Goal: Information Seeking & Learning: Learn about a topic

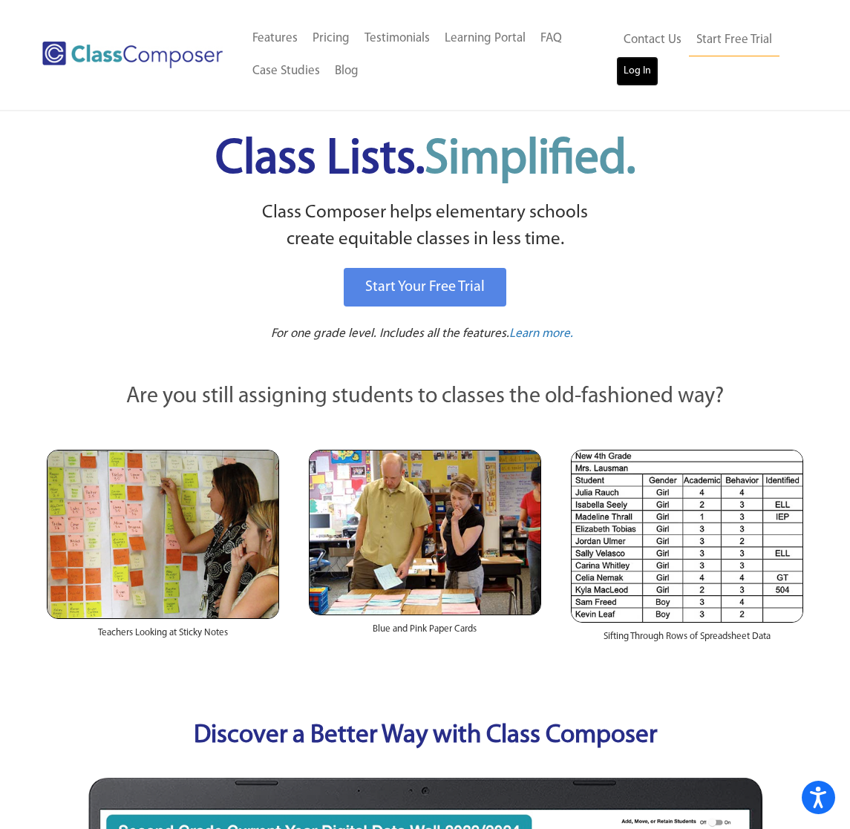
click at [627, 81] on link "Log In" at bounding box center [637, 71] width 42 height 30
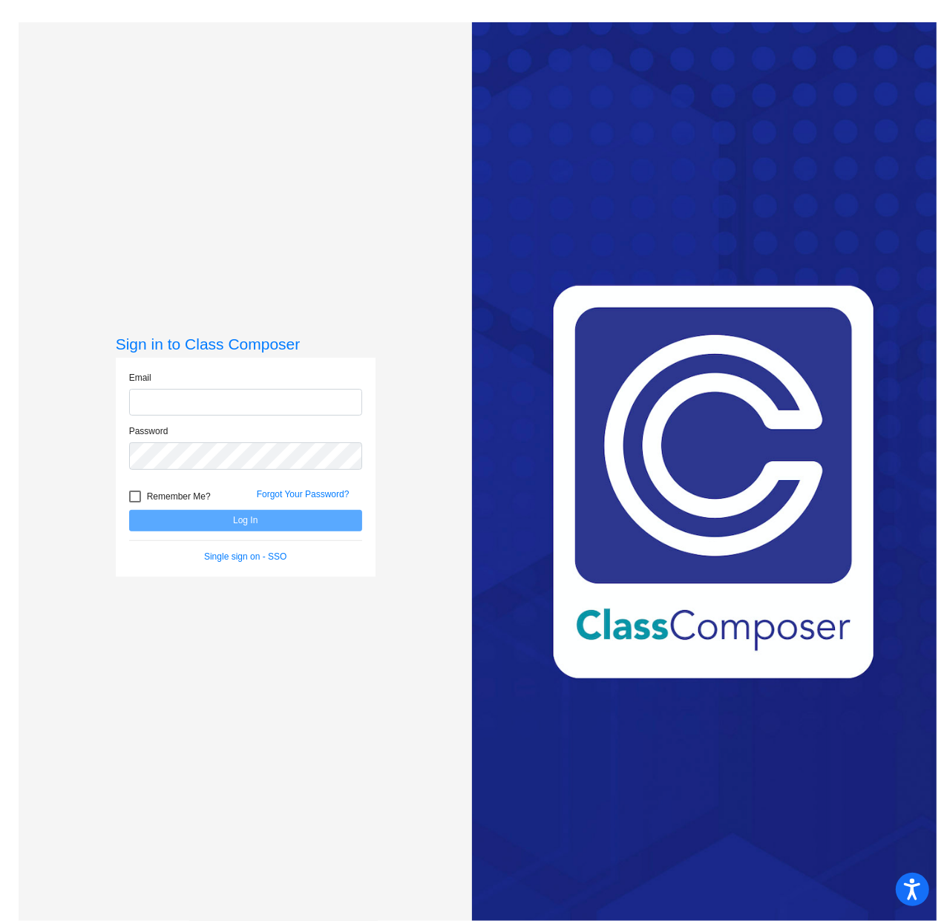
type input "[EMAIL_ADDRESS][DOMAIN_NAME]"
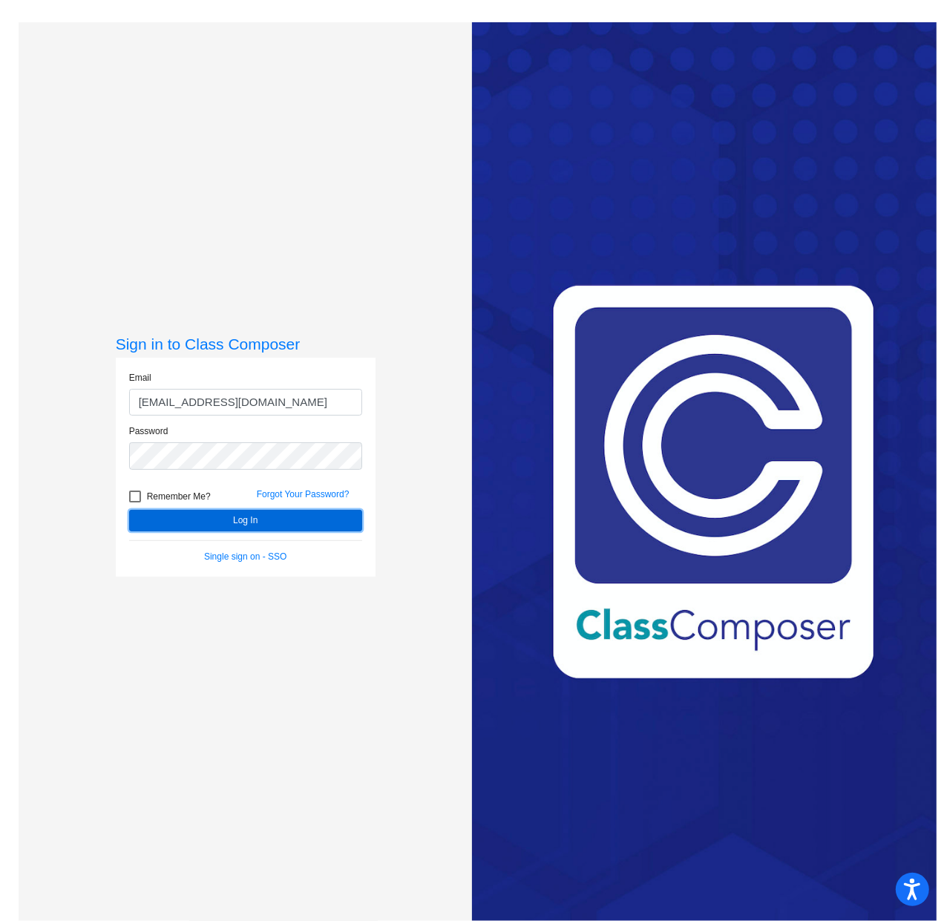
click at [179, 525] on button "Log In" at bounding box center [245, 521] width 233 height 22
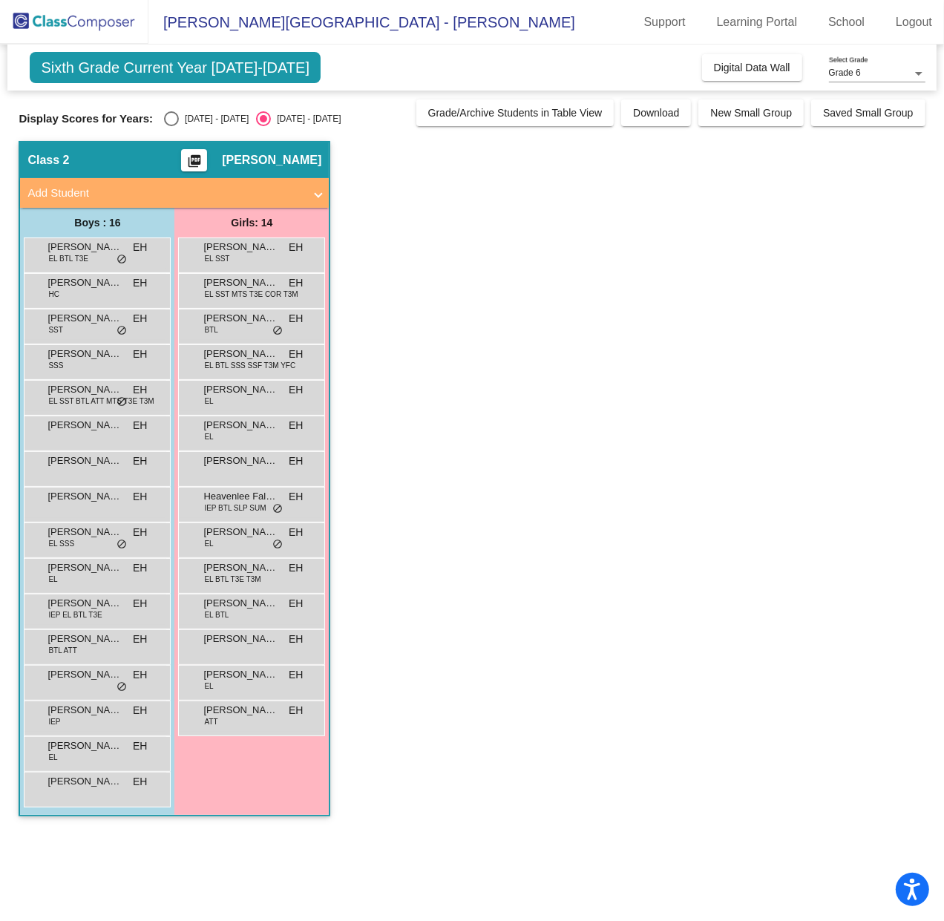
click at [179, 121] on div "[DATE] - [DATE]" at bounding box center [214, 118] width 70 height 13
click at [171, 126] on input "[DATE] - [DATE]" at bounding box center [171, 126] width 1 height 1
radio input "true"
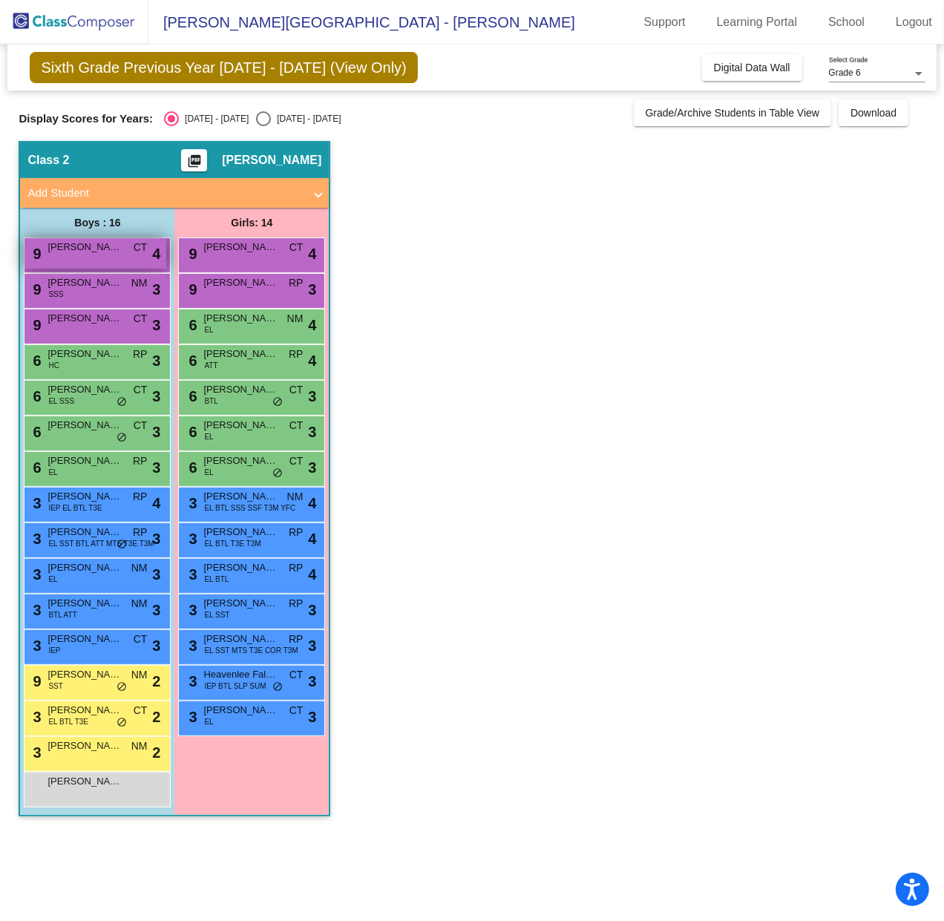
click at [115, 248] on span "[PERSON_NAME]" at bounding box center [84, 247] width 74 height 15
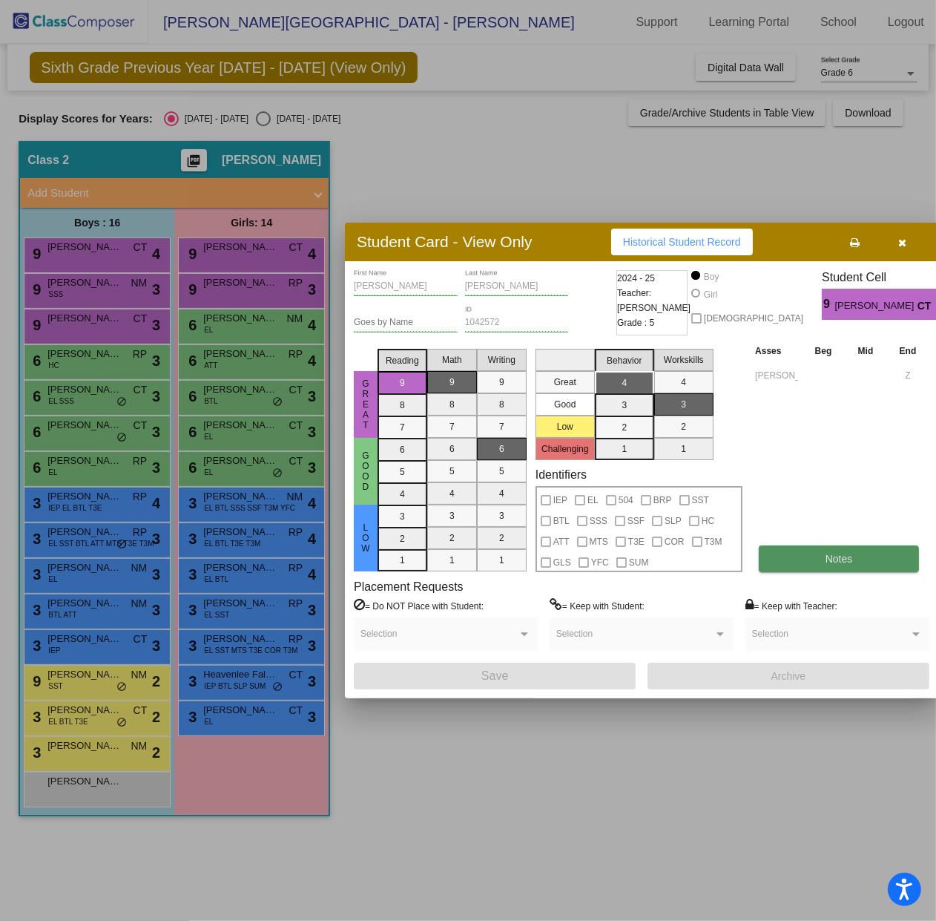
click at [818, 567] on button "Notes" at bounding box center [839, 558] width 160 height 27
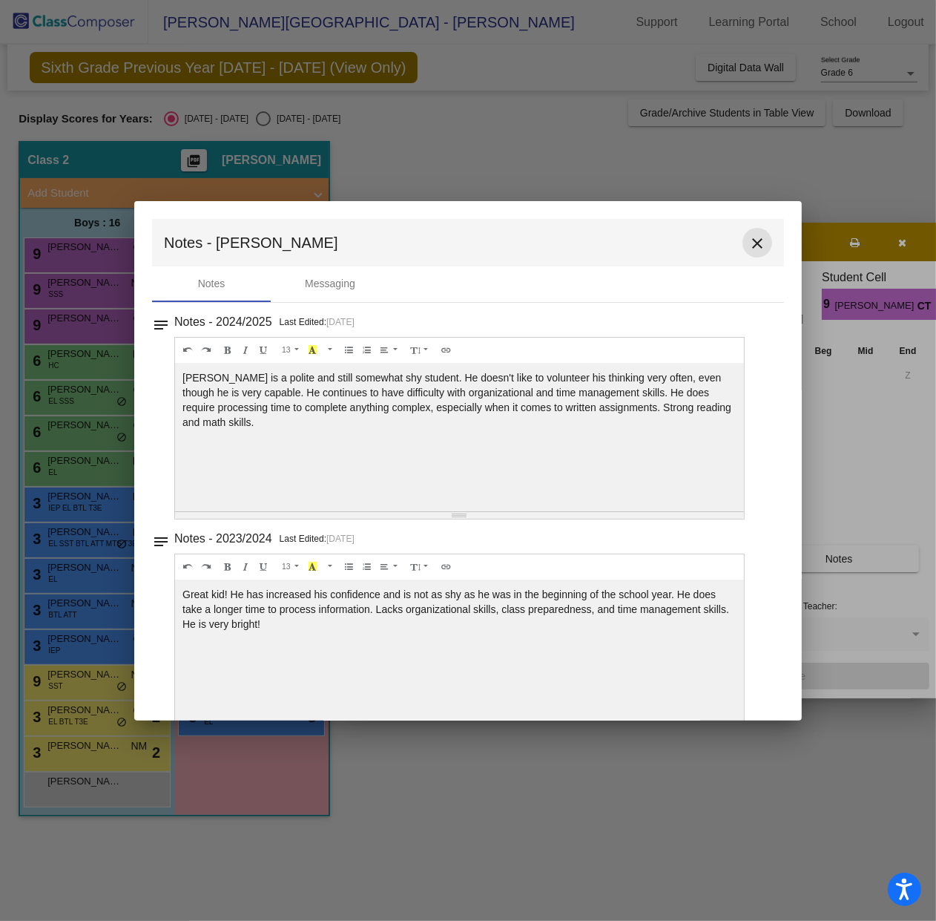
click at [754, 240] on mat-icon "close" at bounding box center [758, 243] width 18 height 18
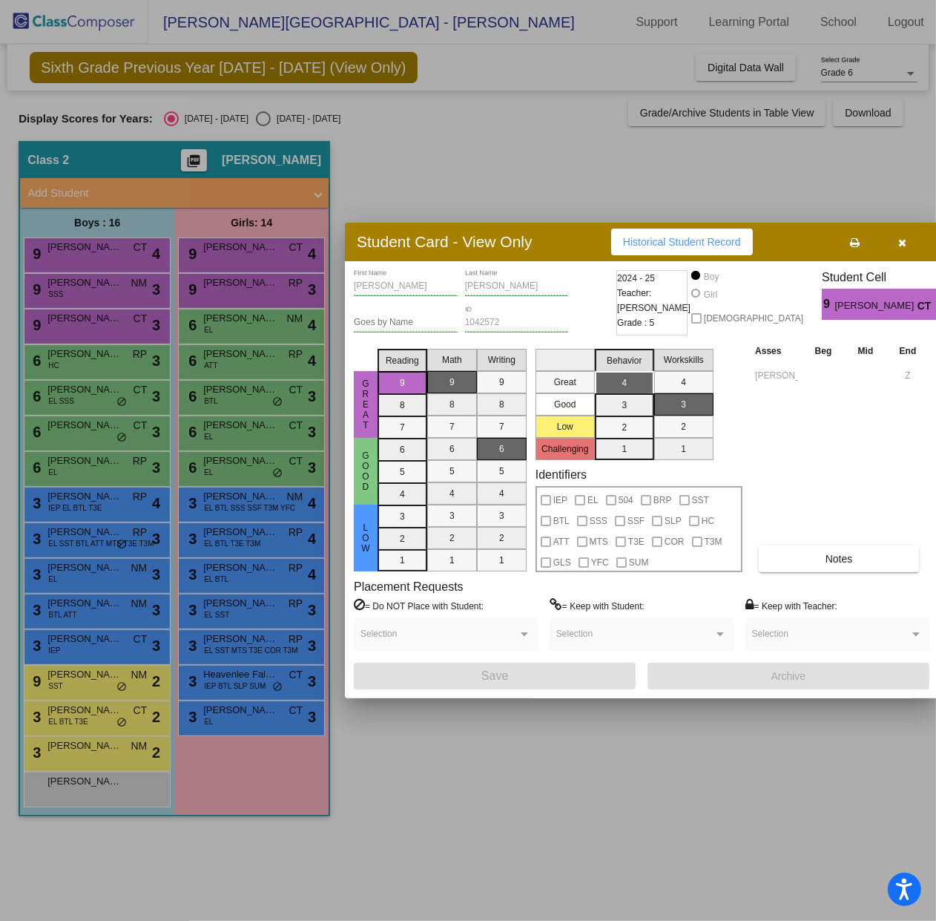
click at [904, 246] on button "button" at bounding box center [902, 242] width 47 height 27
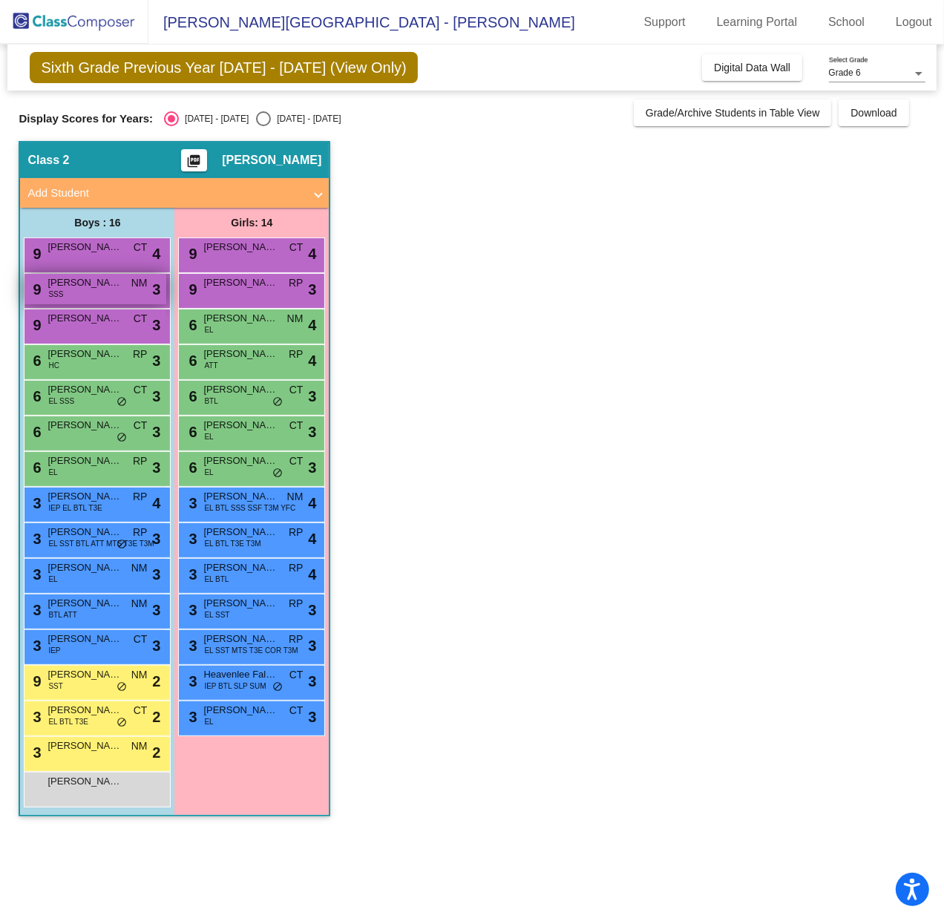
click at [108, 288] on span "Dylan Gonzalez Ramos" at bounding box center [84, 282] width 74 height 15
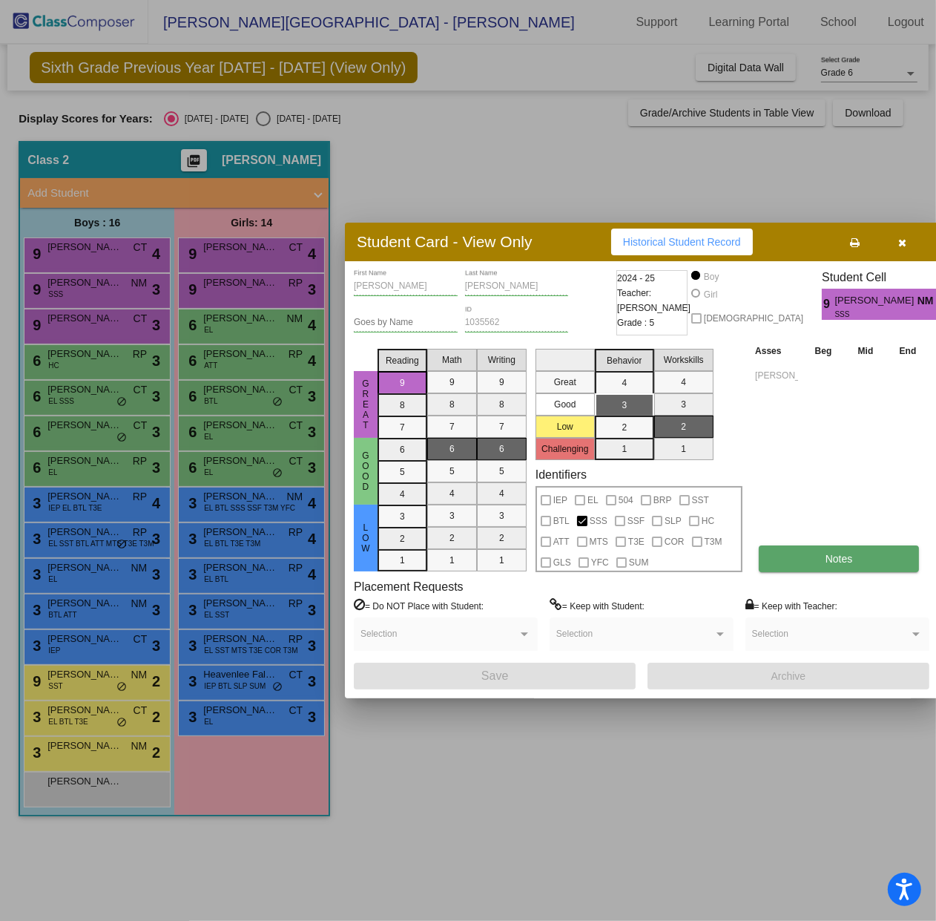
click at [832, 551] on button "Notes" at bounding box center [839, 558] width 160 height 27
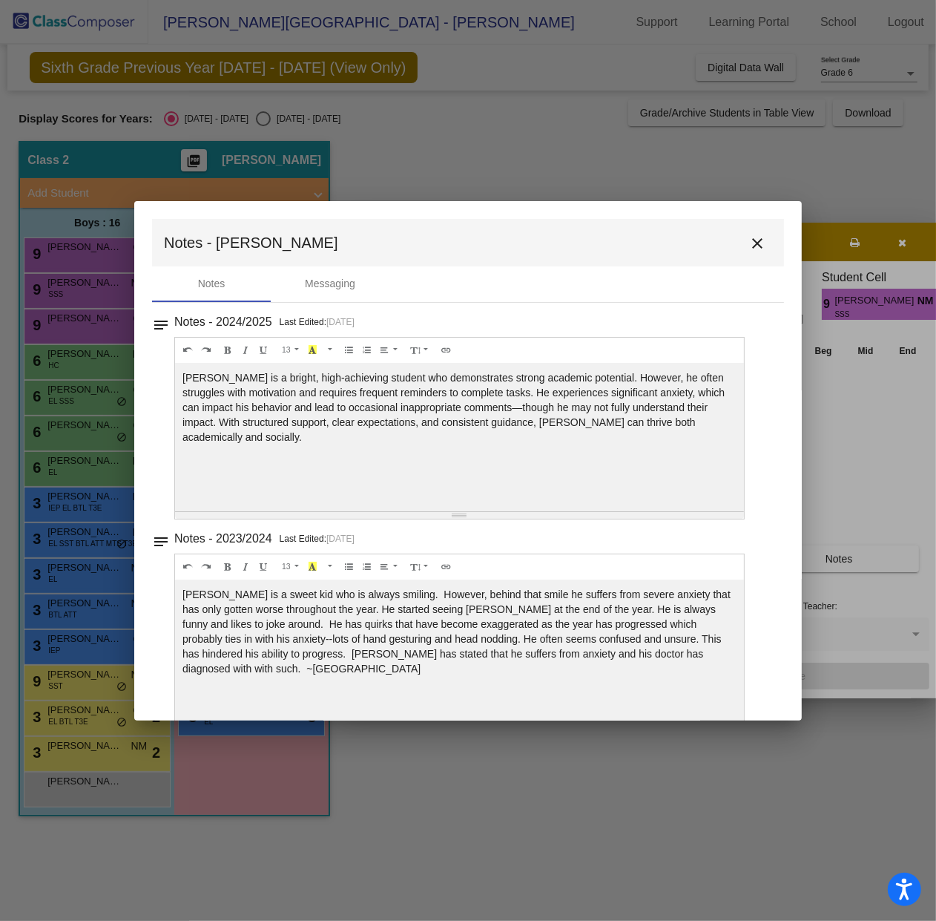
click at [412, 177] on div at bounding box center [468, 460] width 936 height 921
click at [749, 235] on mat-icon "close" at bounding box center [758, 243] width 18 height 18
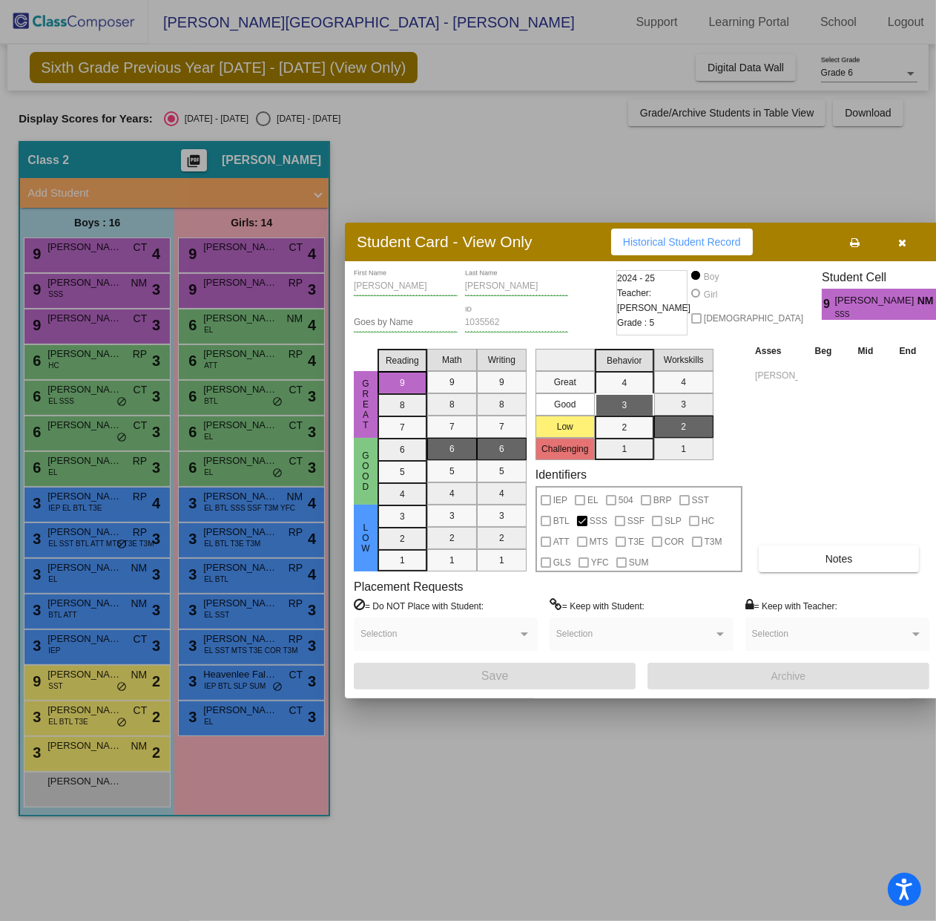
click at [112, 316] on div at bounding box center [468, 460] width 936 height 921
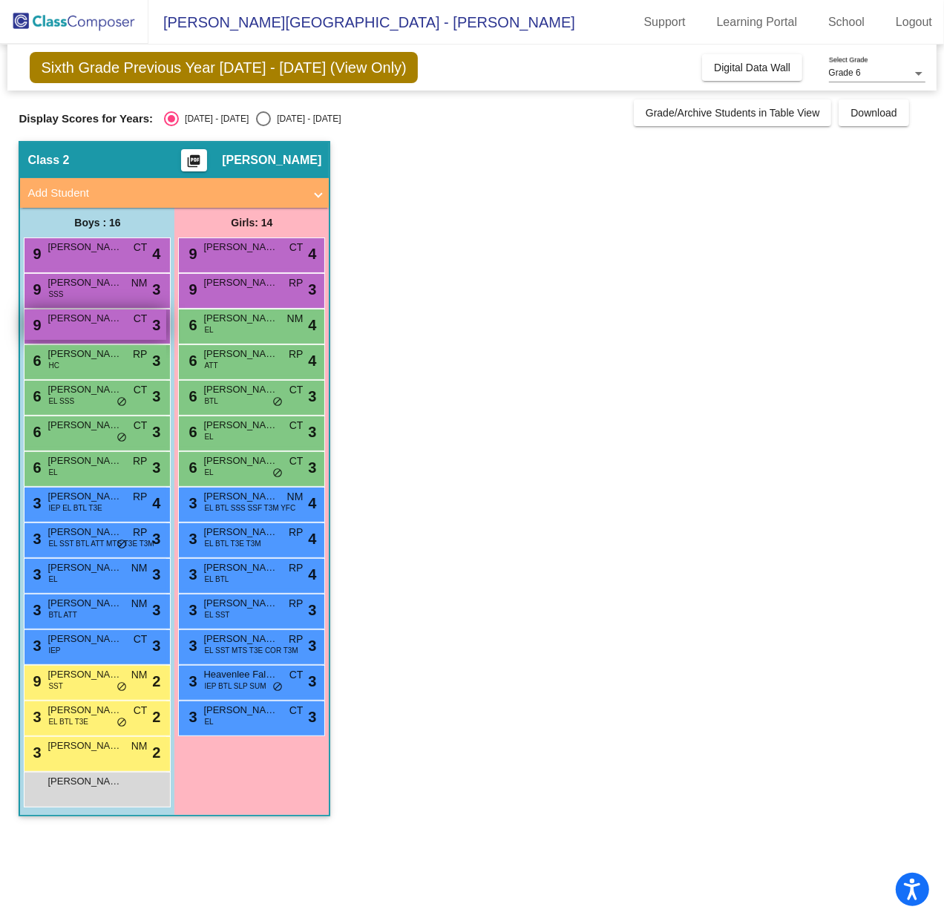
click at [124, 322] on div "9 Julian Mora CT lock do_not_disturb_alt 3" at bounding box center [95, 324] width 142 height 30
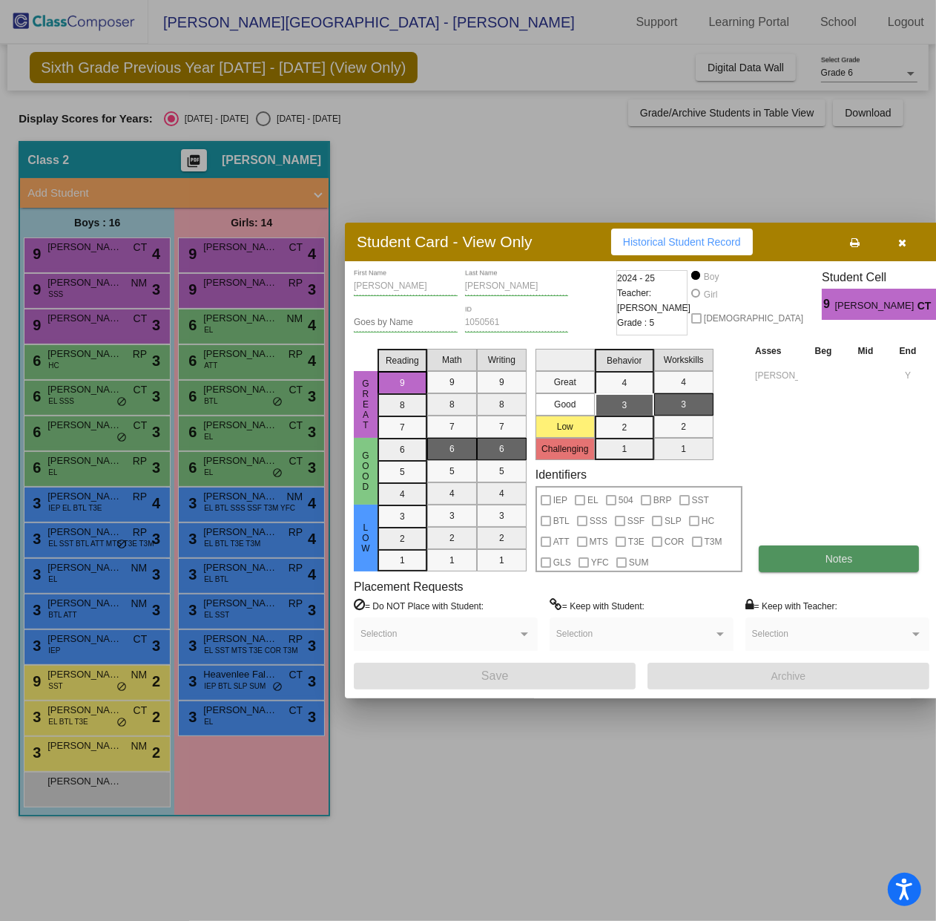
click at [830, 558] on span "Notes" at bounding box center [839, 559] width 27 height 12
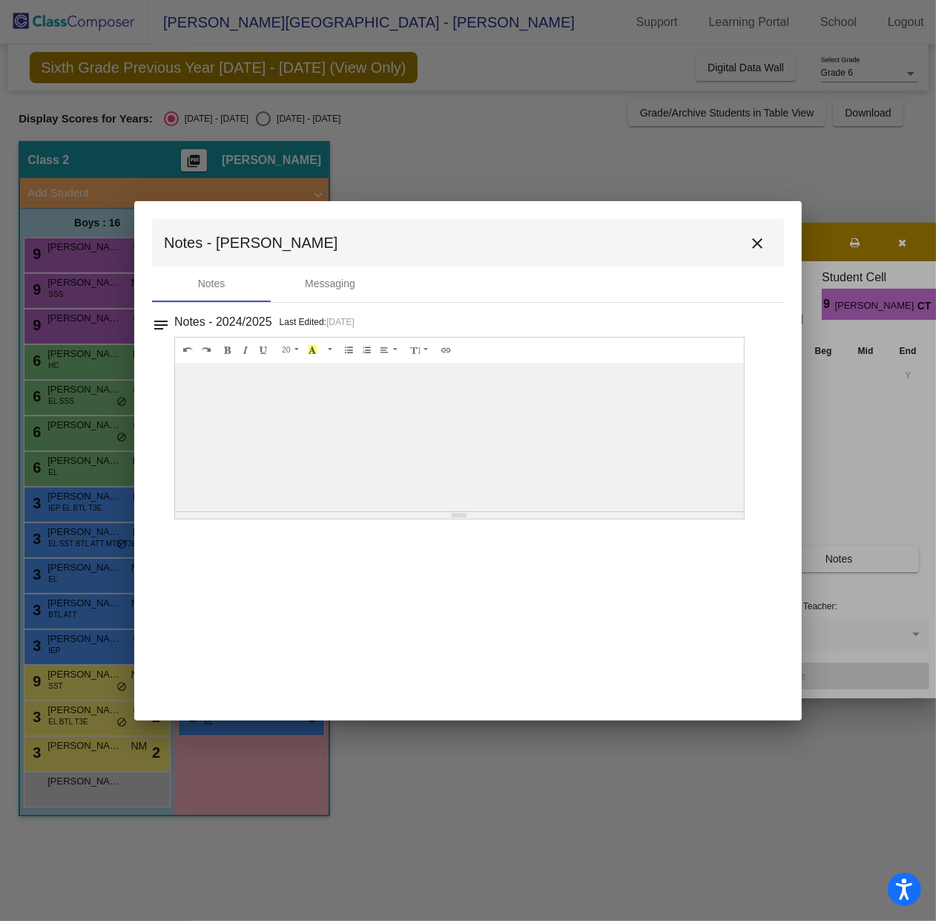
click at [764, 240] on mat-icon "close" at bounding box center [758, 243] width 18 height 18
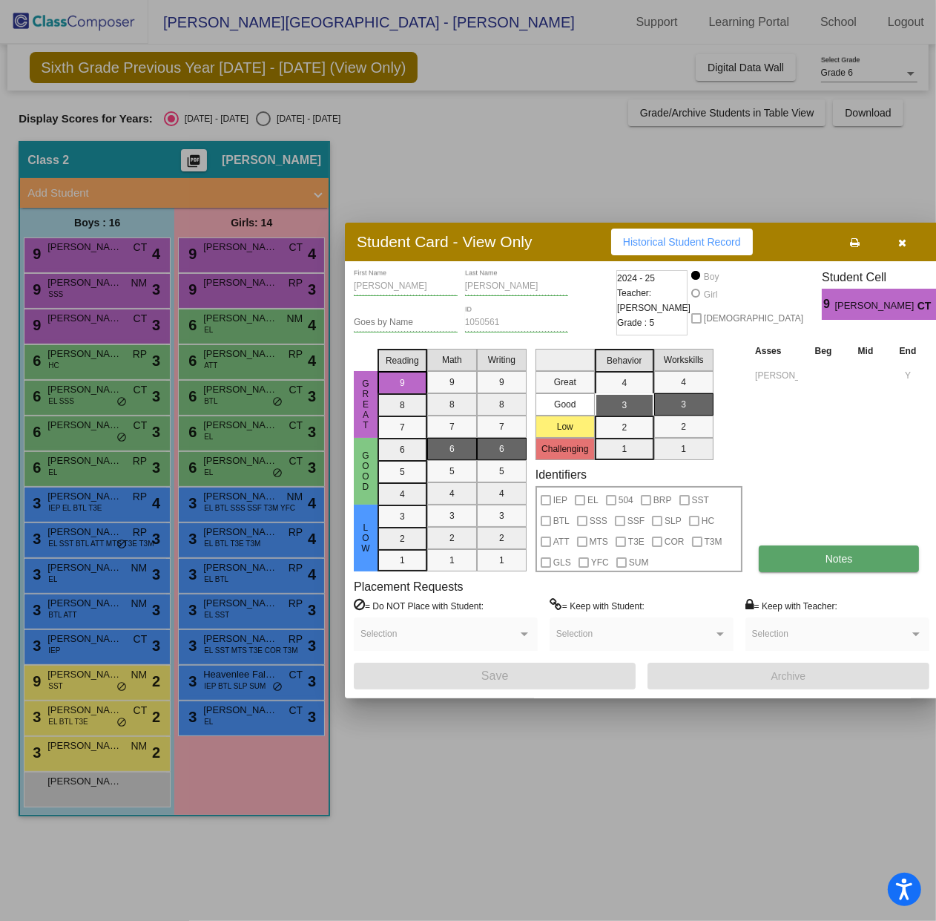
click at [787, 558] on button "Notes" at bounding box center [839, 558] width 160 height 27
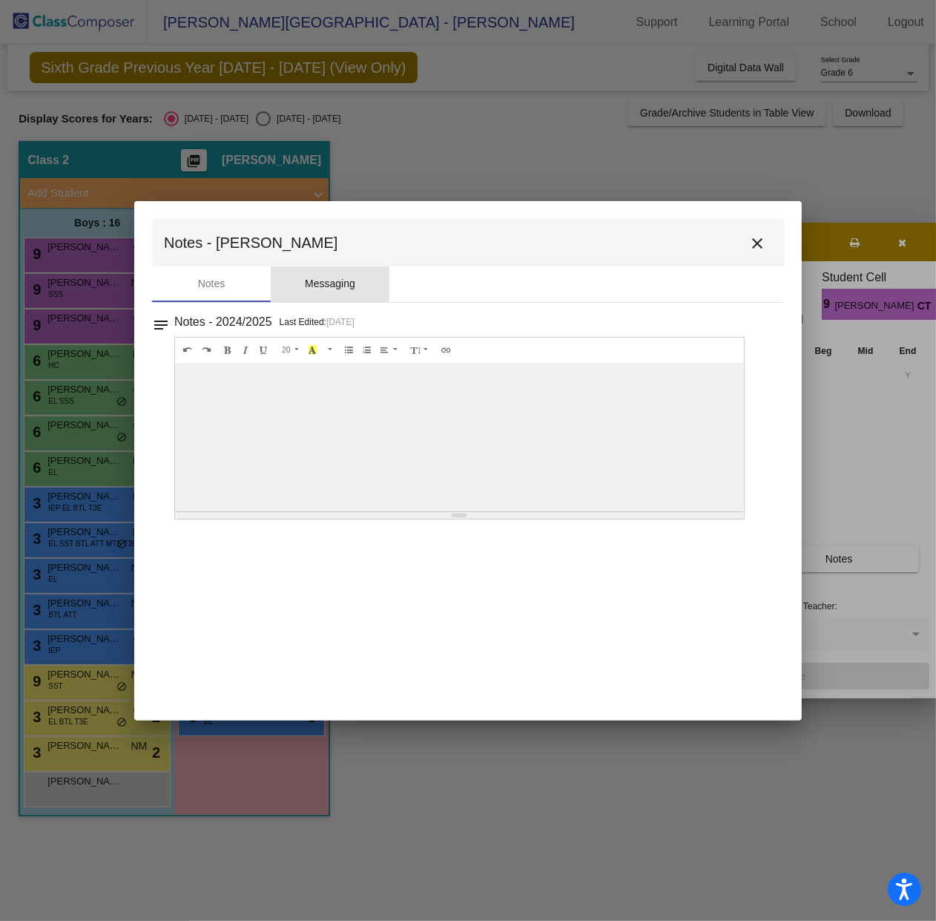
click at [321, 286] on div "Messaging" at bounding box center [330, 284] width 50 height 16
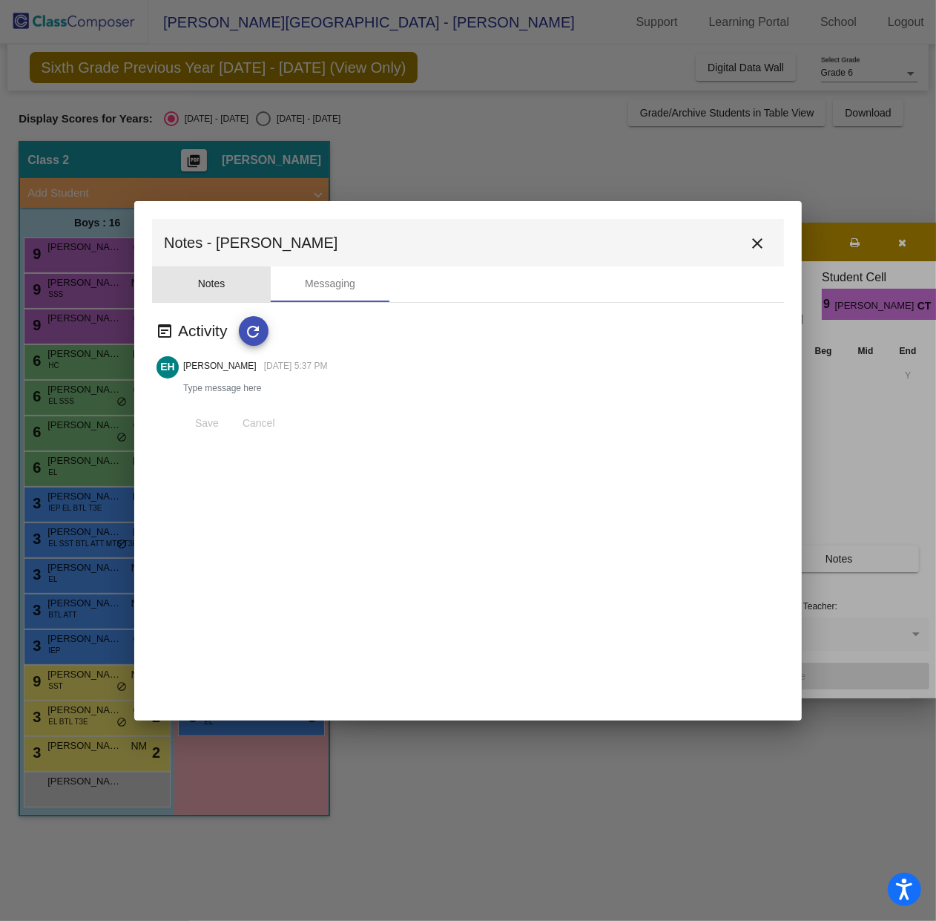
click at [206, 276] on div "Notes" at bounding box center [211, 284] width 27 height 16
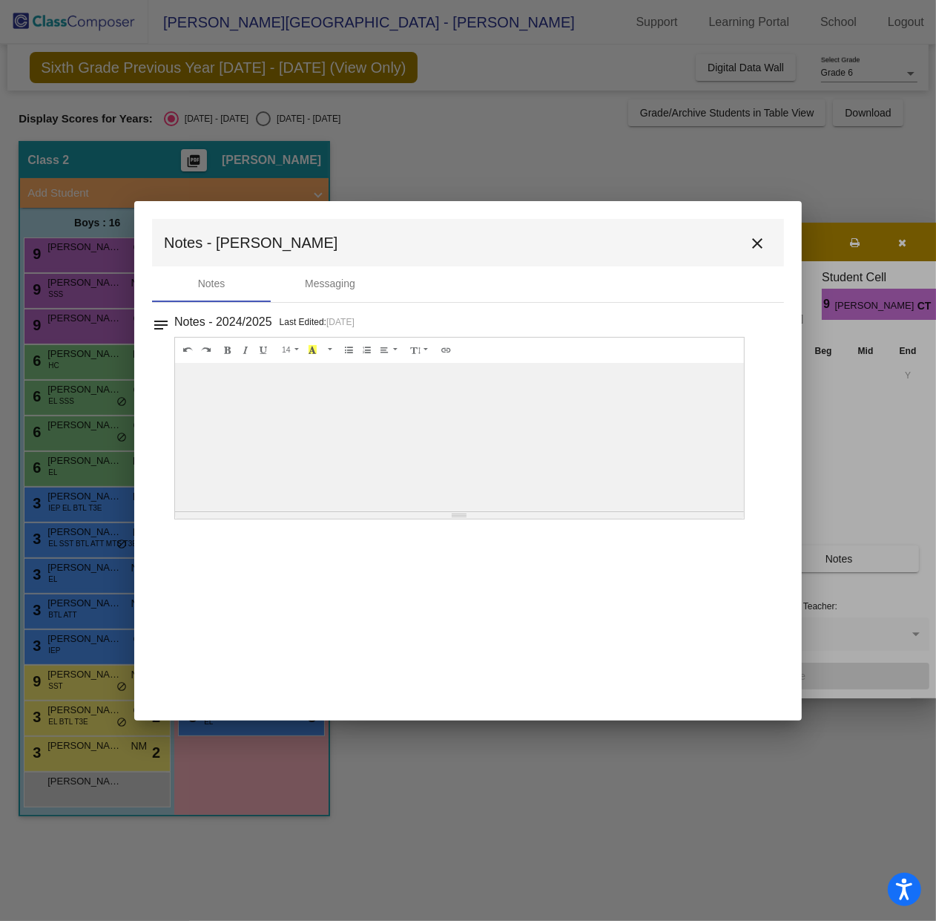
click at [239, 388] on div at bounding box center [459, 437] width 569 height 148
click at [761, 241] on mat-icon "close" at bounding box center [758, 243] width 18 height 18
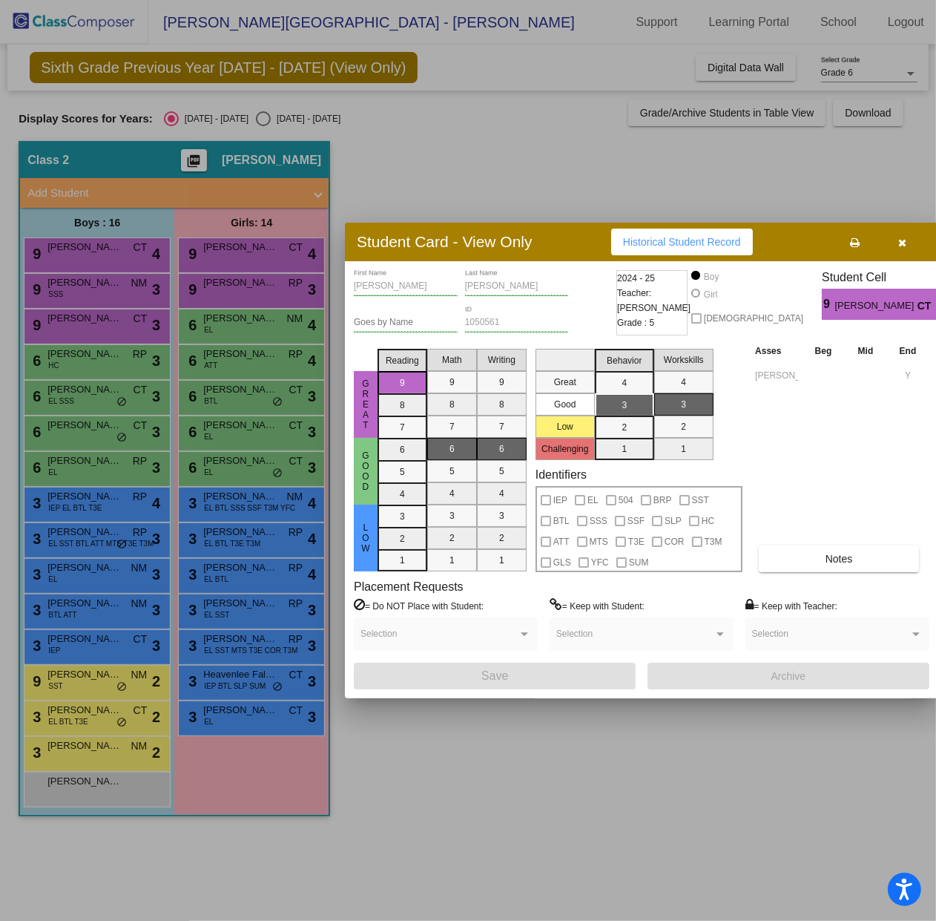
click at [906, 245] on button "button" at bounding box center [902, 242] width 47 height 27
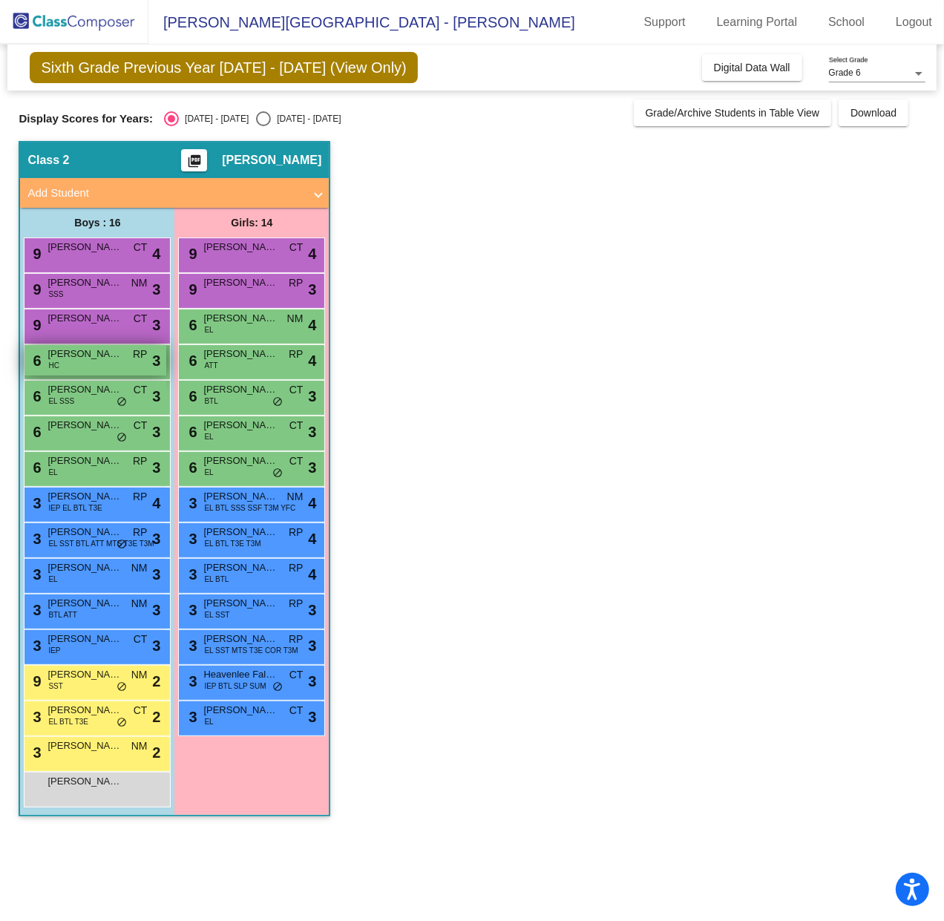
click at [112, 354] on span "Charlie Parsons" at bounding box center [84, 353] width 74 height 15
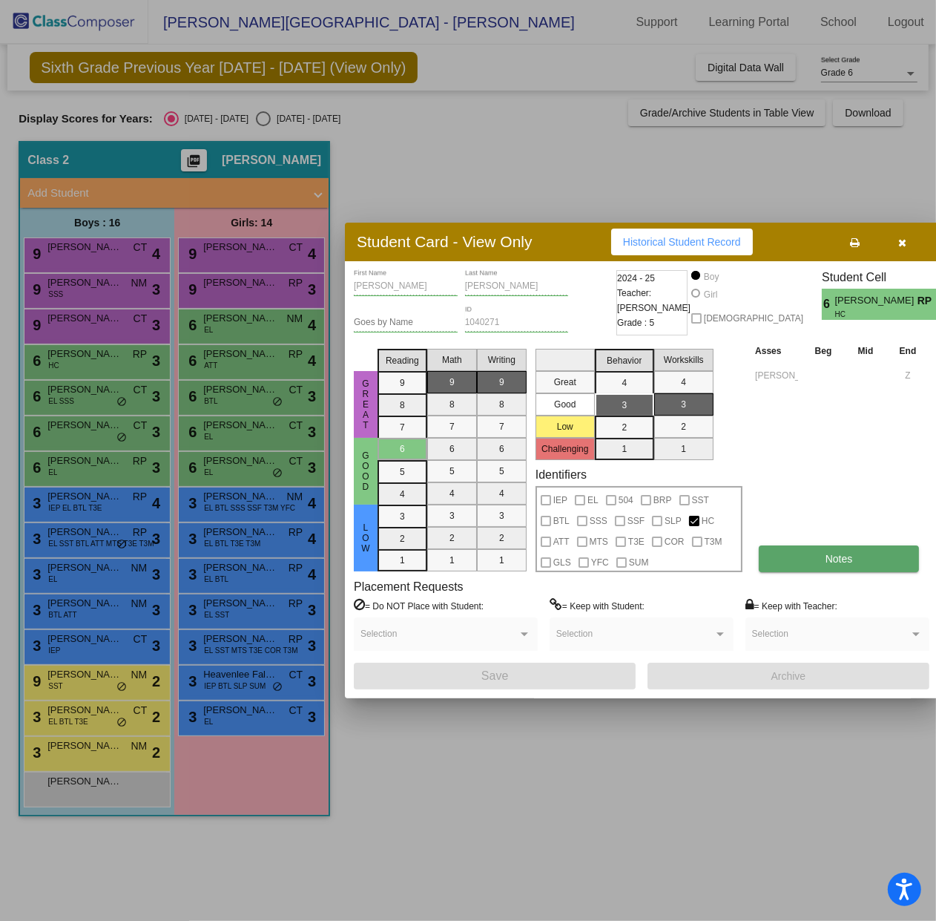
click at [849, 563] on span "Notes" at bounding box center [839, 559] width 27 height 12
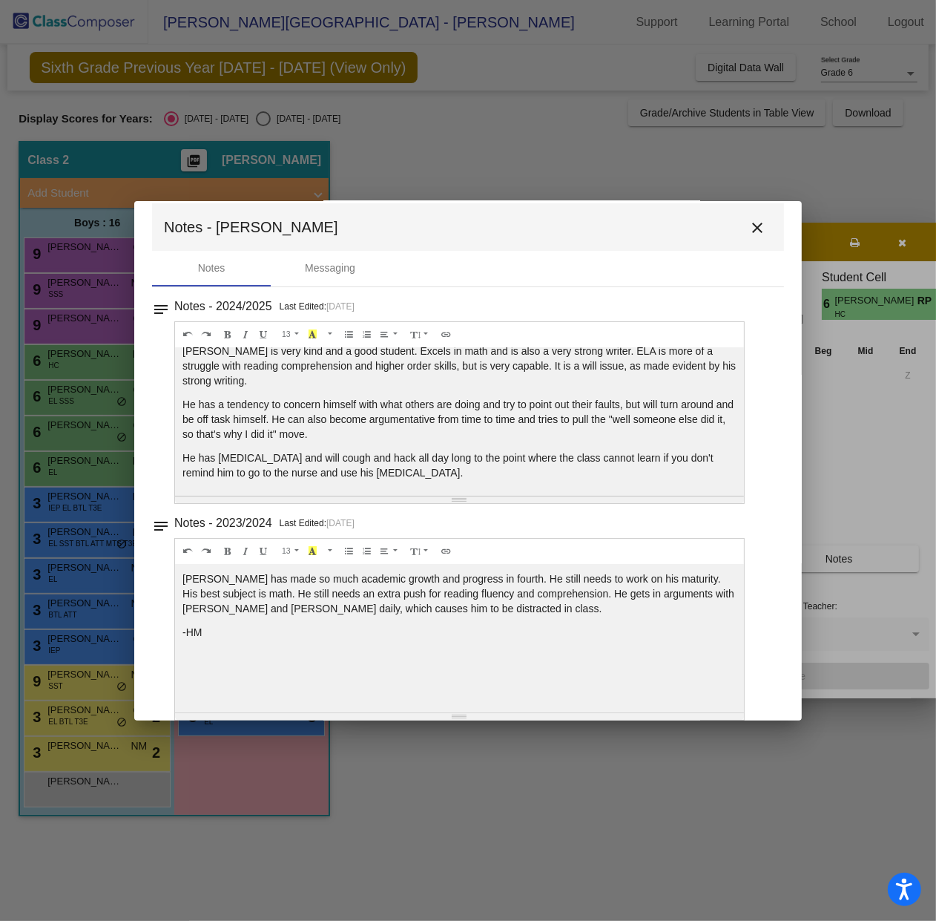
scroll to position [12, 0]
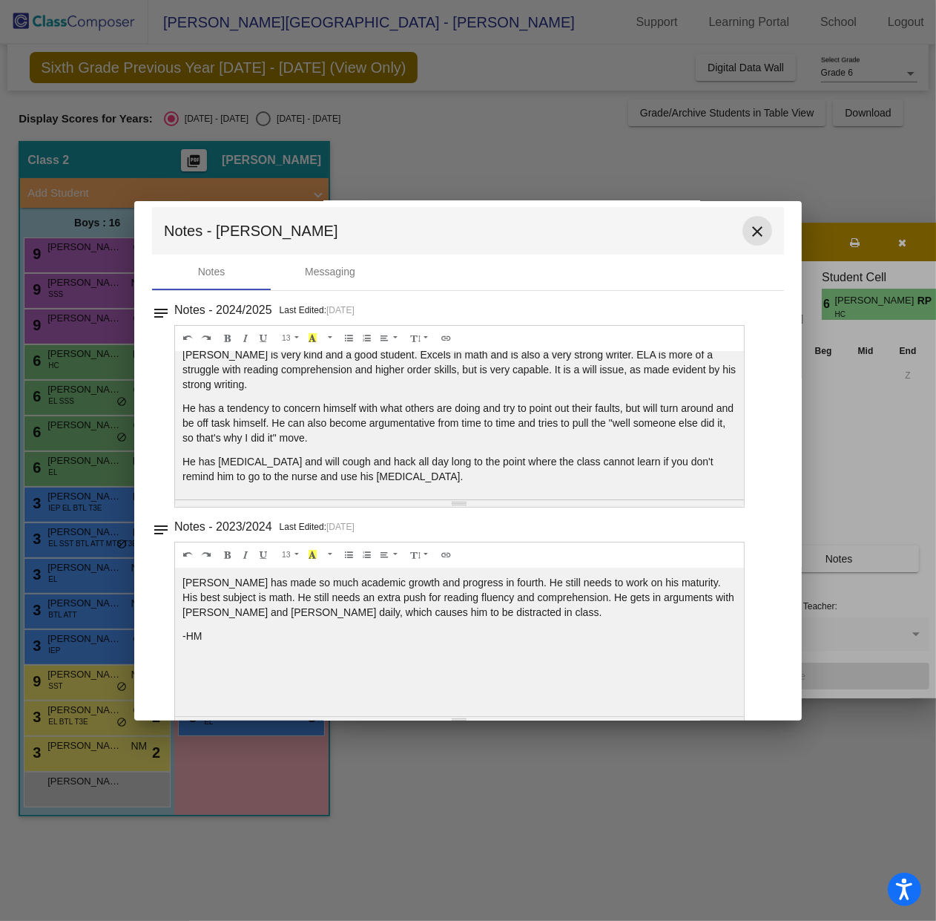
click at [749, 233] on mat-icon "close" at bounding box center [758, 232] width 18 height 18
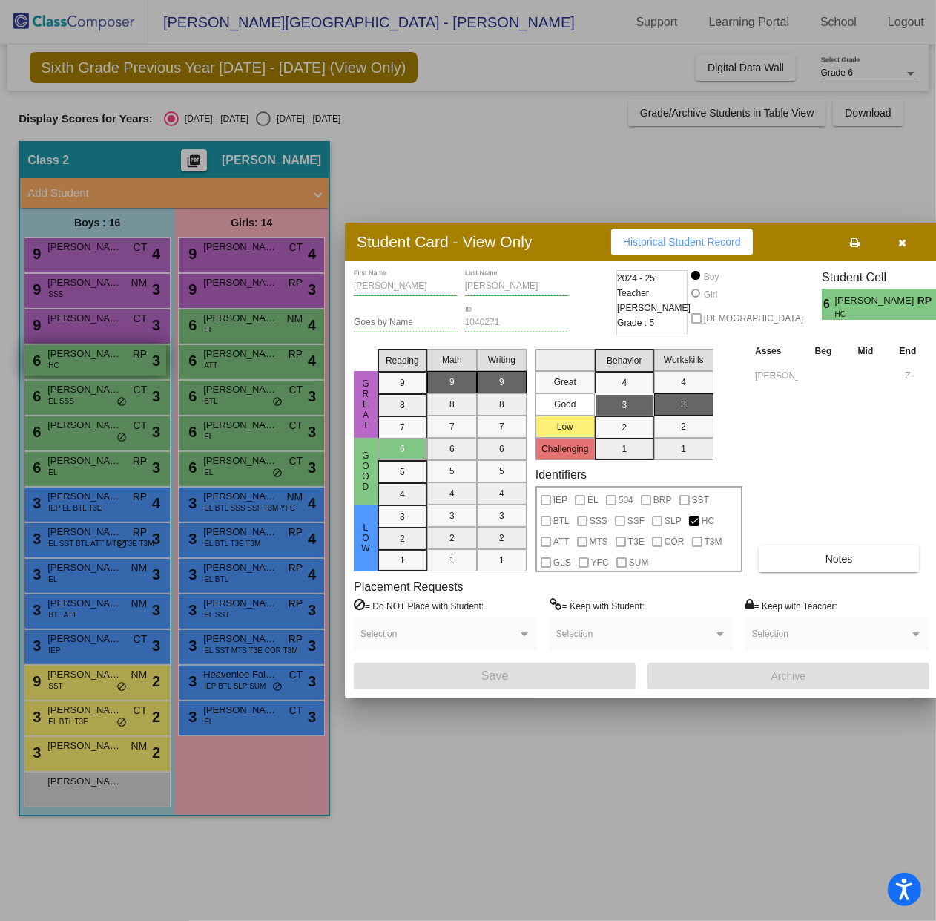
drag, startPoint x: 102, startPoint y: 368, endPoint x: 149, endPoint y: 361, distance: 48.0
click at [102, 368] on div at bounding box center [468, 460] width 936 height 921
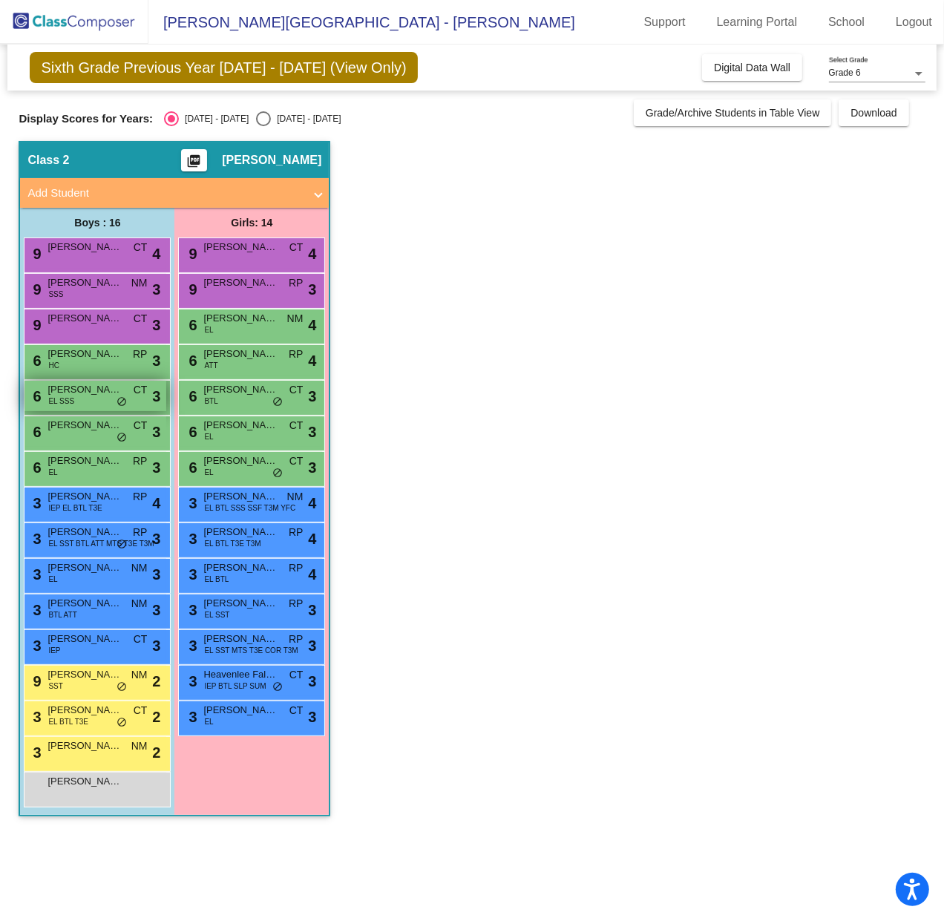
click at [51, 392] on span "Leonel Gallegos" at bounding box center [84, 389] width 74 height 15
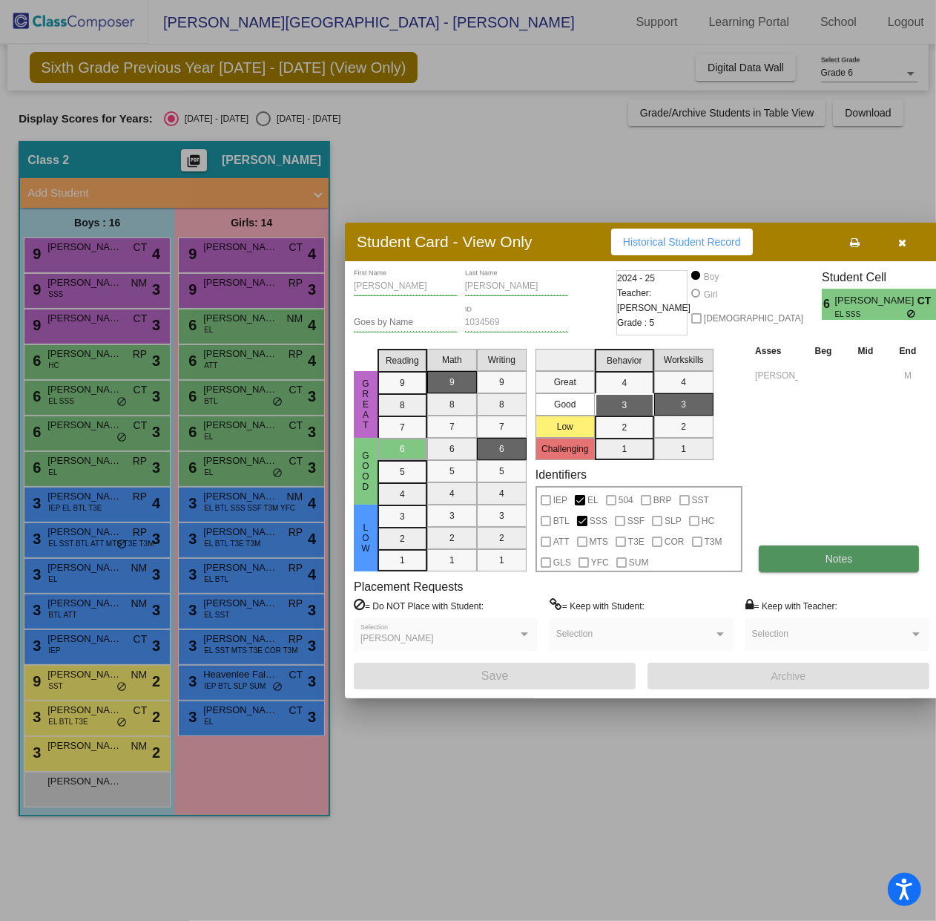
click at [796, 562] on button "Notes" at bounding box center [839, 558] width 160 height 27
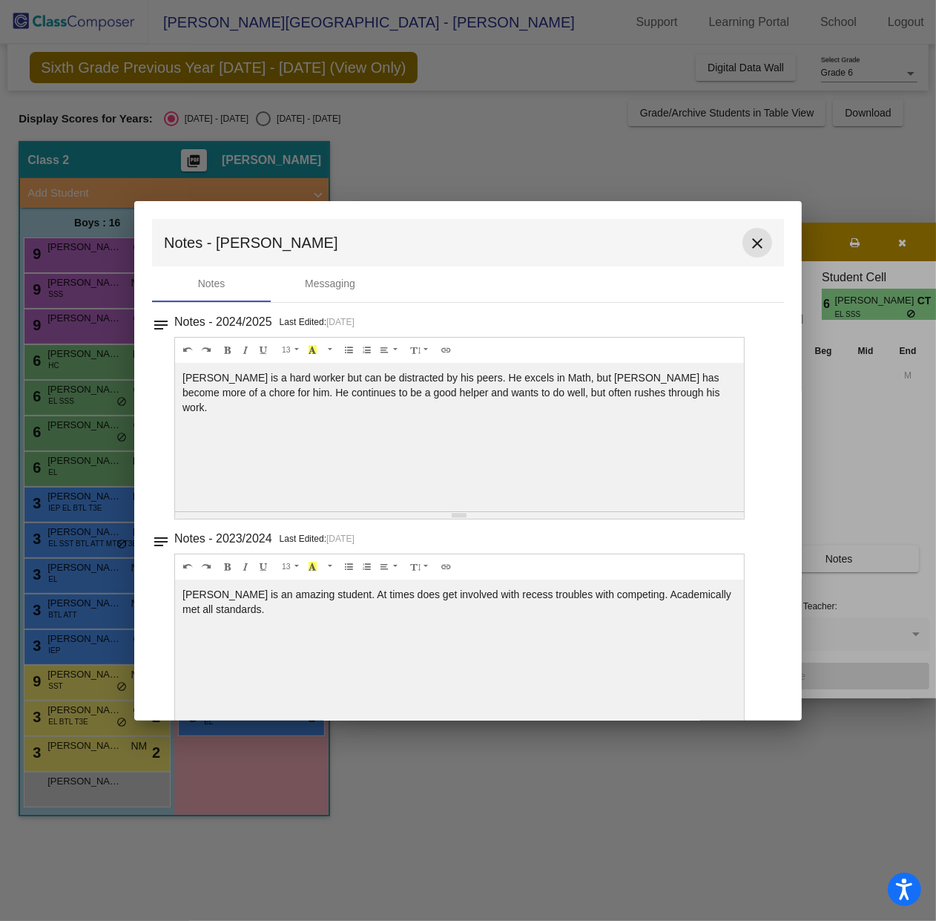
click at [754, 238] on mat-icon "close" at bounding box center [758, 243] width 18 height 18
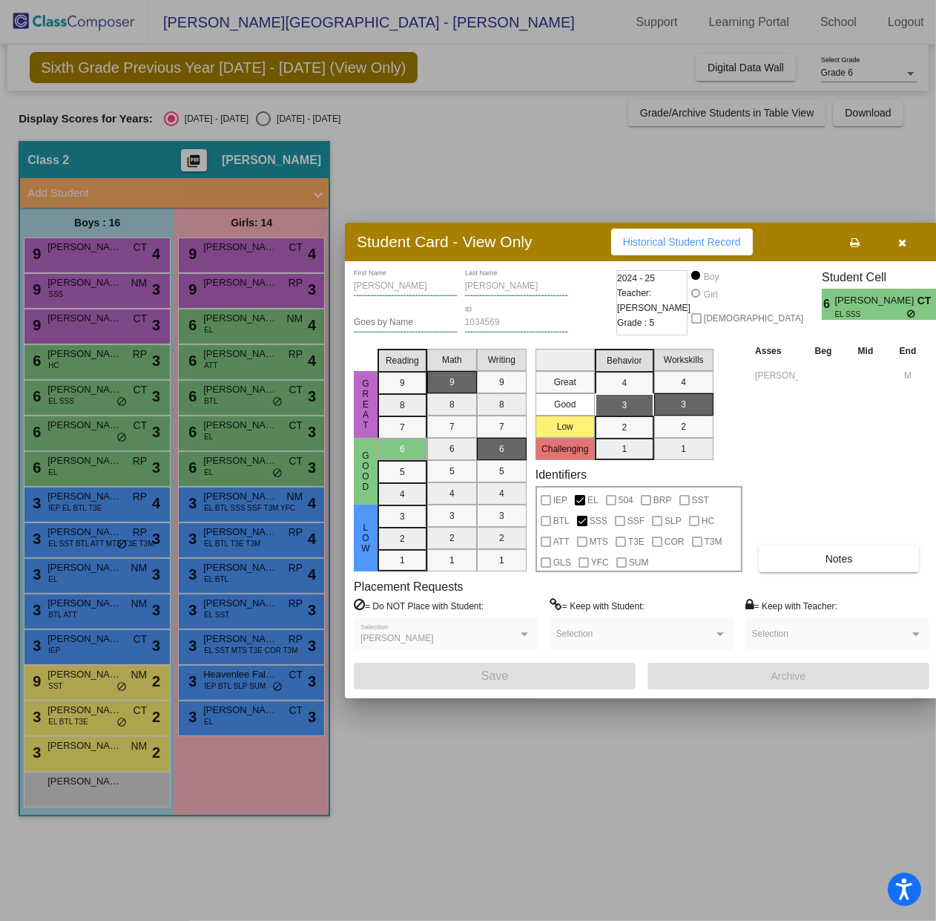
click at [50, 432] on div at bounding box center [468, 460] width 936 height 921
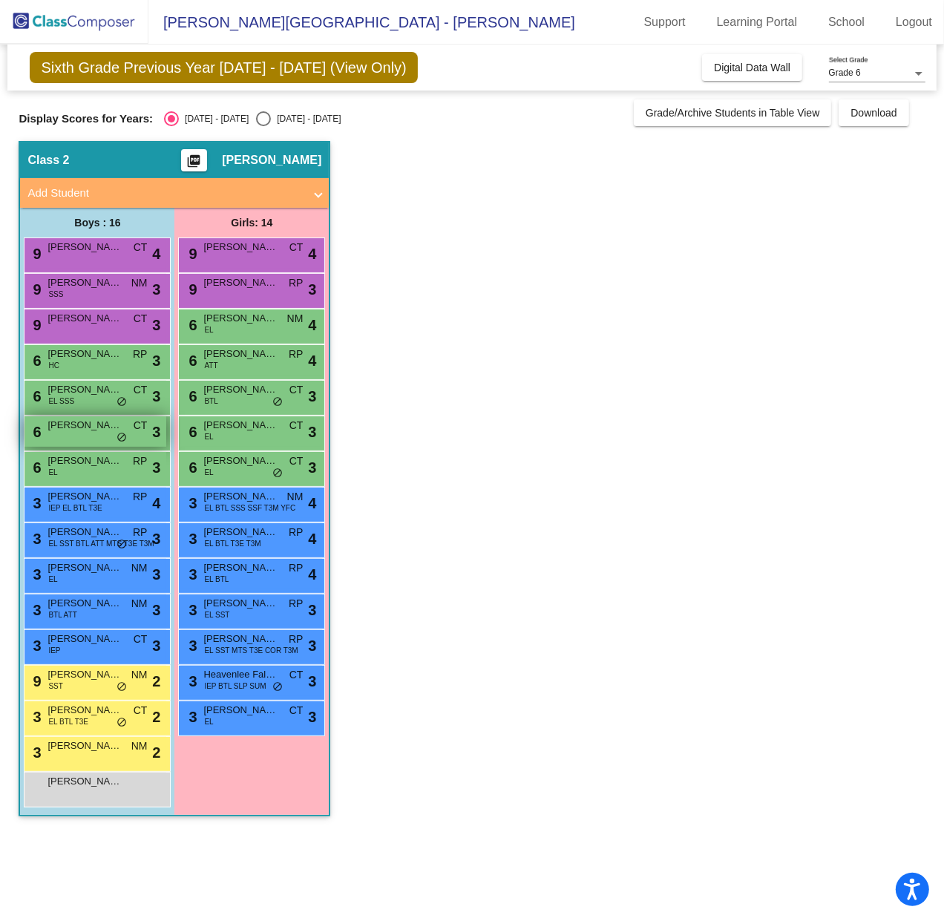
click at [62, 429] on span "Ricardo Rosales Molina" at bounding box center [84, 425] width 74 height 15
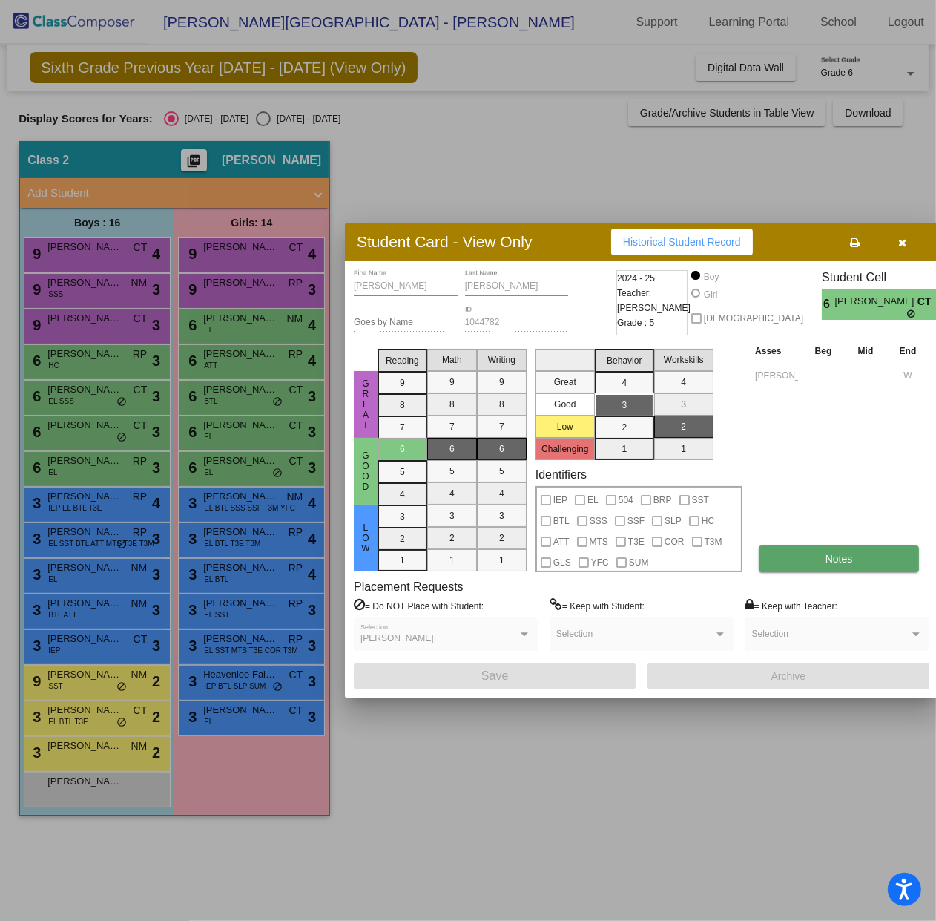
click at [826, 563] on span "Notes" at bounding box center [839, 559] width 27 height 12
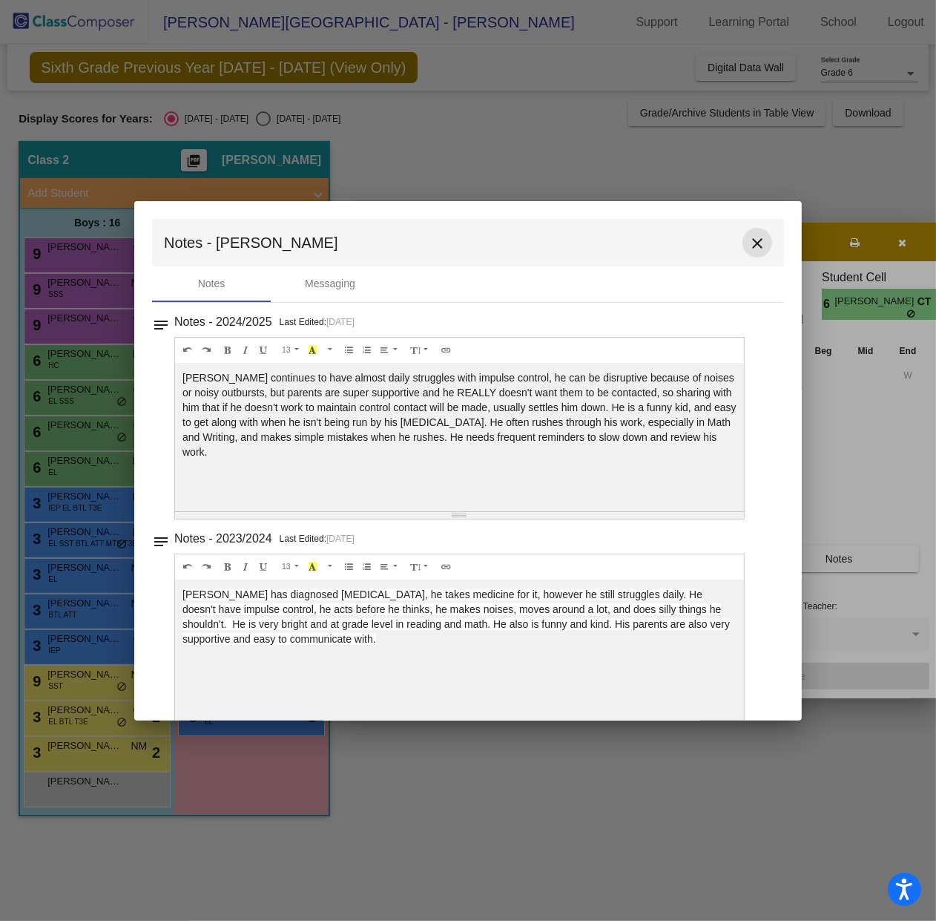
click at [761, 244] on button "close" at bounding box center [758, 243] width 30 height 30
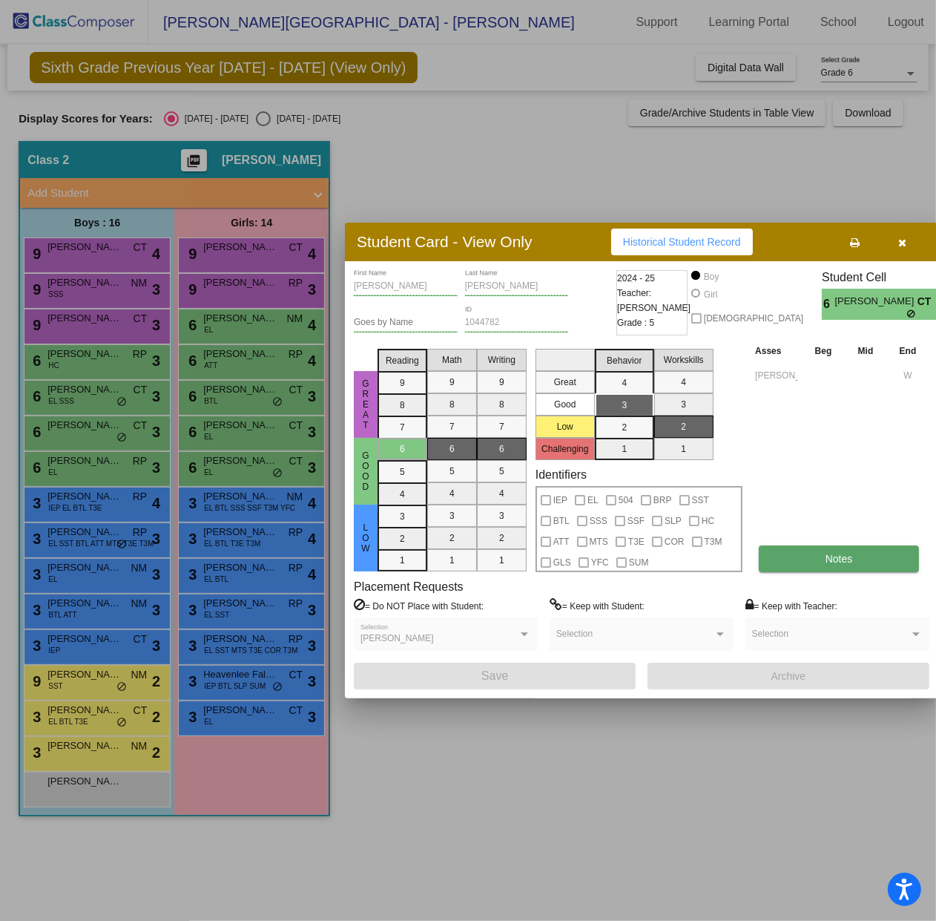
click at [829, 563] on span "Notes" at bounding box center [839, 559] width 27 height 12
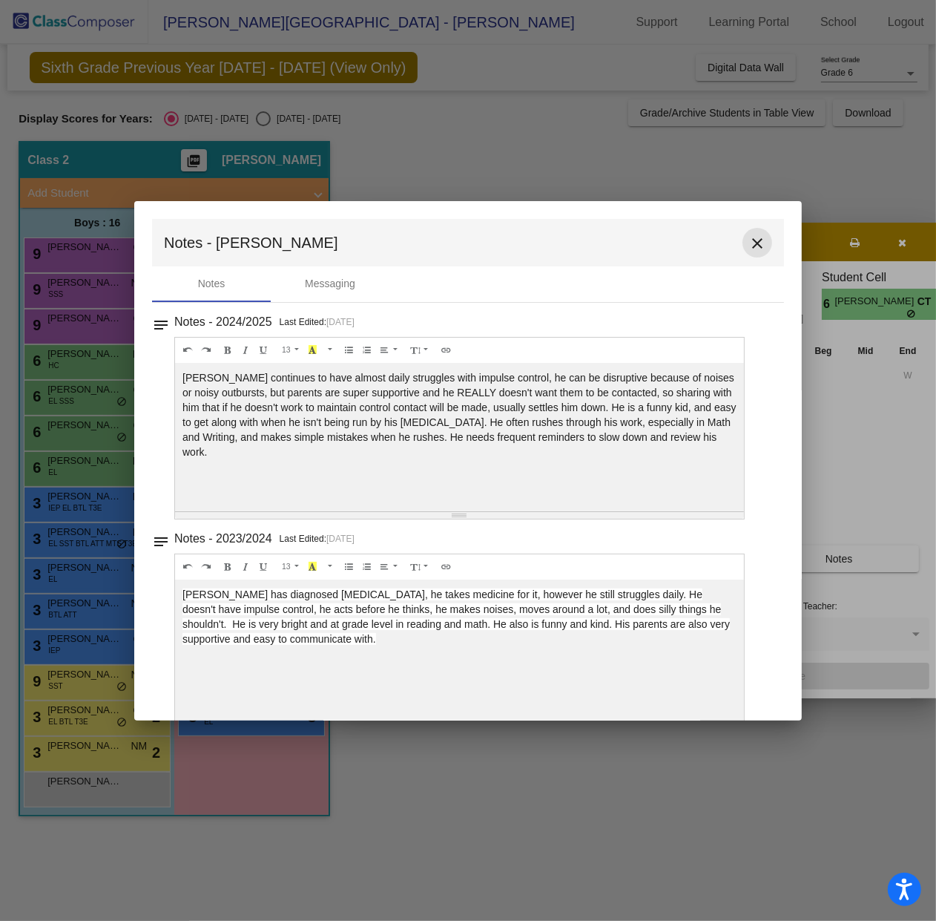
click at [753, 242] on mat-icon "close" at bounding box center [758, 243] width 18 height 18
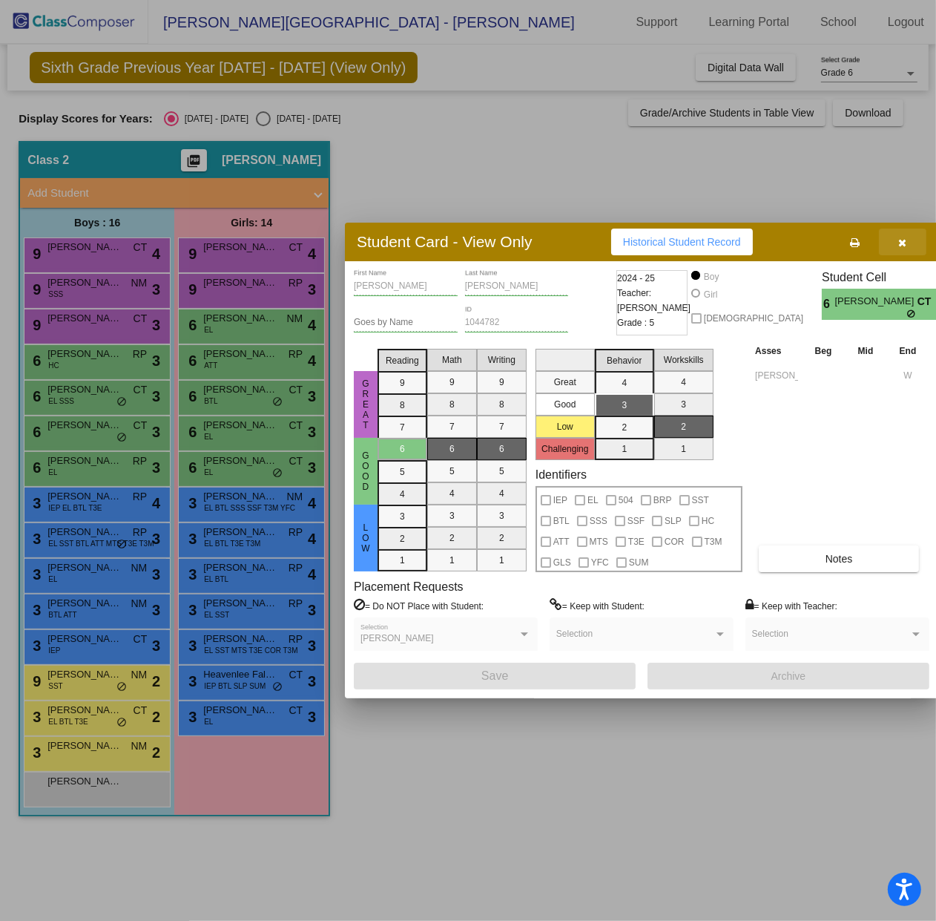
click at [905, 246] on button "button" at bounding box center [902, 242] width 47 height 27
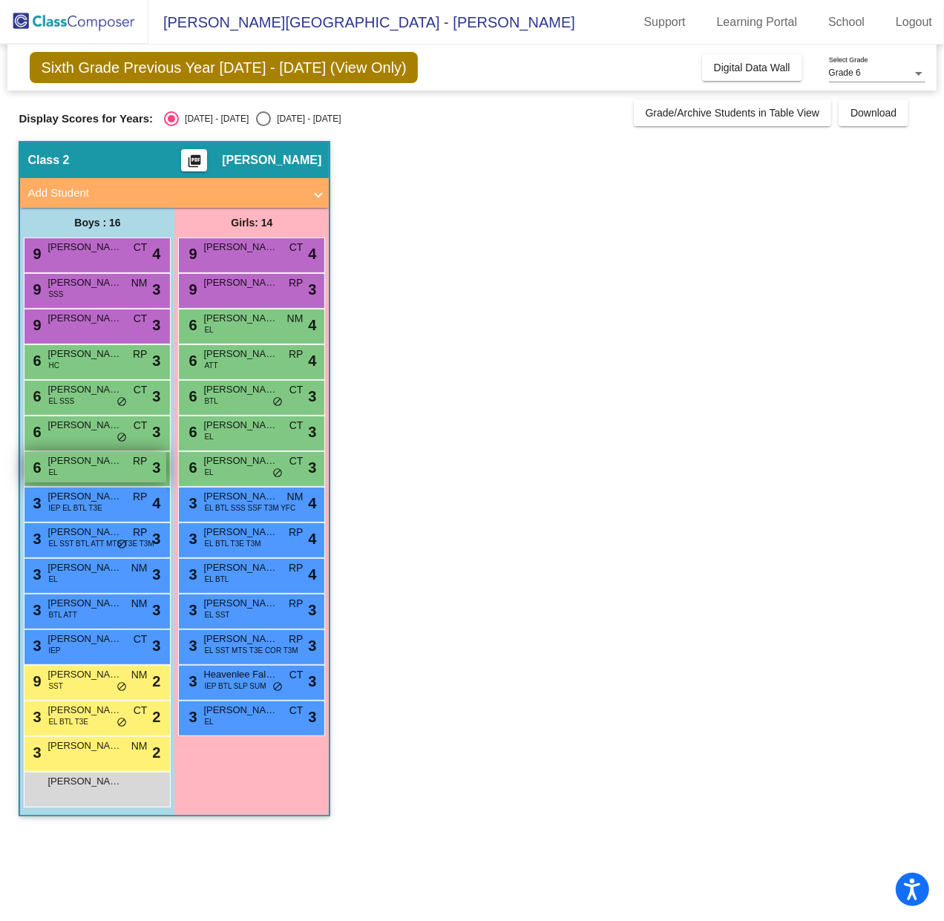
click at [89, 479] on div "6 Vicente Gomez EL RP lock do_not_disturb_alt 3" at bounding box center [95, 467] width 142 height 30
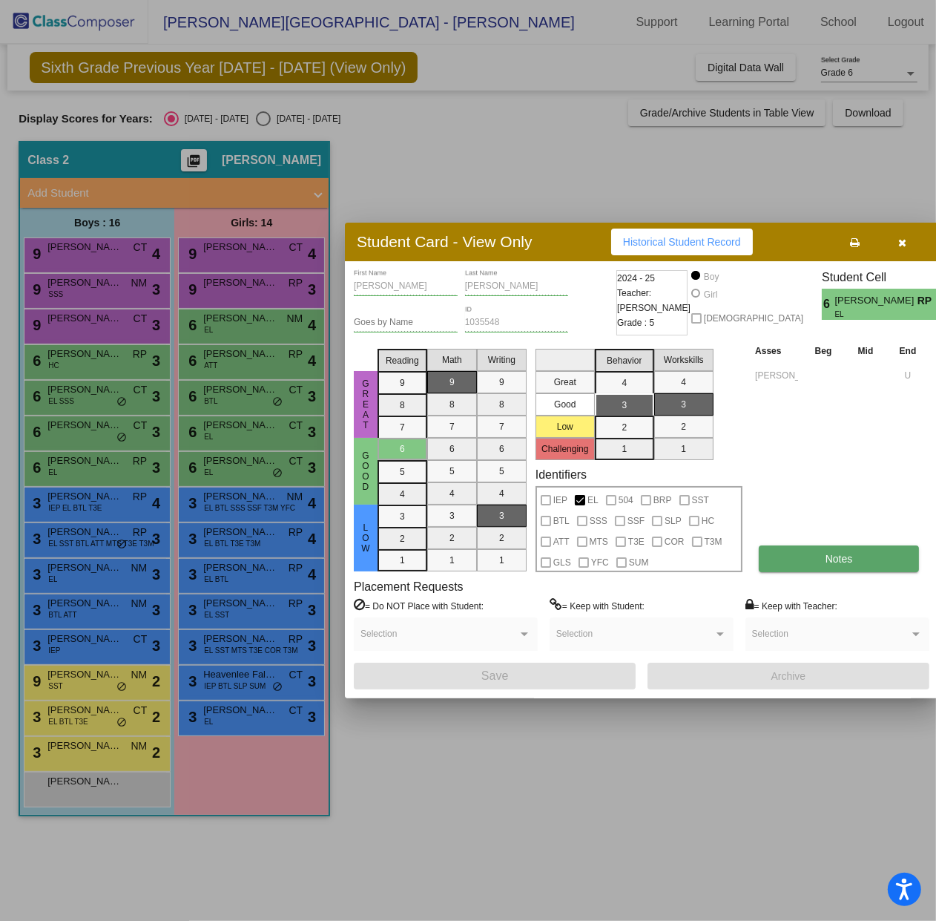
click at [823, 566] on button "Notes" at bounding box center [839, 558] width 160 height 27
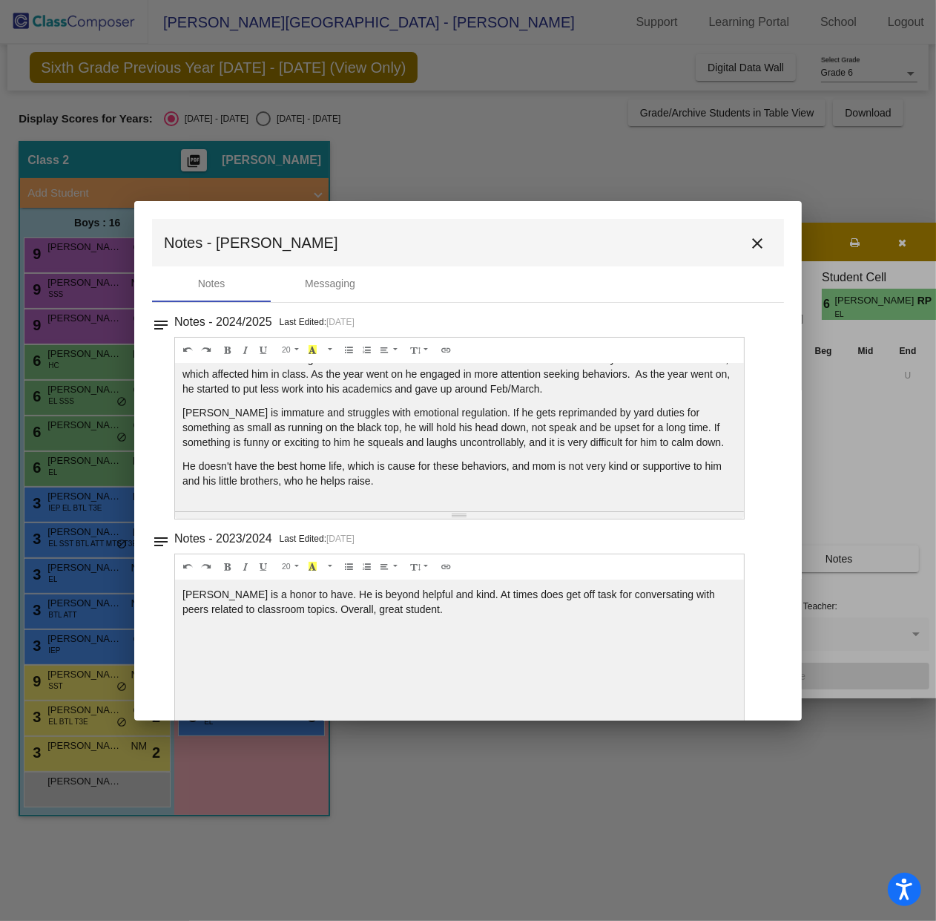
scroll to position [58, 0]
click at [758, 243] on mat-icon "close" at bounding box center [758, 243] width 18 height 18
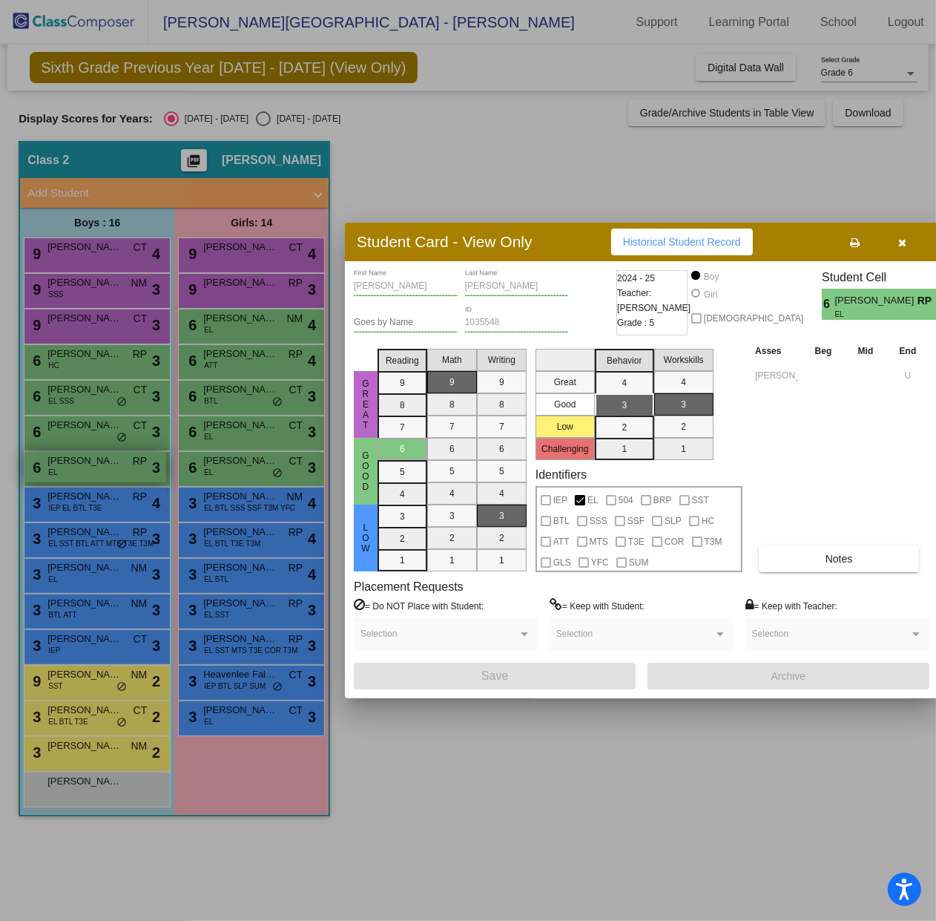
click at [86, 470] on div at bounding box center [468, 460] width 936 height 921
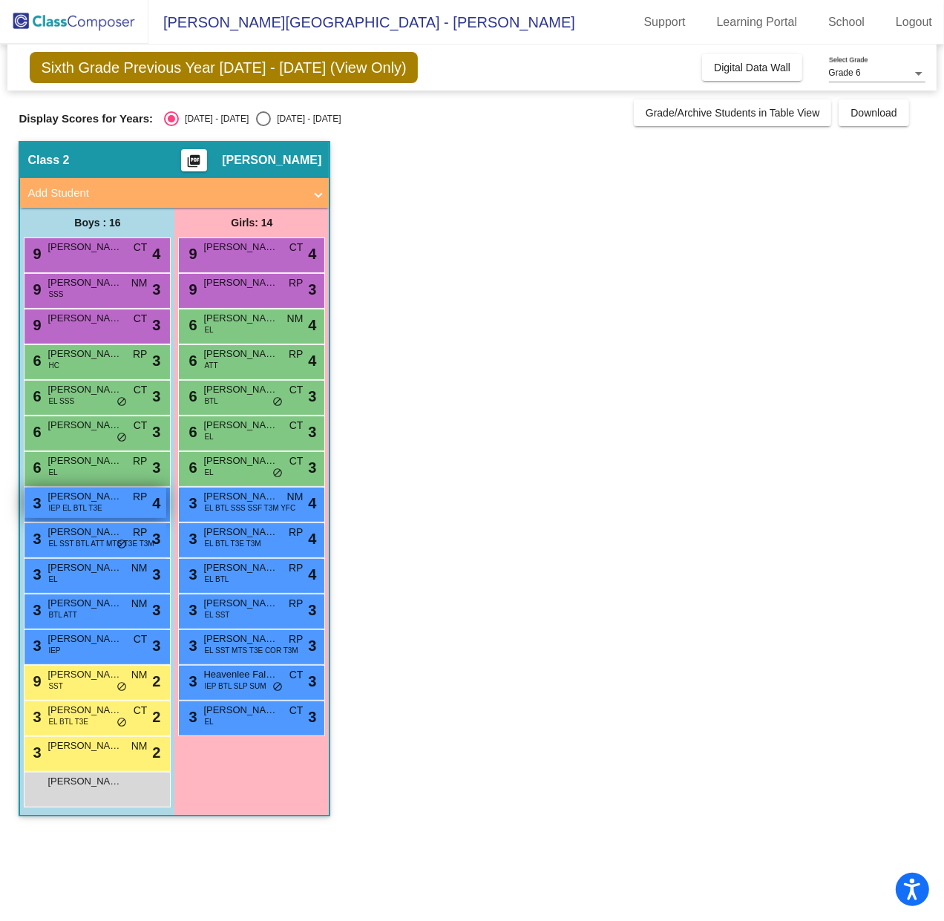
click at [81, 498] on span "Marcos Rivera" at bounding box center [84, 496] width 74 height 15
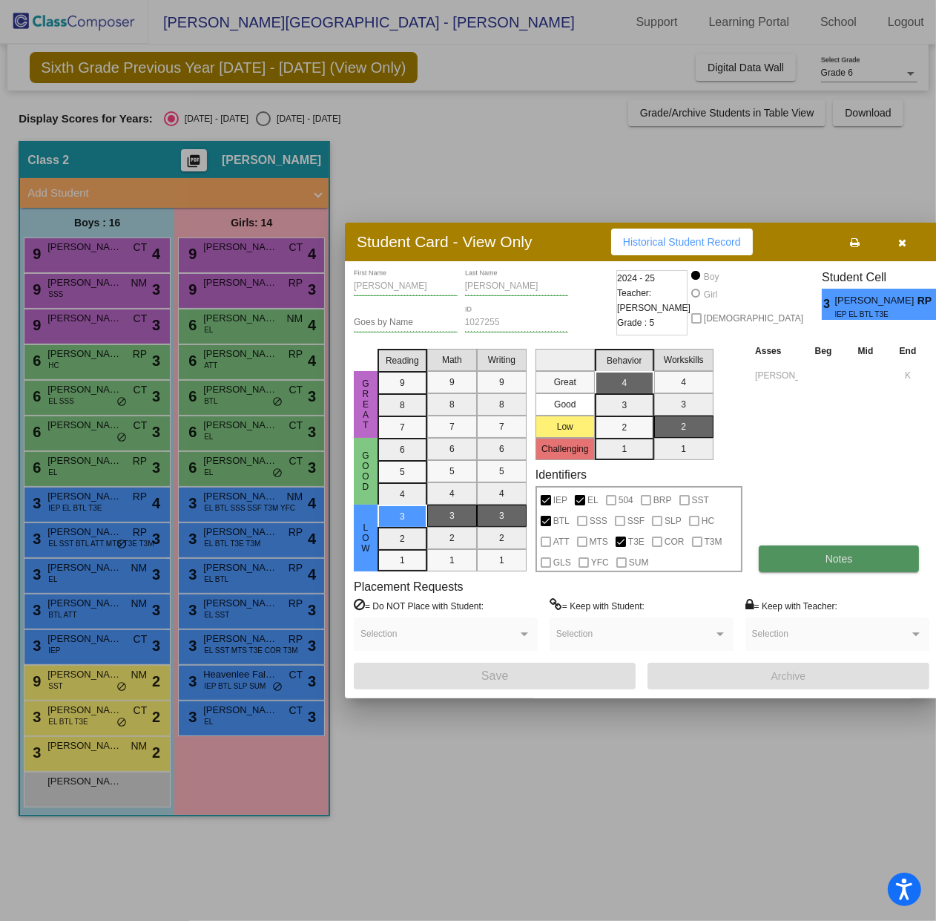
click at [812, 551] on button "Notes" at bounding box center [839, 558] width 160 height 27
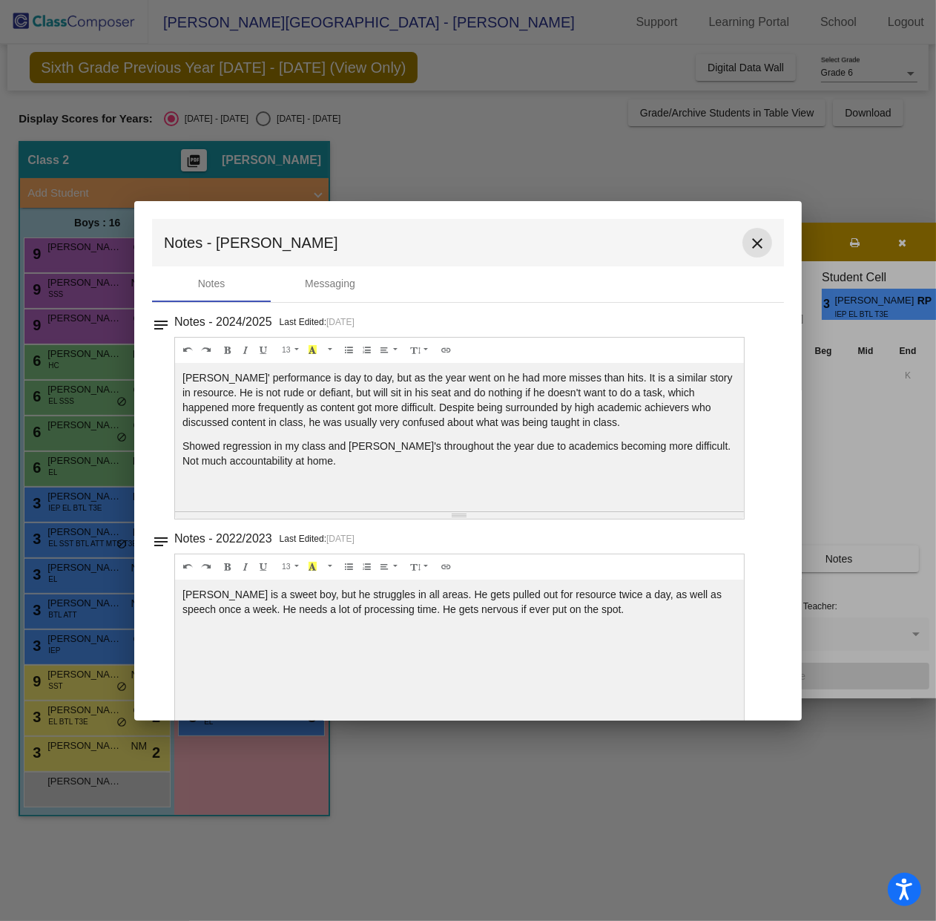
click at [756, 240] on mat-icon "close" at bounding box center [758, 243] width 18 height 18
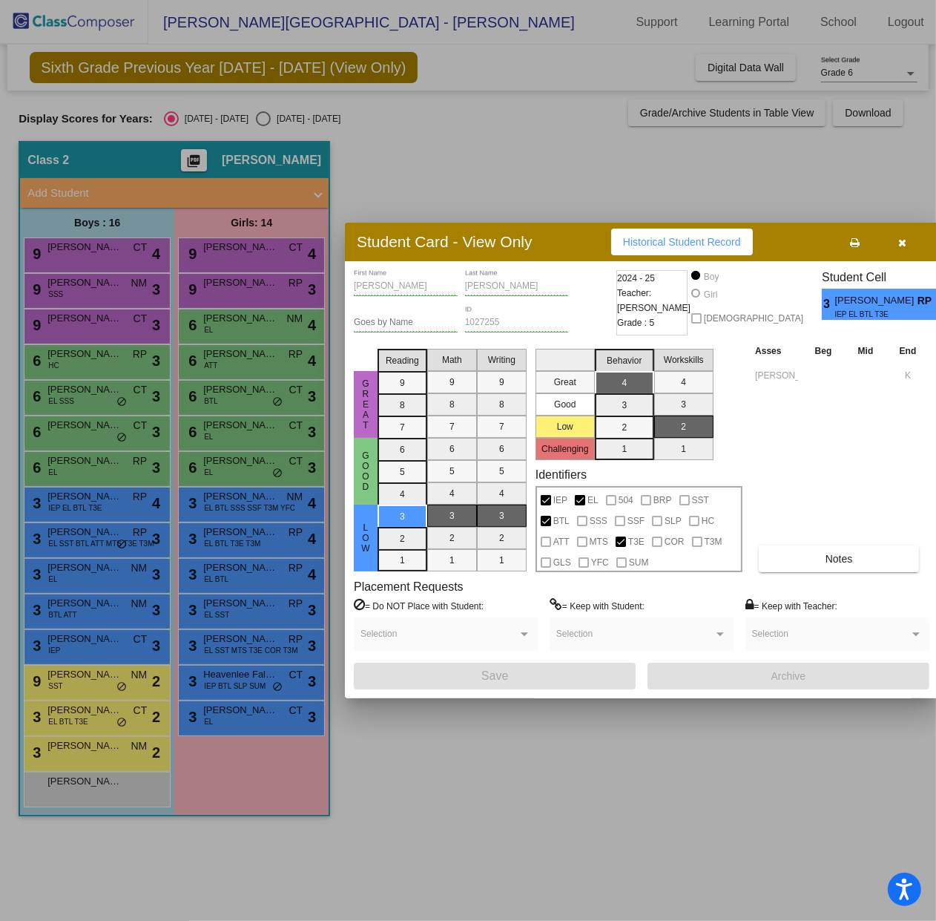
click at [903, 246] on icon "button" at bounding box center [903, 242] width 8 height 10
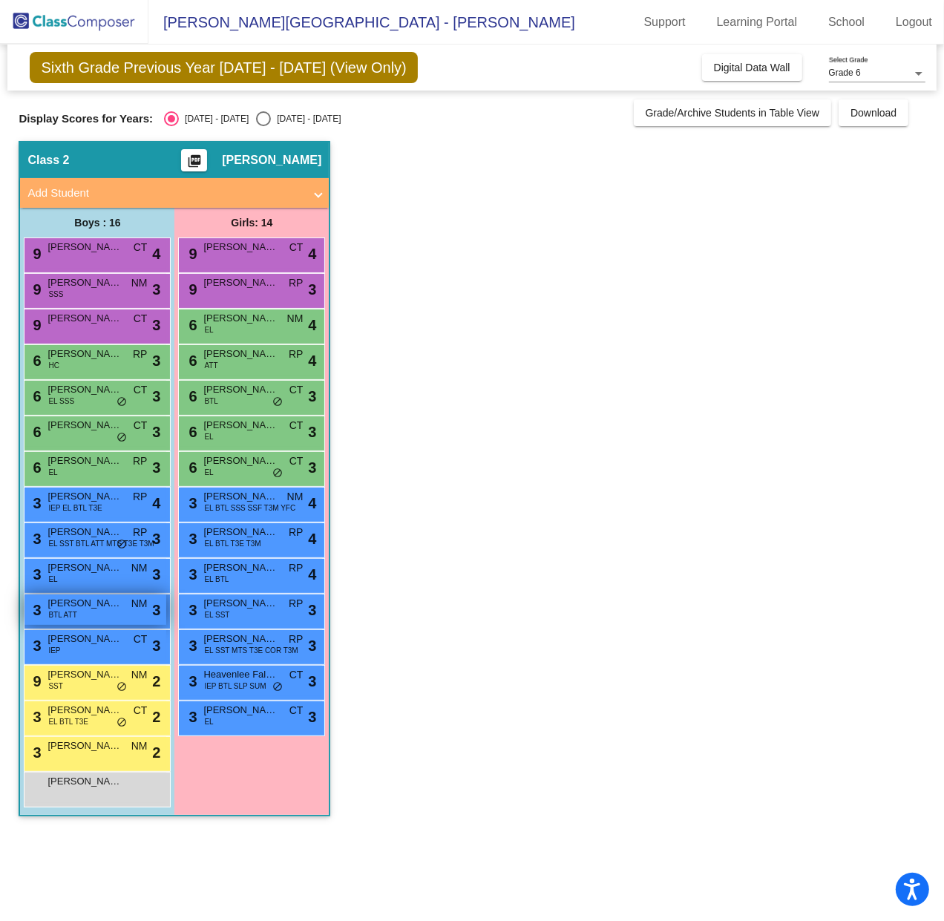
click at [105, 621] on div "3 Nathan Alvarado BTL ATT NM lock do_not_disturb_alt 3" at bounding box center [95, 609] width 142 height 30
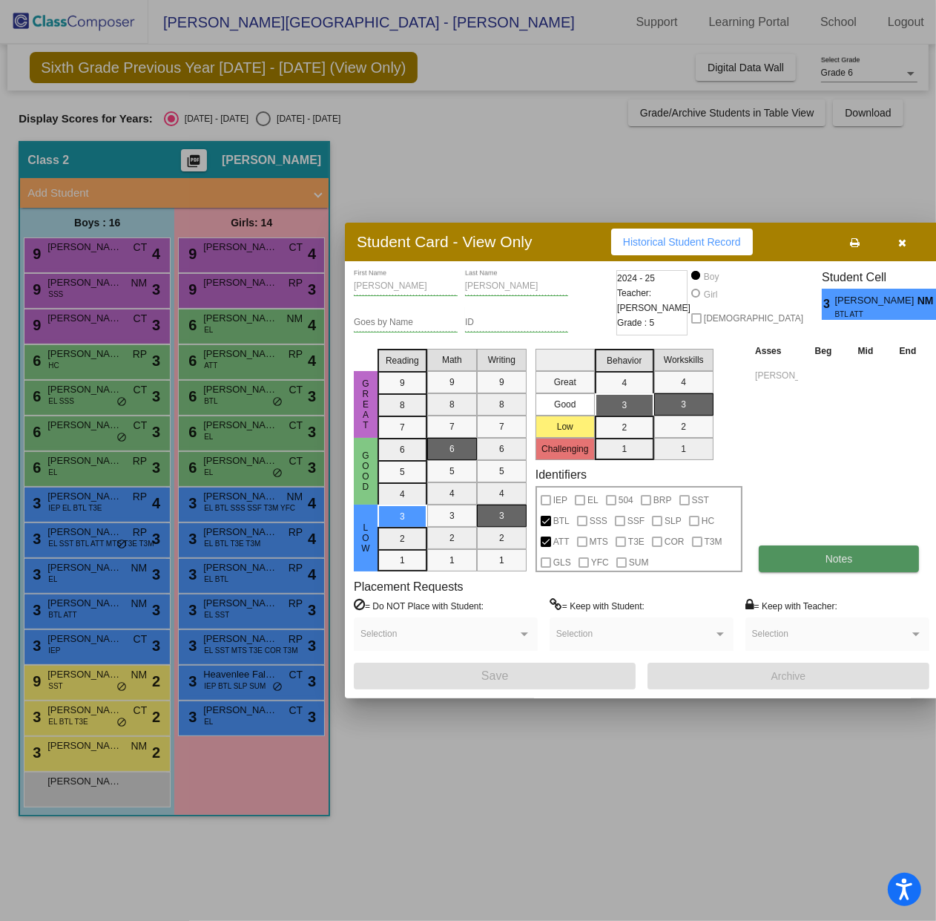
click at [815, 560] on button "Notes" at bounding box center [839, 558] width 160 height 27
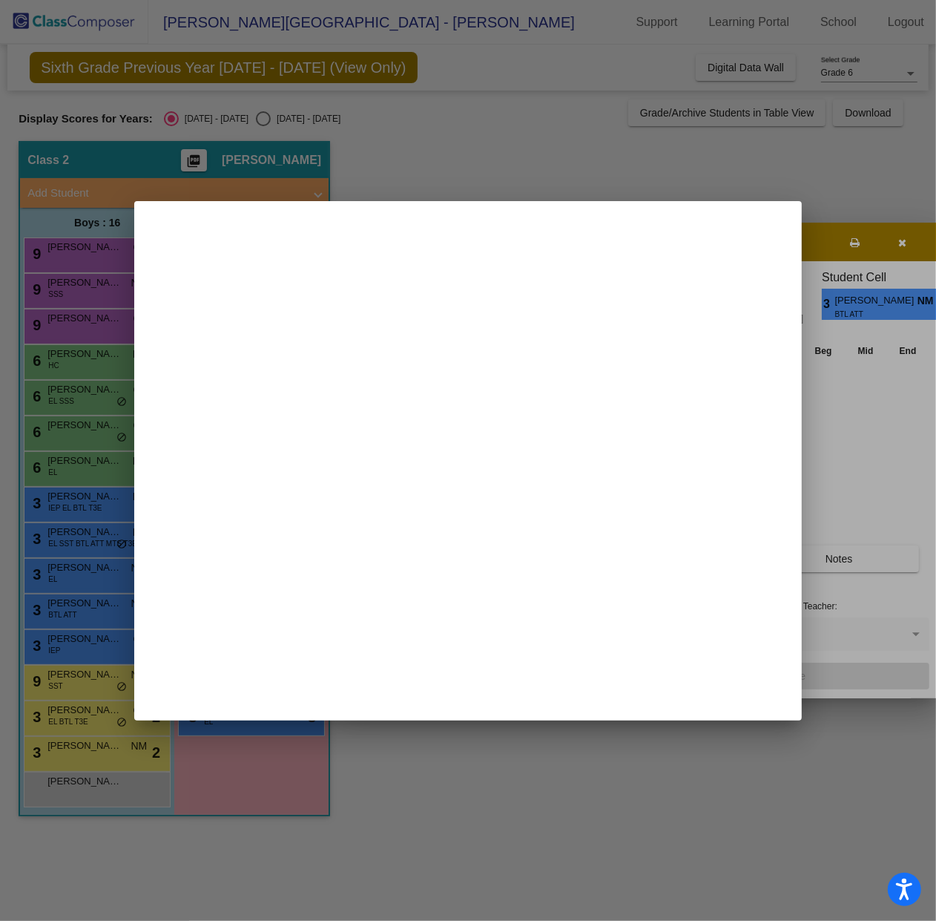
click at [704, 188] on div at bounding box center [468, 460] width 936 height 921
click at [823, 493] on div at bounding box center [468, 460] width 936 height 921
click at [772, 228] on mat-dialog-container at bounding box center [468, 460] width 668 height 519
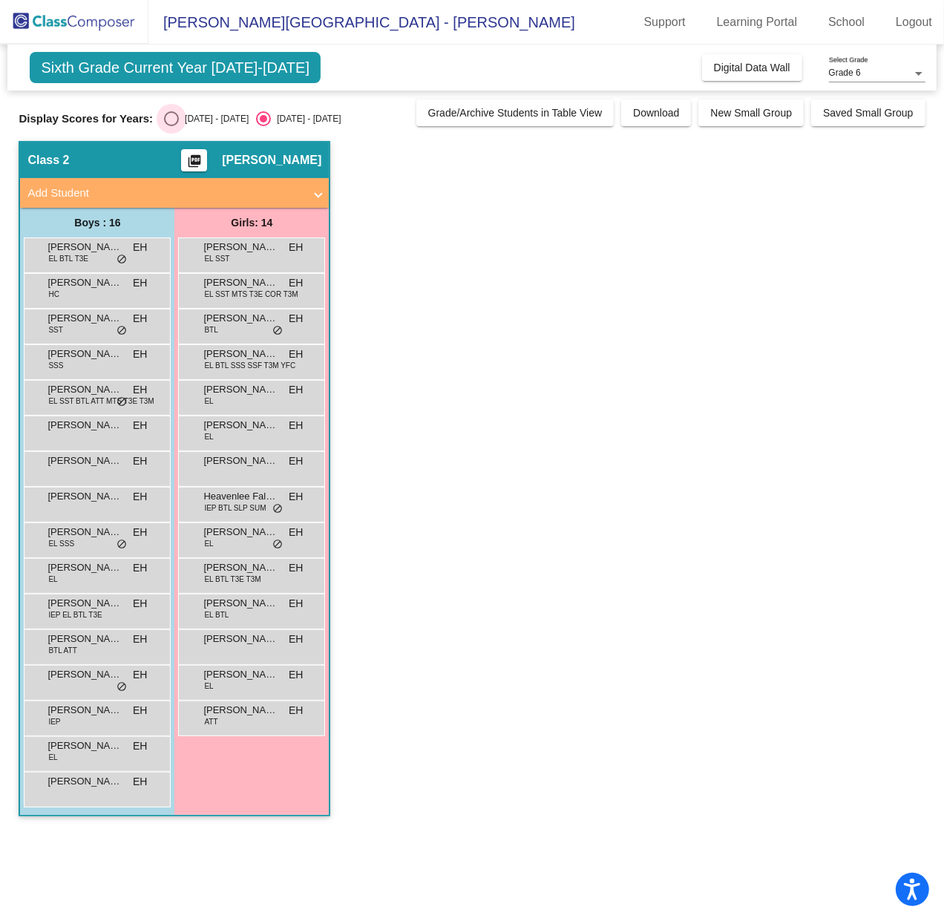
click at [171, 123] on div "Select an option" at bounding box center [171, 118] width 15 height 15
click at [171, 126] on input "[DATE] - [DATE]" at bounding box center [171, 126] width 1 height 1
radio input "true"
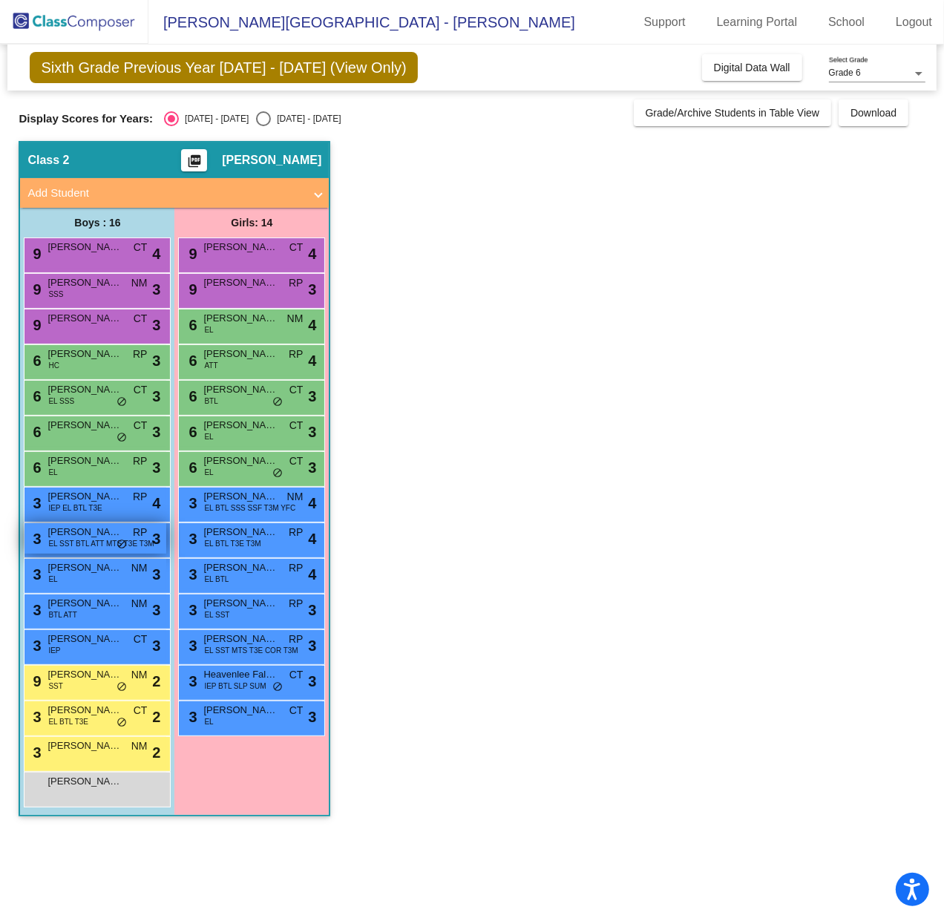
click at [110, 539] on span "EL SST BTL ATT MTS T3E T3M" at bounding box center [100, 543] width 105 height 11
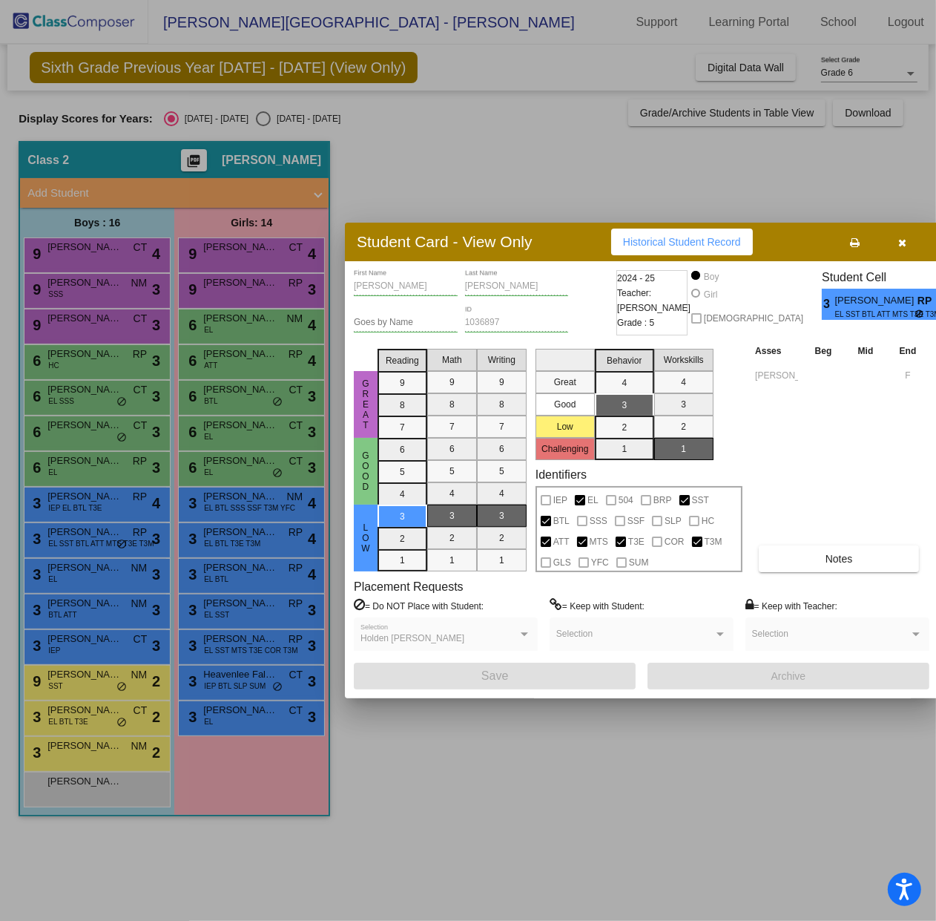
click at [100, 639] on div at bounding box center [468, 460] width 936 height 921
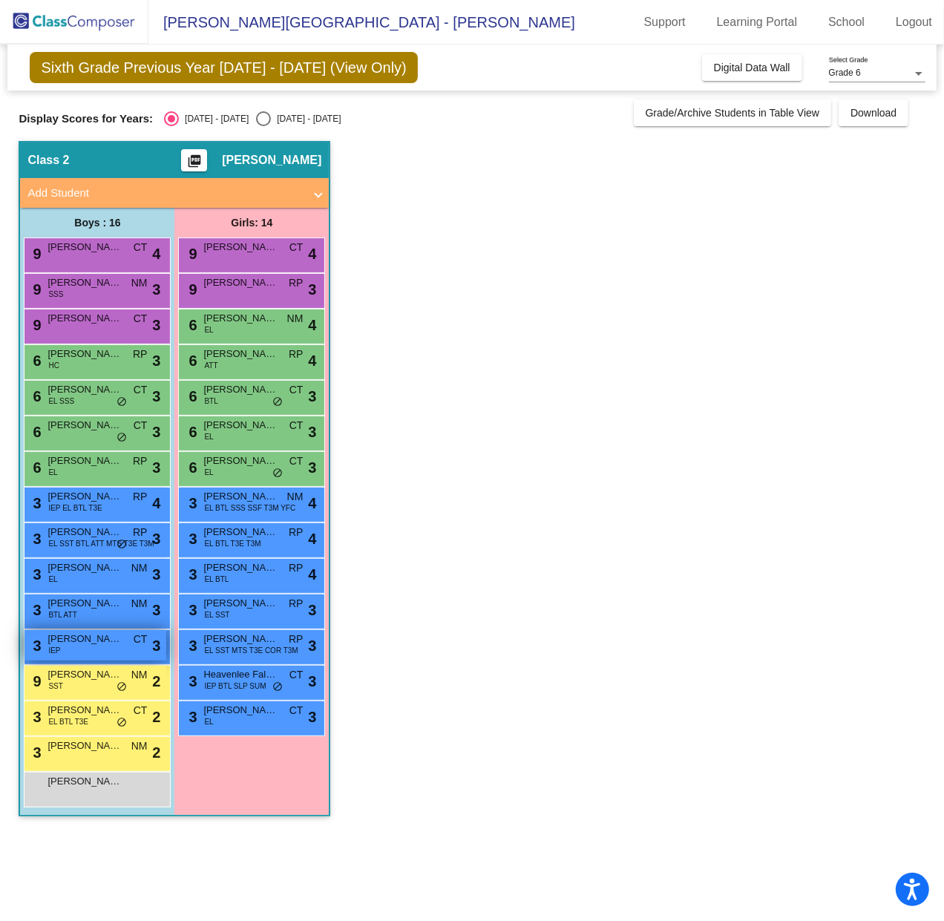
click at [90, 648] on div "3 Santiago Angulo IEP CT lock do_not_disturb_alt 3" at bounding box center [95, 645] width 142 height 30
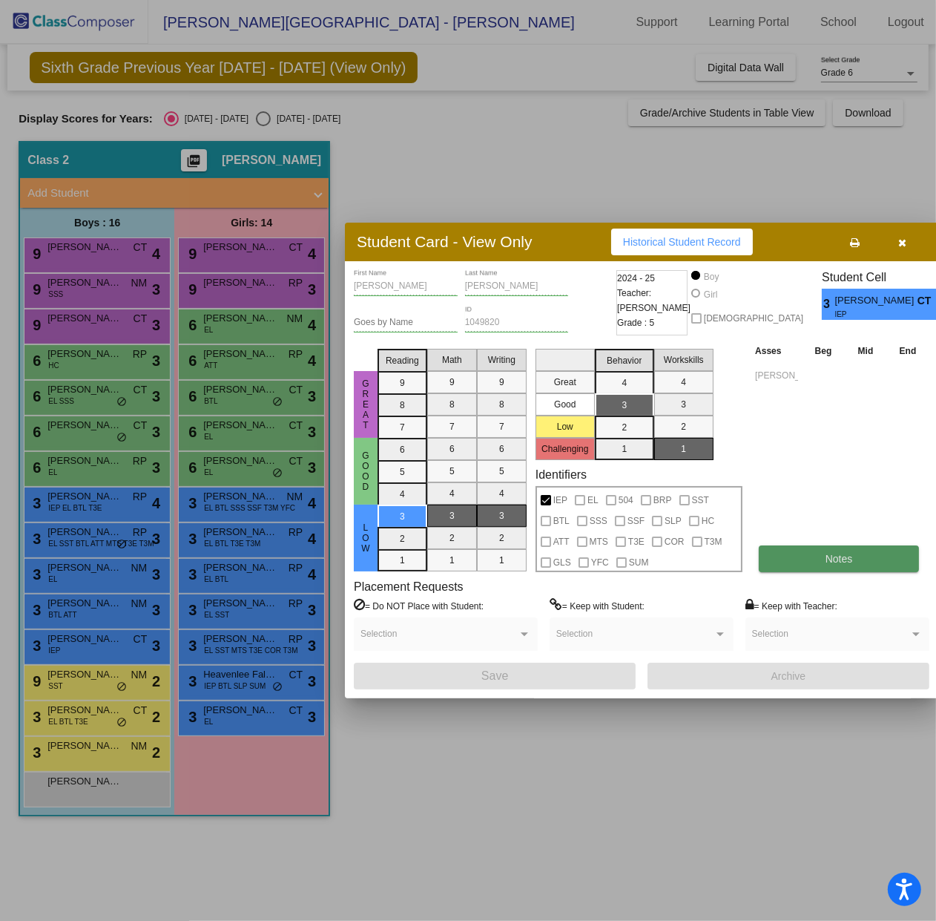
click at [827, 556] on span "Notes" at bounding box center [839, 559] width 27 height 12
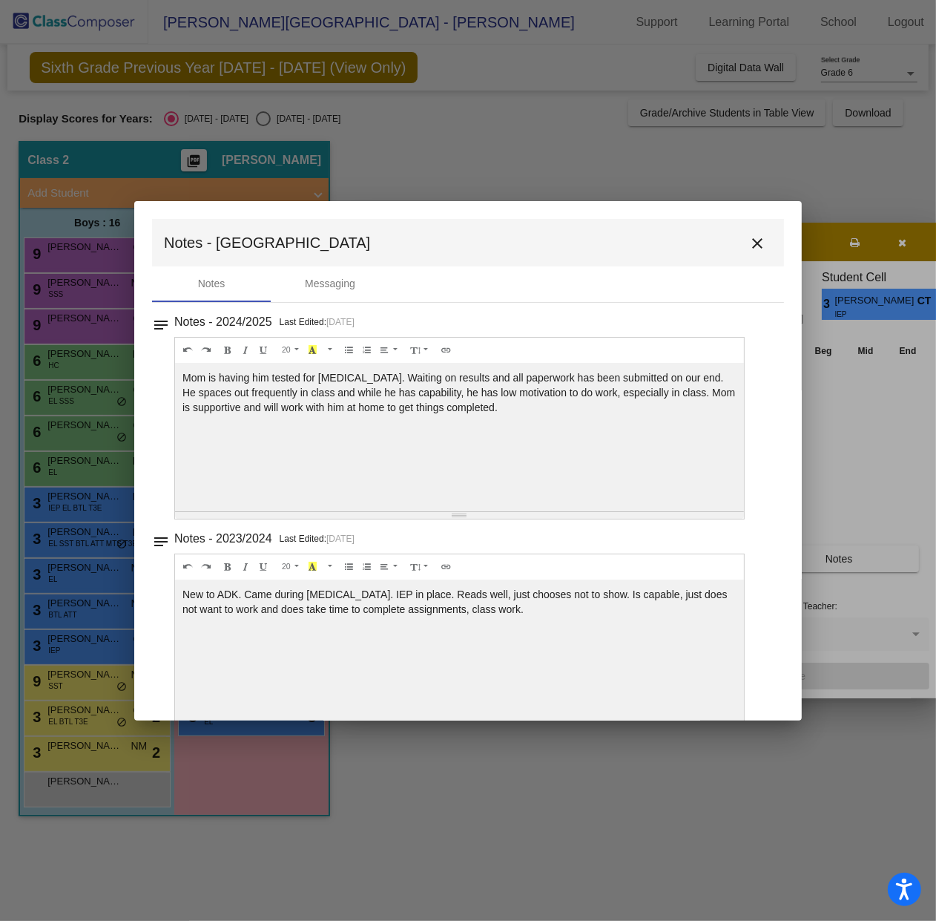
click at [751, 248] on mat-icon "close" at bounding box center [758, 243] width 18 height 18
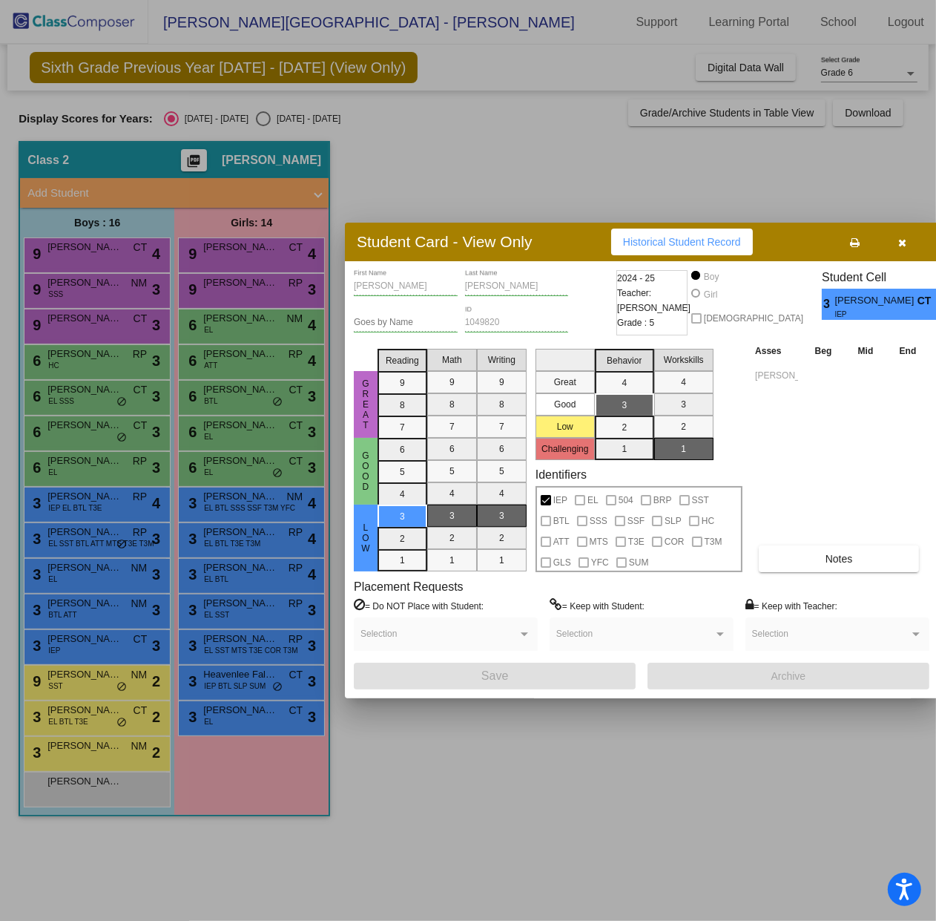
click at [899, 243] on icon "button" at bounding box center [903, 242] width 8 height 10
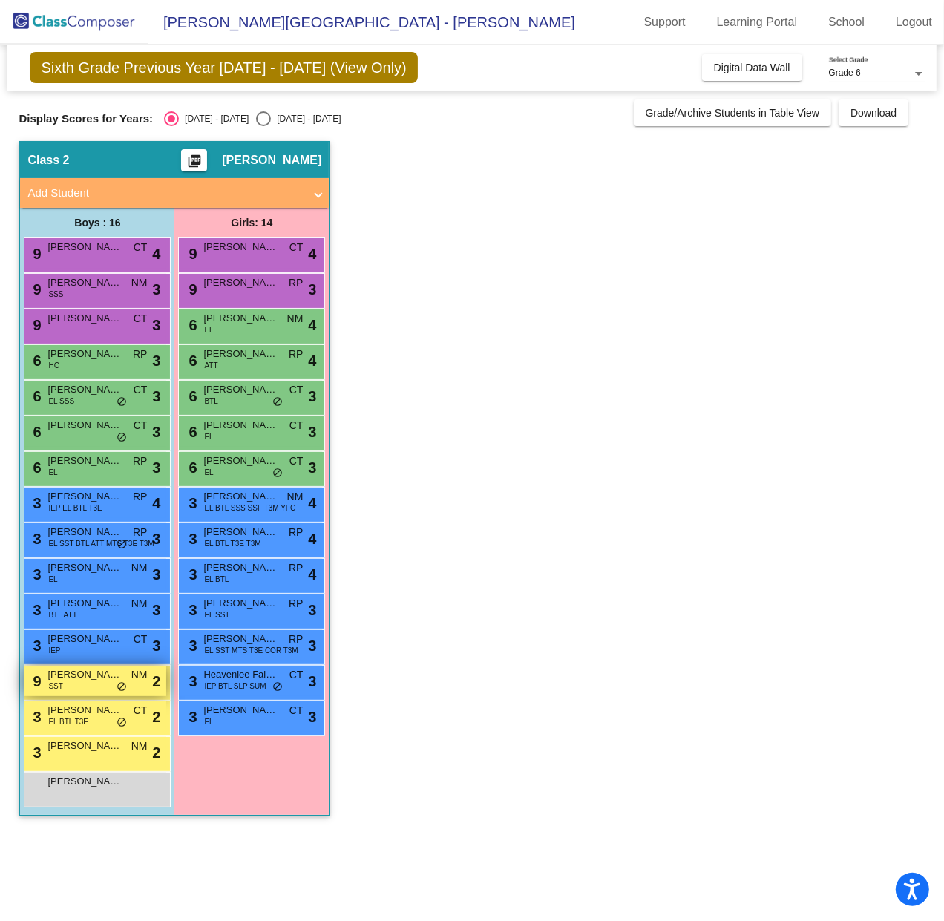
click at [76, 680] on span "Dominick Cuevas" at bounding box center [84, 674] width 74 height 15
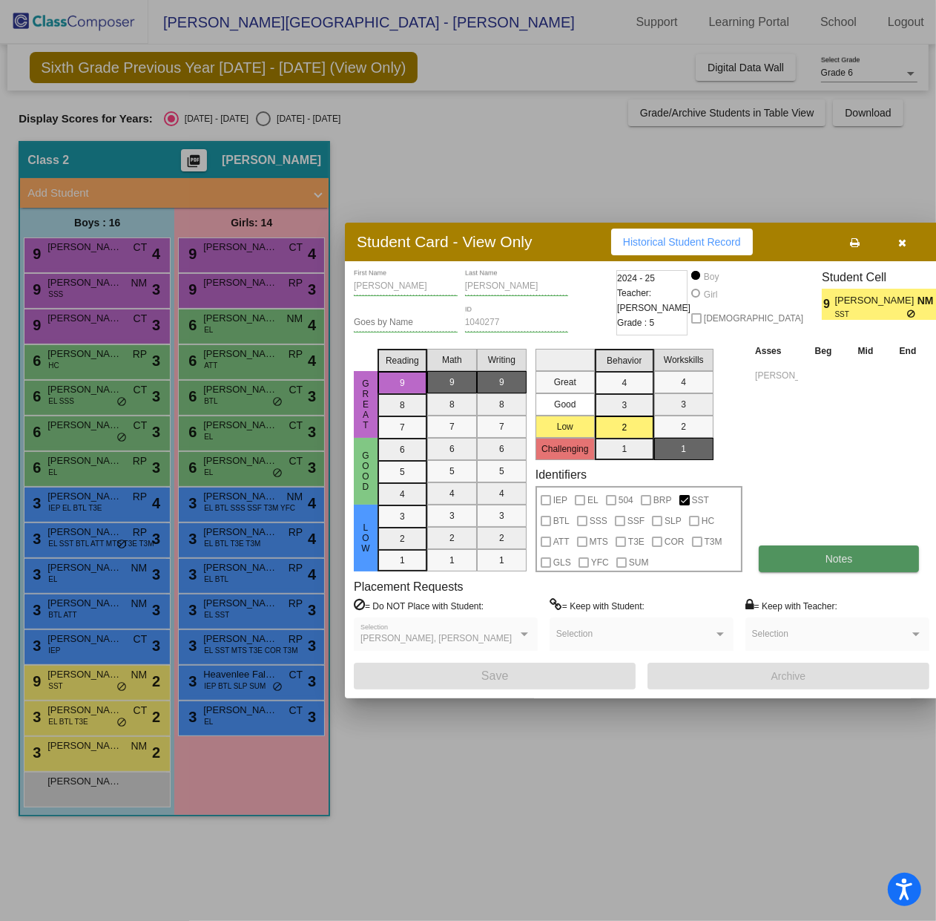
click at [842, 565] on button "Notes" at bounding box center [839, 558] width 160 height 27
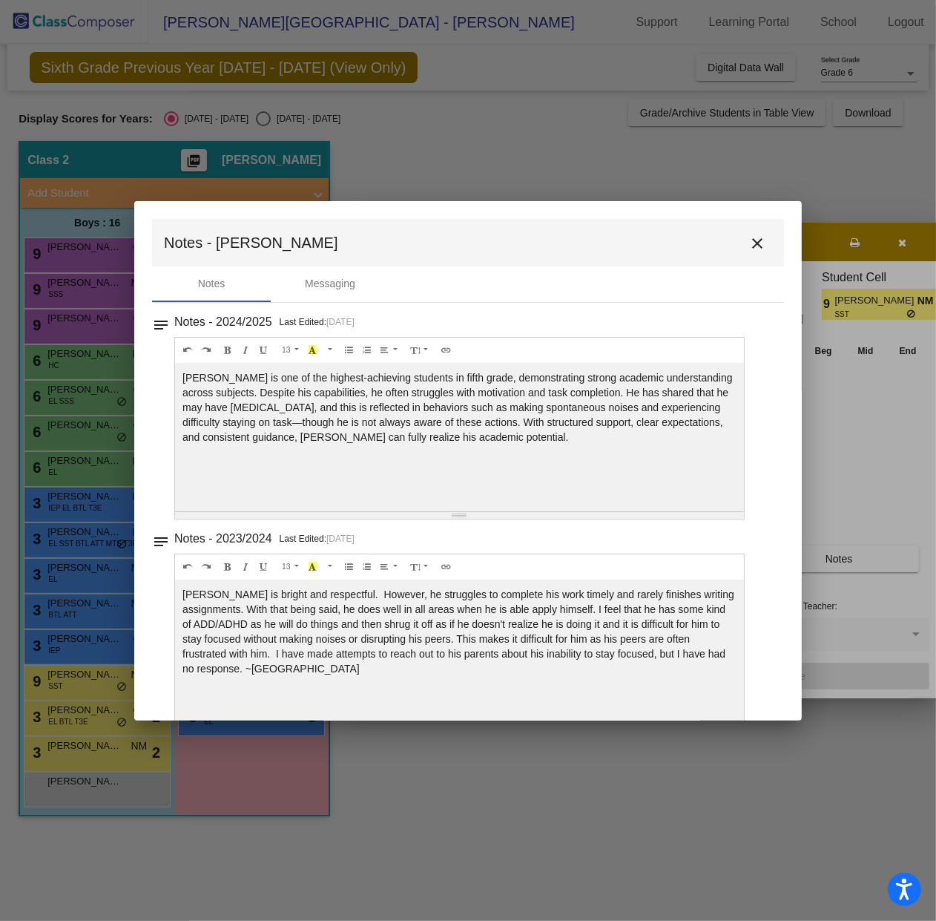
click at [749, 240] on mat-icon "close" at bounding box center [758, 243] width 18 height 18
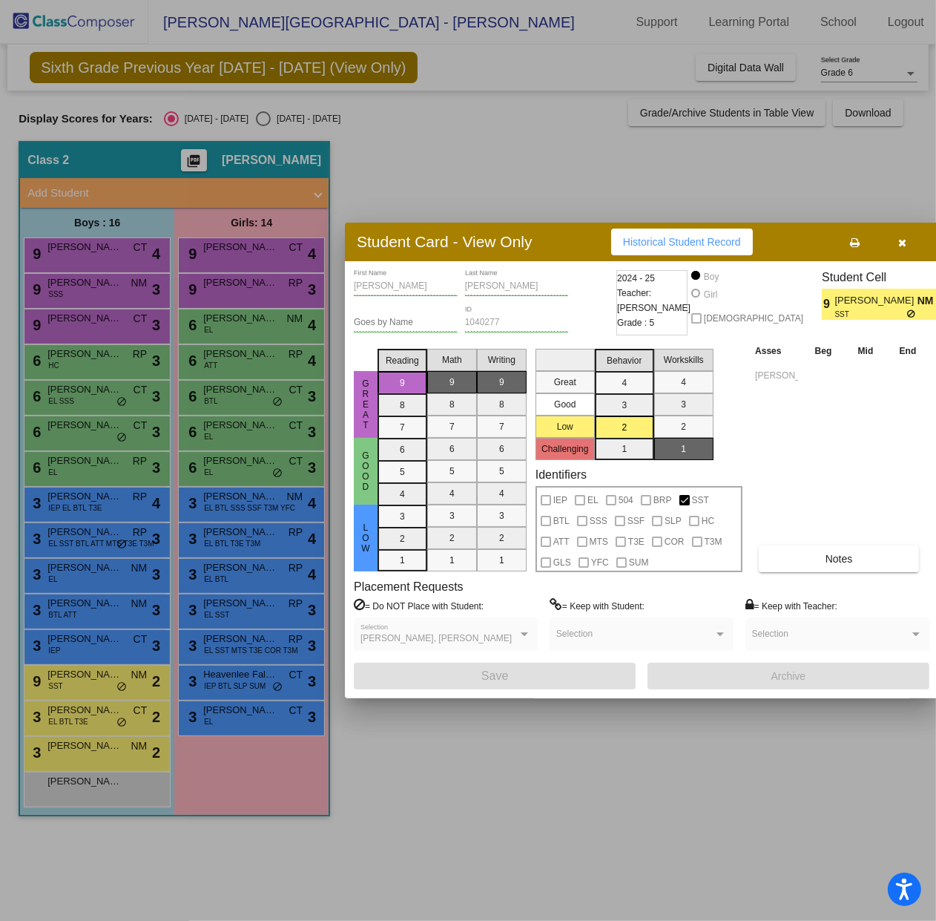
click at [893, 236] on button "button" at bounding box center [902, 242] width 47 height 27
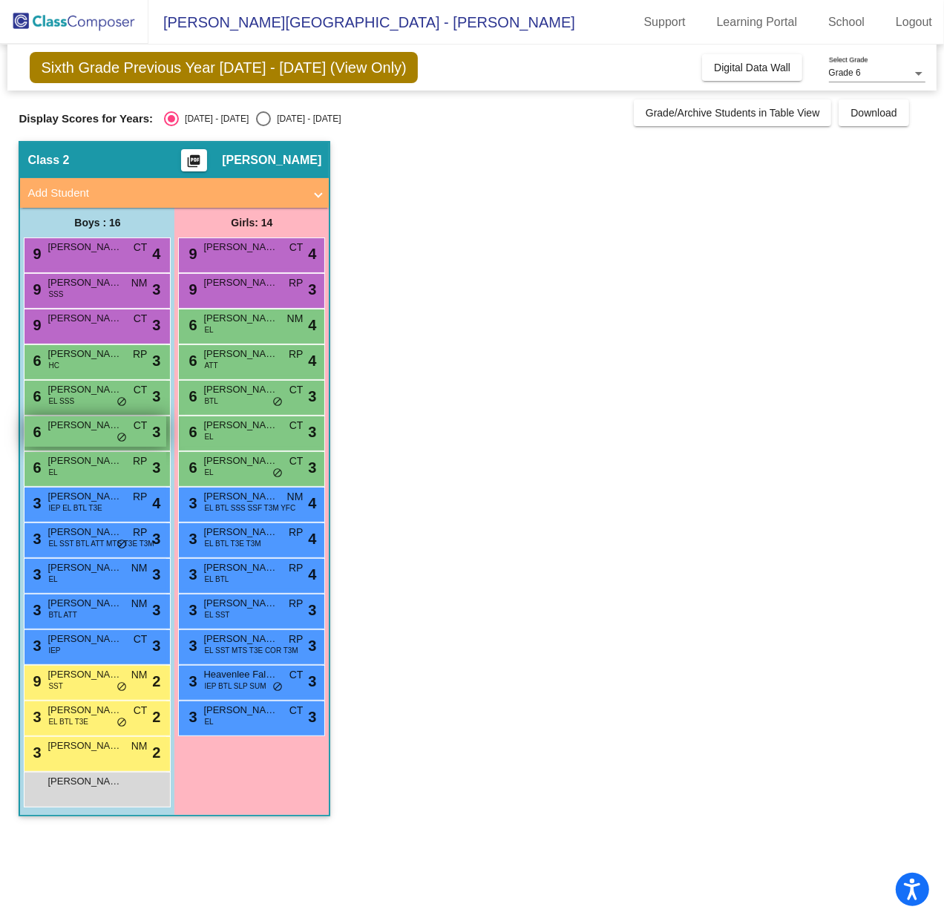
click at [79, 429] on span "Ricardo Rosales Molina" at bounding box center [84, 425] width 74 height 15
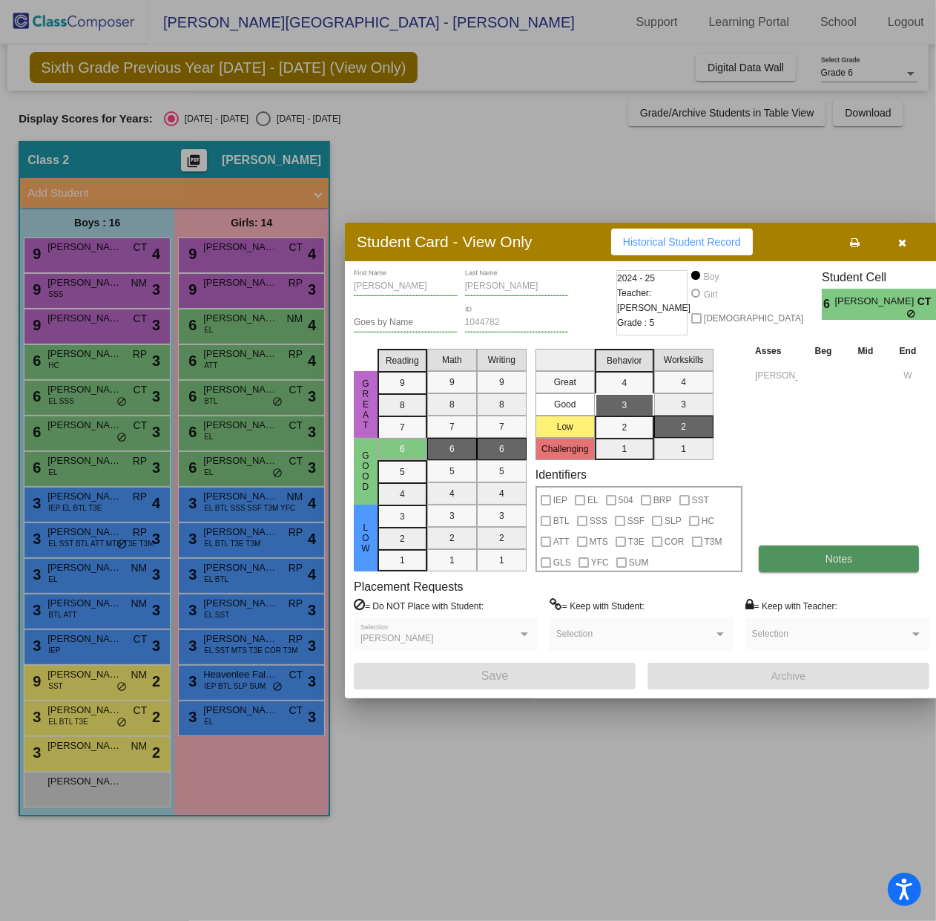
click at [826, 560] on span "Notes" at bounding box center [839, 559] width 27 height 12
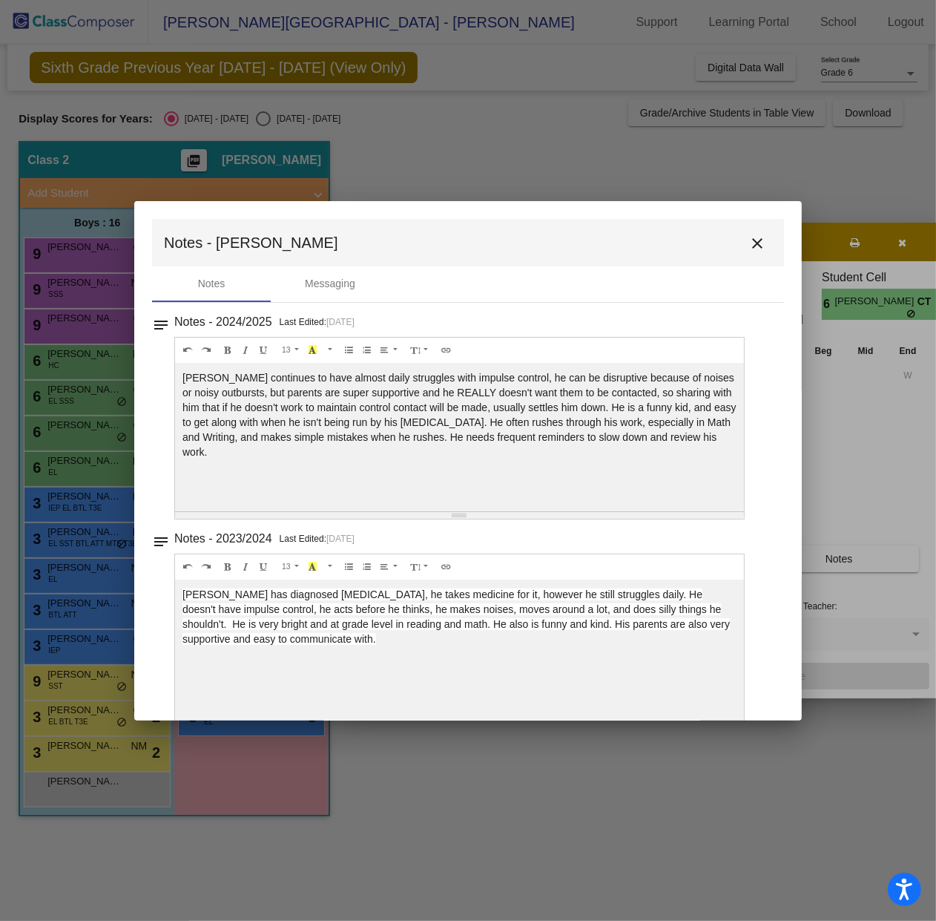
click at [96, 571] on div at bounding box center [468, 460] width 936 height 921
click at [85, 678] on div at bounding box center [468, 460] width 936 height 921
click at [749, 234] on mat-icon "close" at bounding box center [758, 243] width 18 height 18
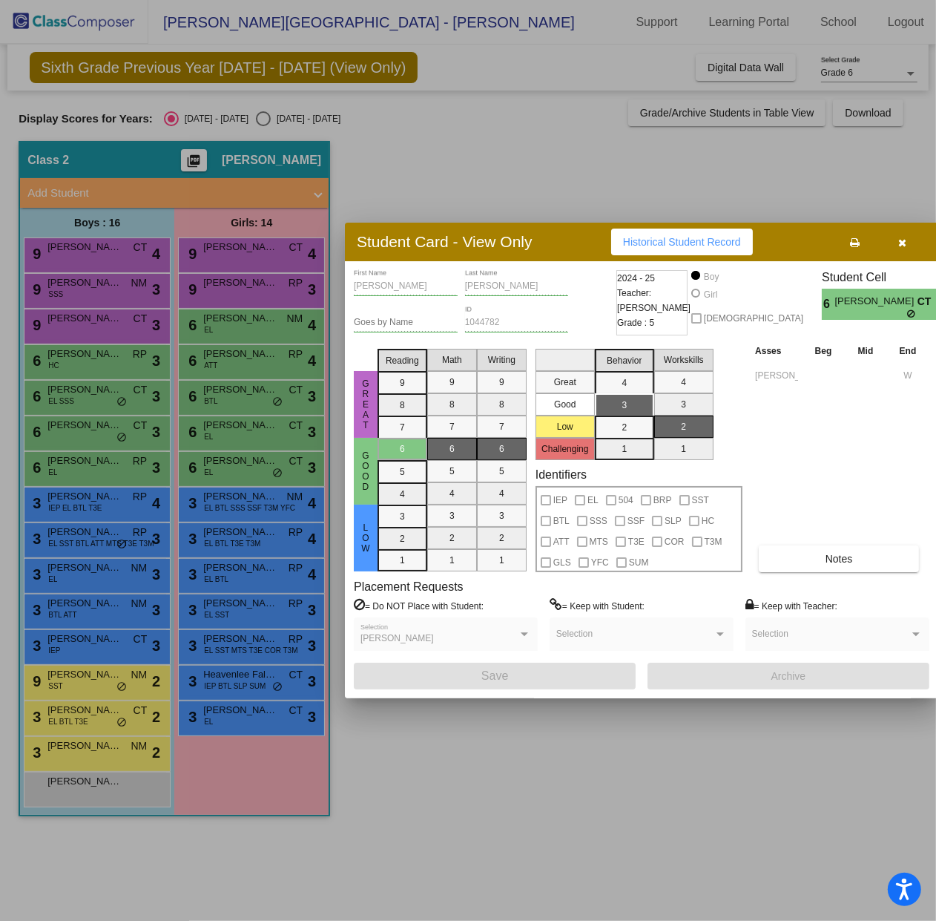
click at [65, 730] on div at bounding box center [468, 460] width 936 height 921
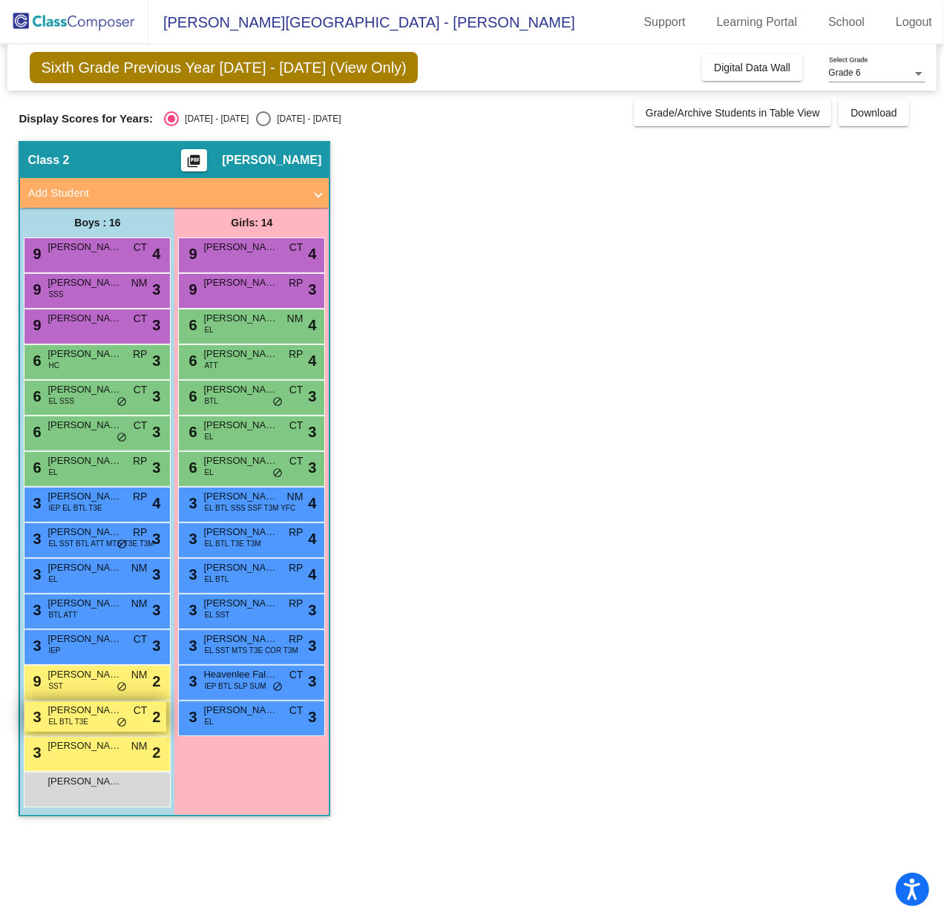
click at [70, 726] on span "EL BTL T3E" at bounding box center [68, 721] width 40 height 11
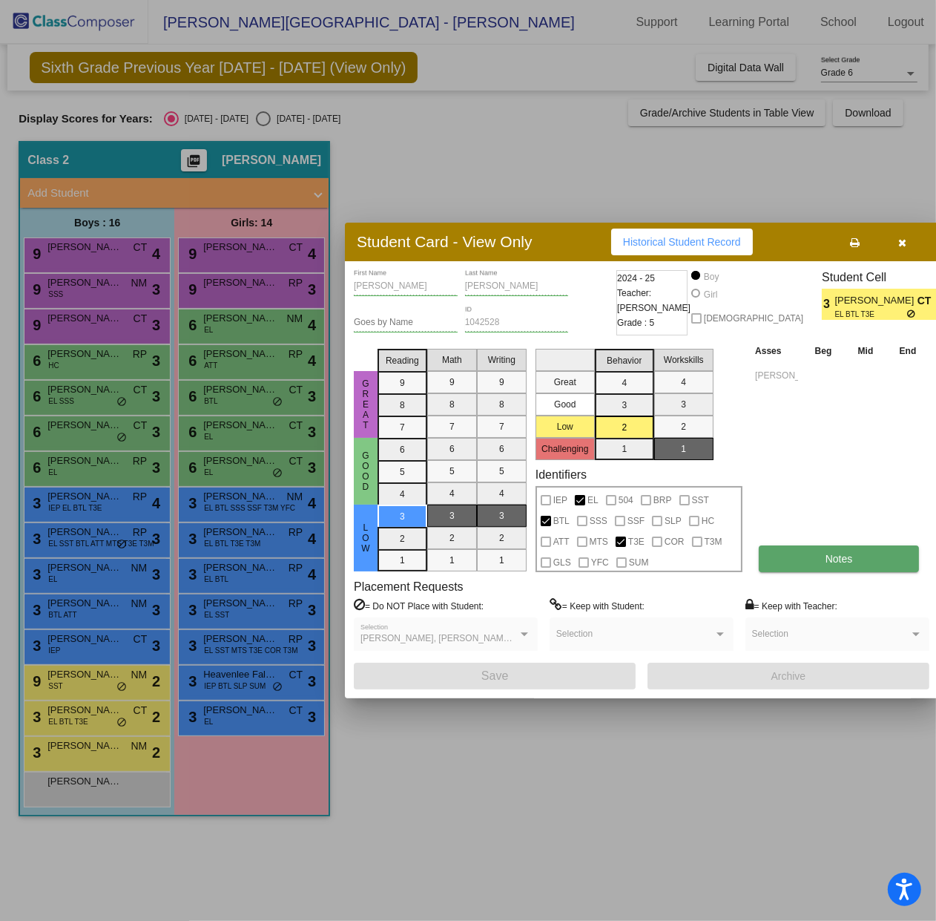
click at [801, 562] on button "Notes" at bounding box center [839, 558] width 160 height 27
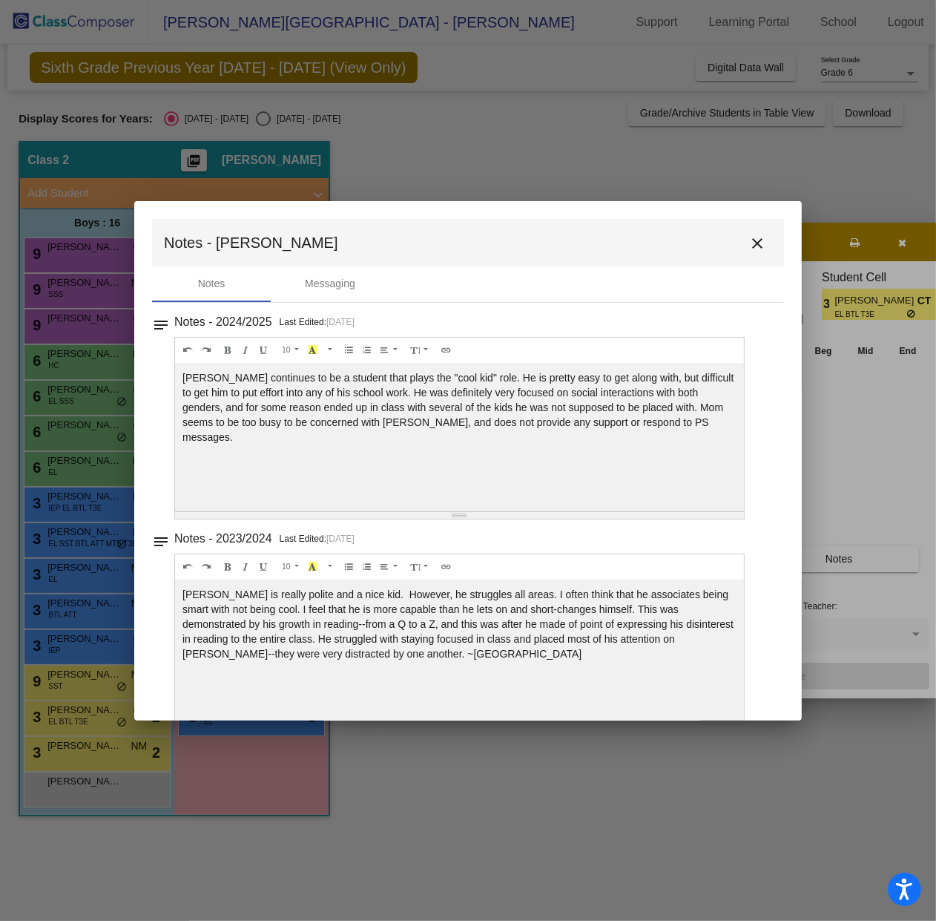
click at [757, 227] on mat-toolbar "Notes - Axel close" at bounding box center [468, 242] width 632 height 47
click at [752, 238] on mat-icon "close" at bounding box center [758, 243] width 18 height 18
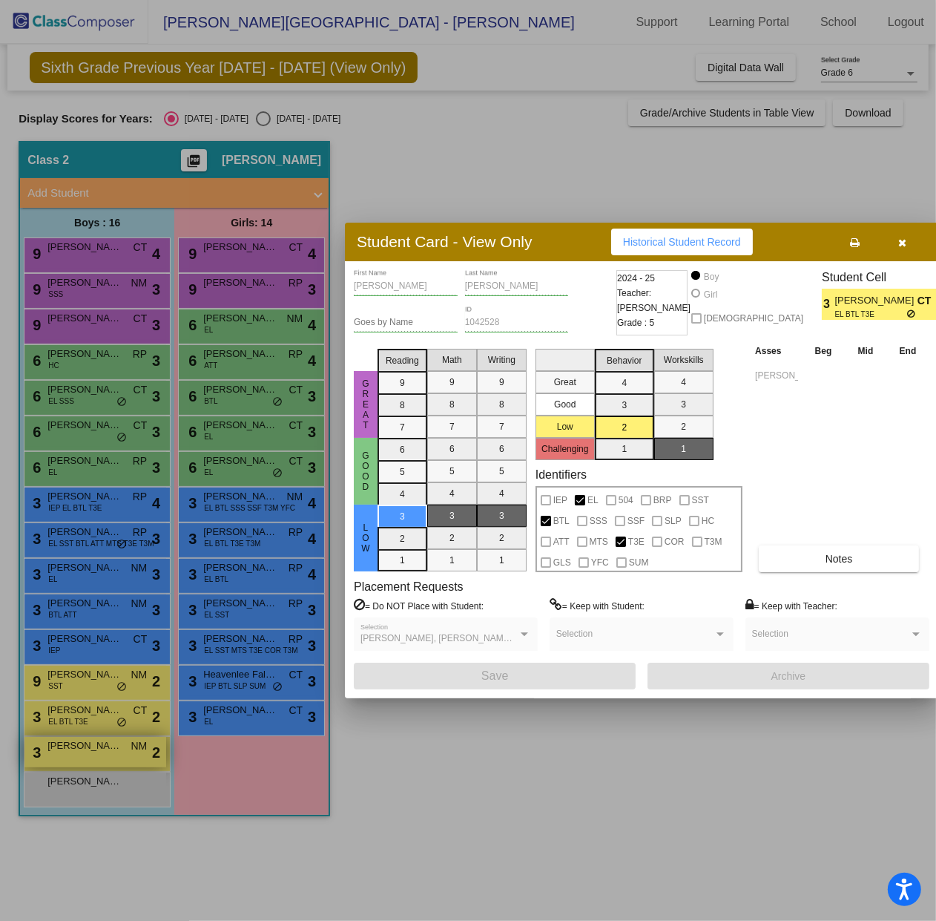
click at [85, 760] on div at bounding box center [468, 460] width 936 height 921
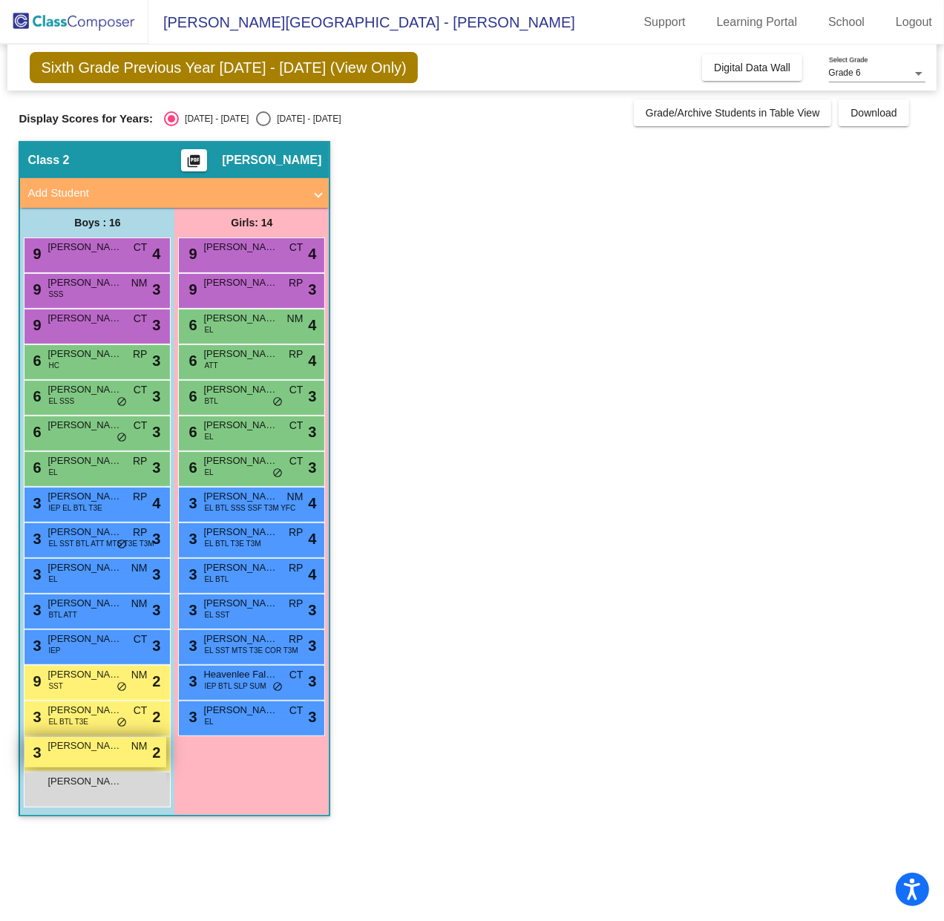
click at [85, 758] on div "3 Joziah Guzman NM lock do_not_disturb_alt 2" at bounding box center [95, 752] width 142 height 30
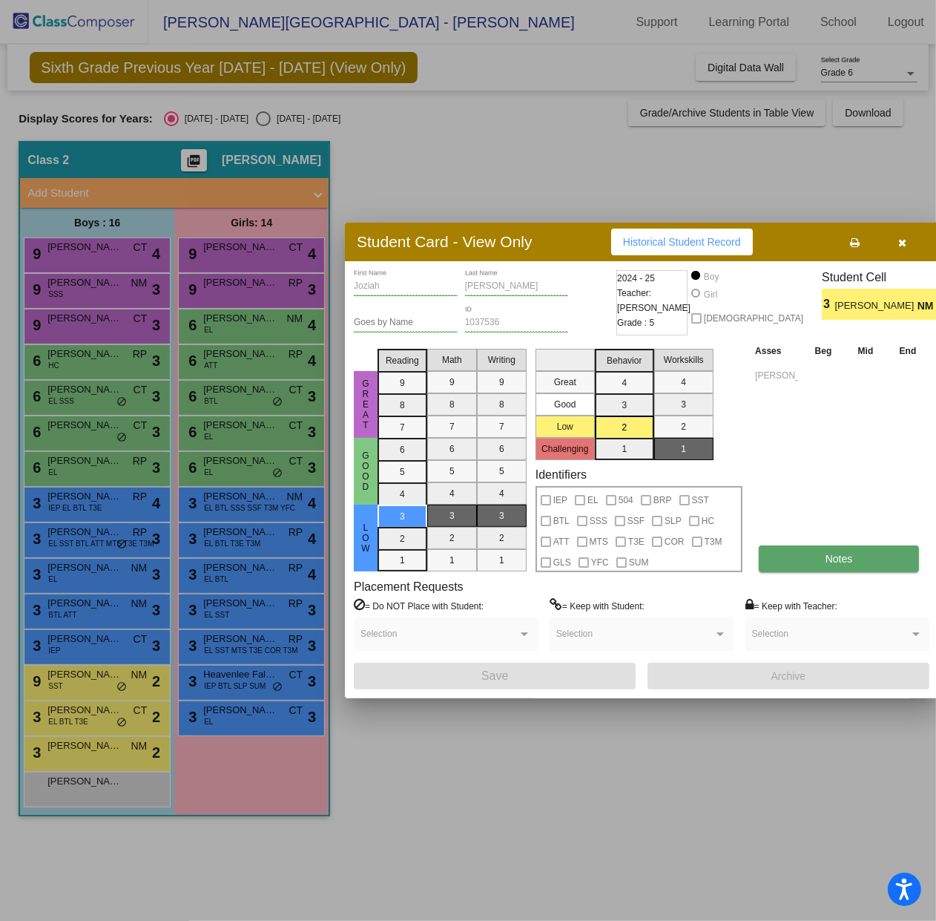
click at [822, 557] on button "Notes" at bounding box center [839, 558] width 160 height 27
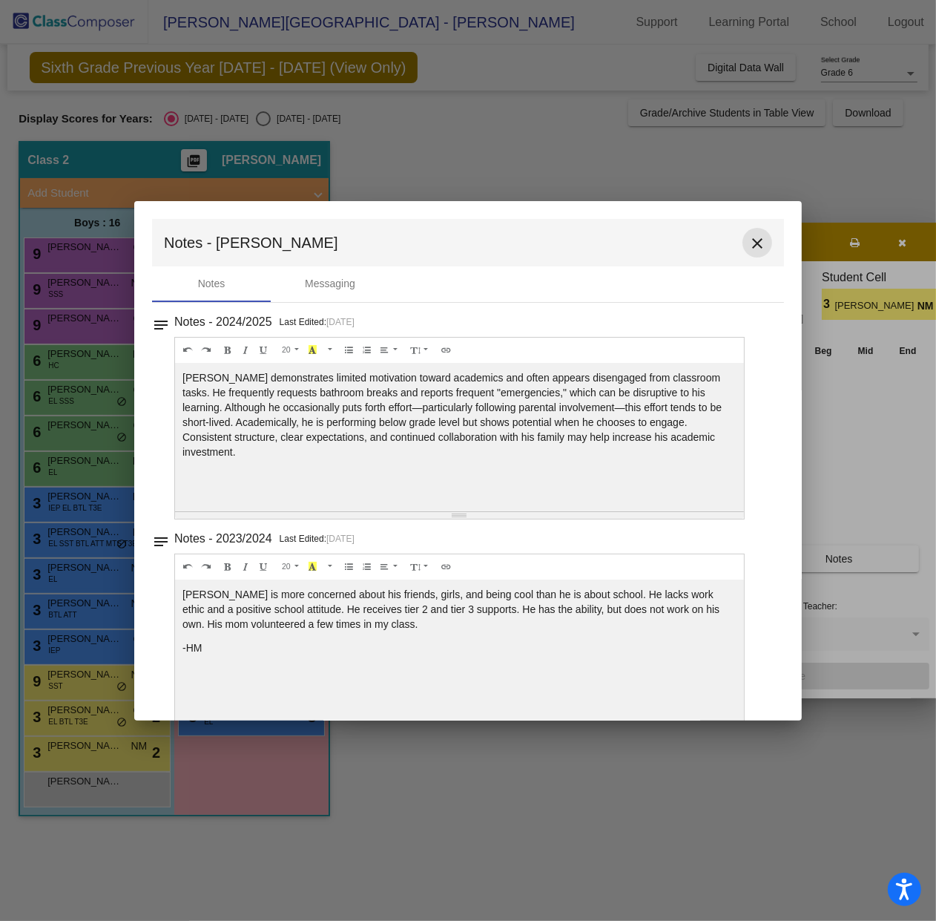
click at [751, 237] on mat-icon "close" at bounding box center [758, 243] width 18 height 18
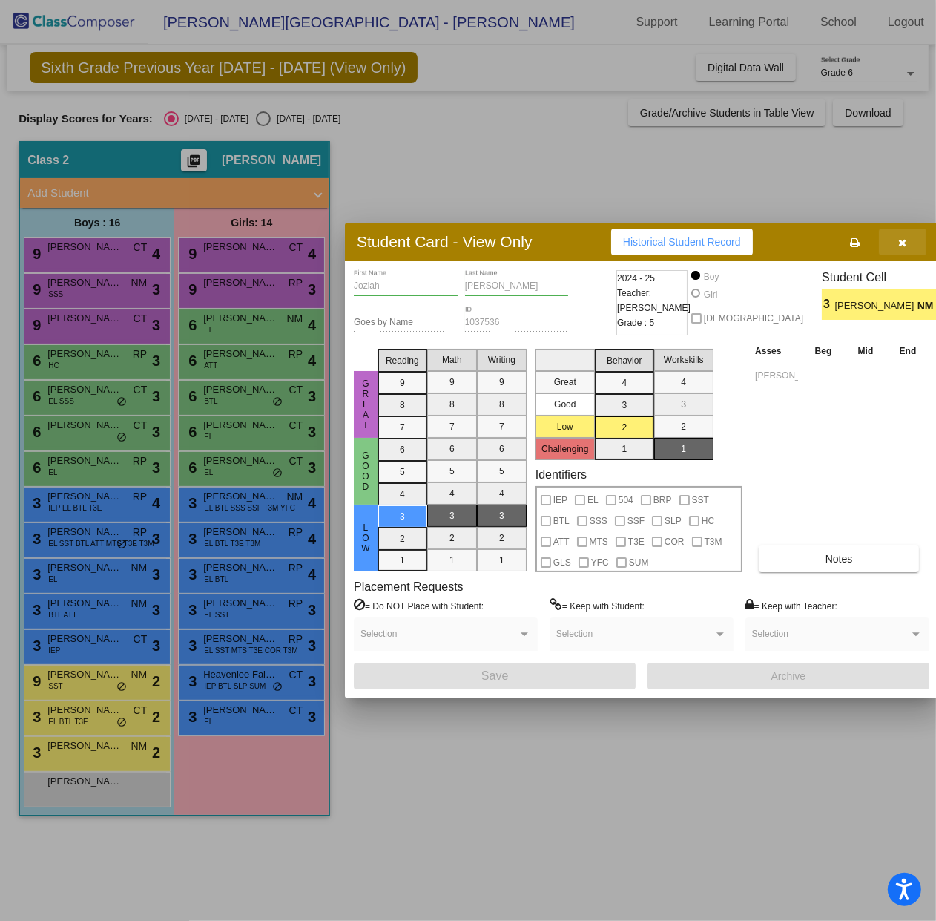
click at [905, 240] on button "button" at bounding box center [902, 242] width 47 height 27
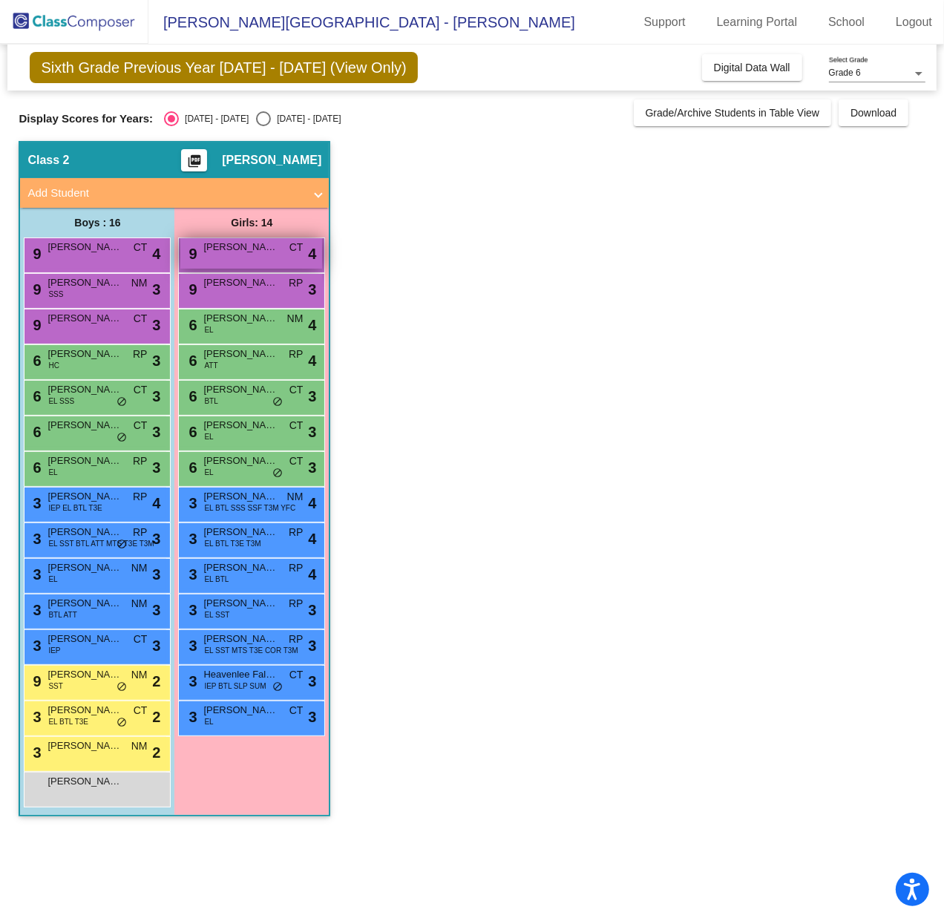
click at [222, 252] on span "Gia Pinkney" at bounding box center [240, 247] width 74 height 15
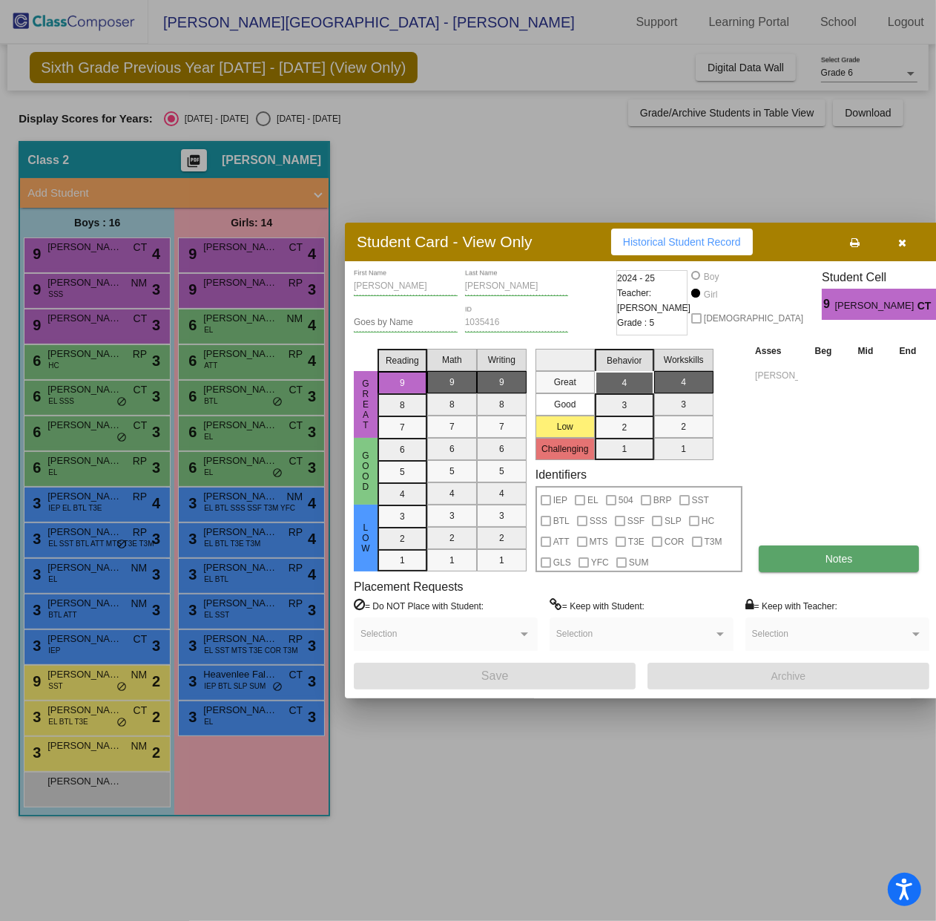
click at [799, 555] on button "Notes" at bounding box center [839, 558] width 160 height 27
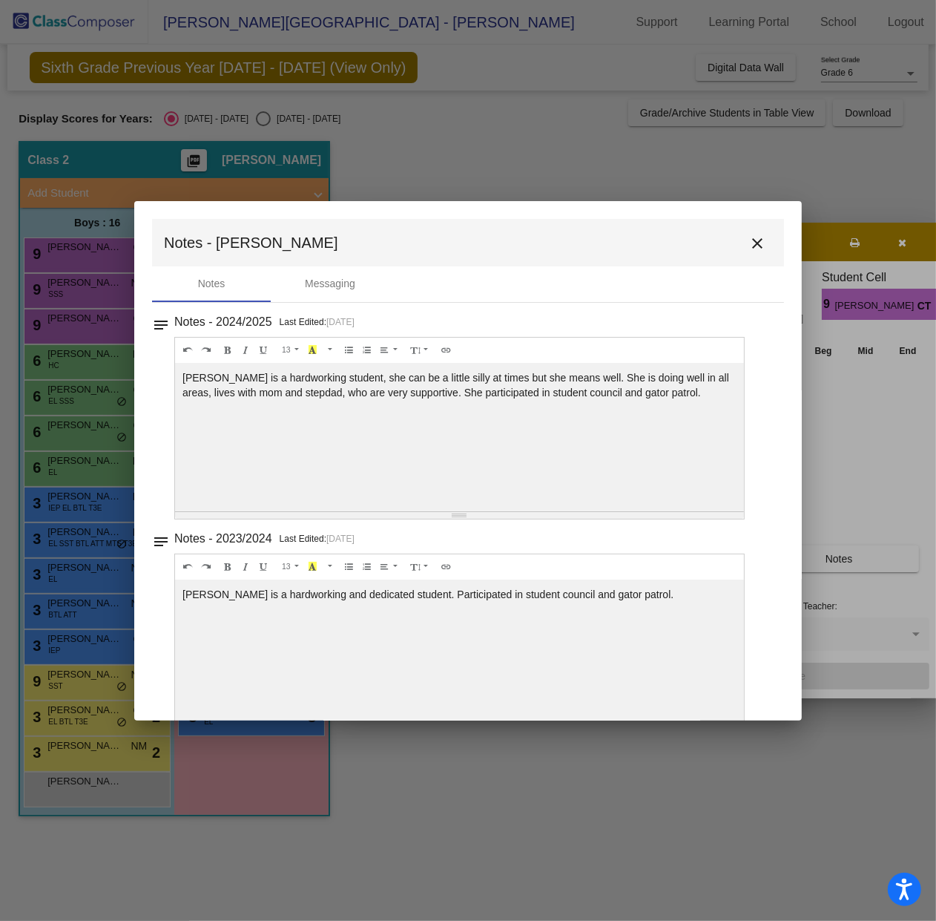
click at [749, 240] on mat-icon "close" at bounding box center [758, 243] width 18 height 18
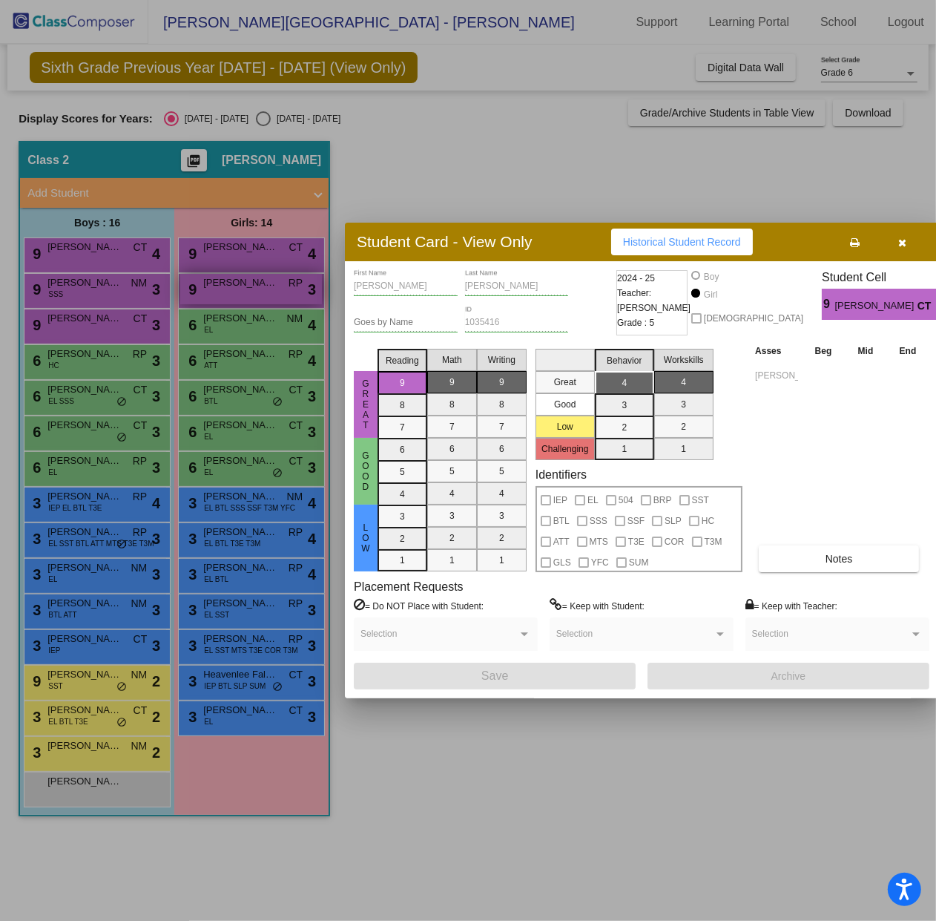
drag, startPoint x: 247, startPoint y: 280, endPoint x: 256, endPoint y: 283, distance: 9.6
click at [247, 280] on div at bounding box center [468, 460] width 936 height 921
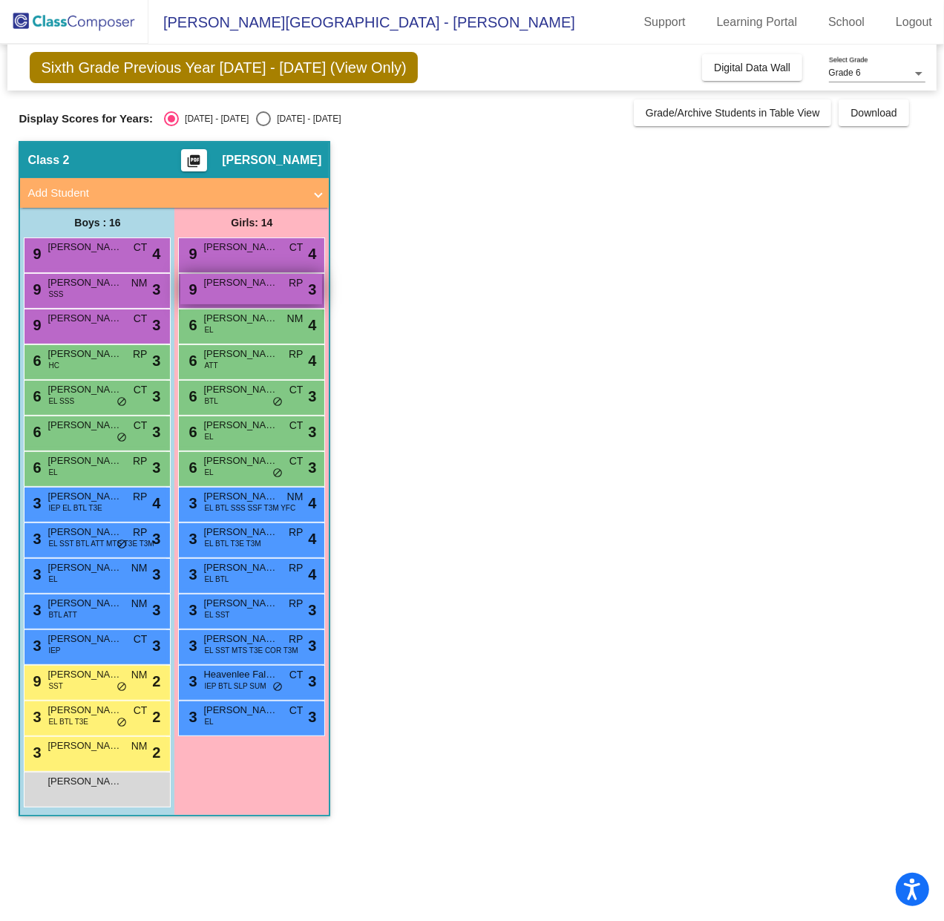
click at [256, 283] on span "Marilyn Brambila-Meda" at bounding box center [240, 282] width 74 height 15
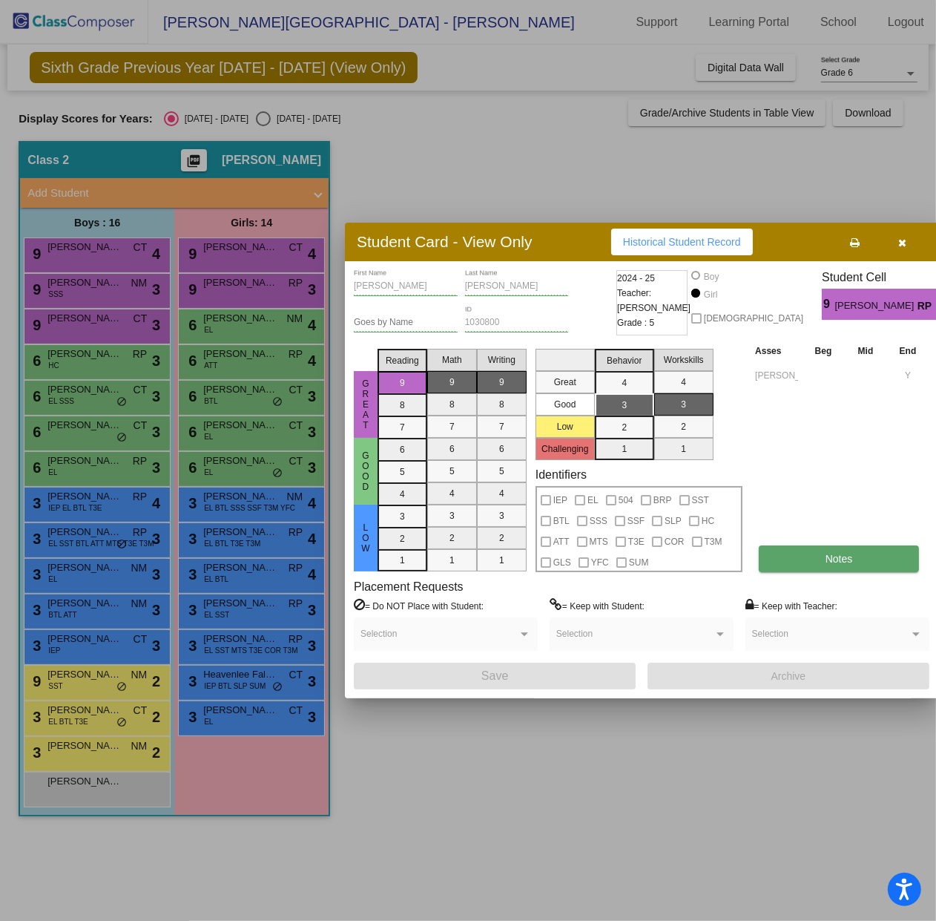
click at [786, 550] on button "Notes" at bounding box center [839, 558] width 160 height 27
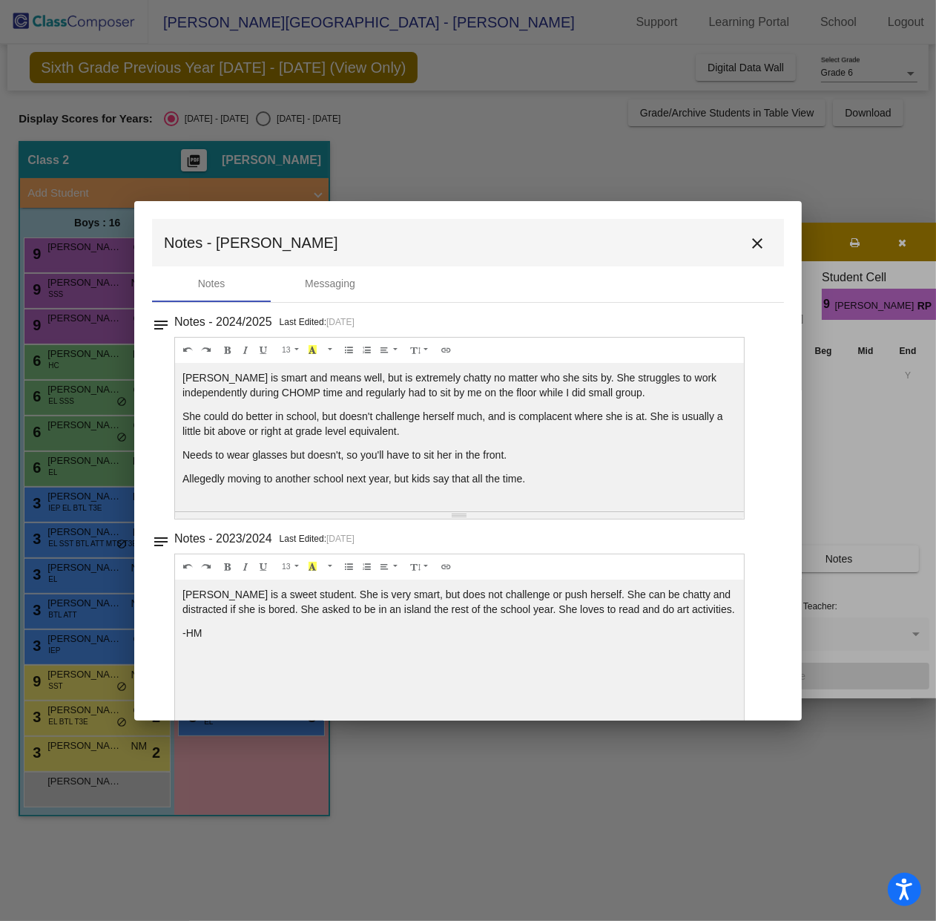
click at [115, 466] on div at bounding box center [468, 460] width 936 height 921
click at [753, 241] on mat-icon "close" at bounding box center [758, 243] width 18 height 18
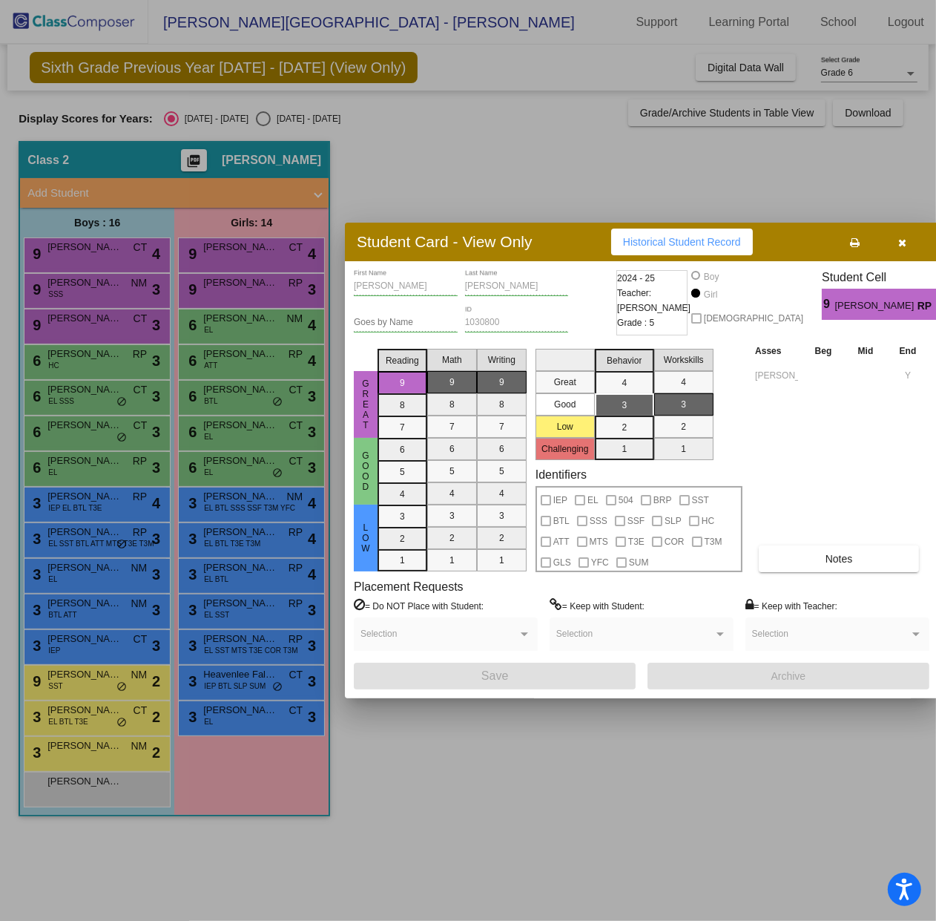
click at [899, 240] on icon "button" at bounding box center [903, 242] width 8 height 10
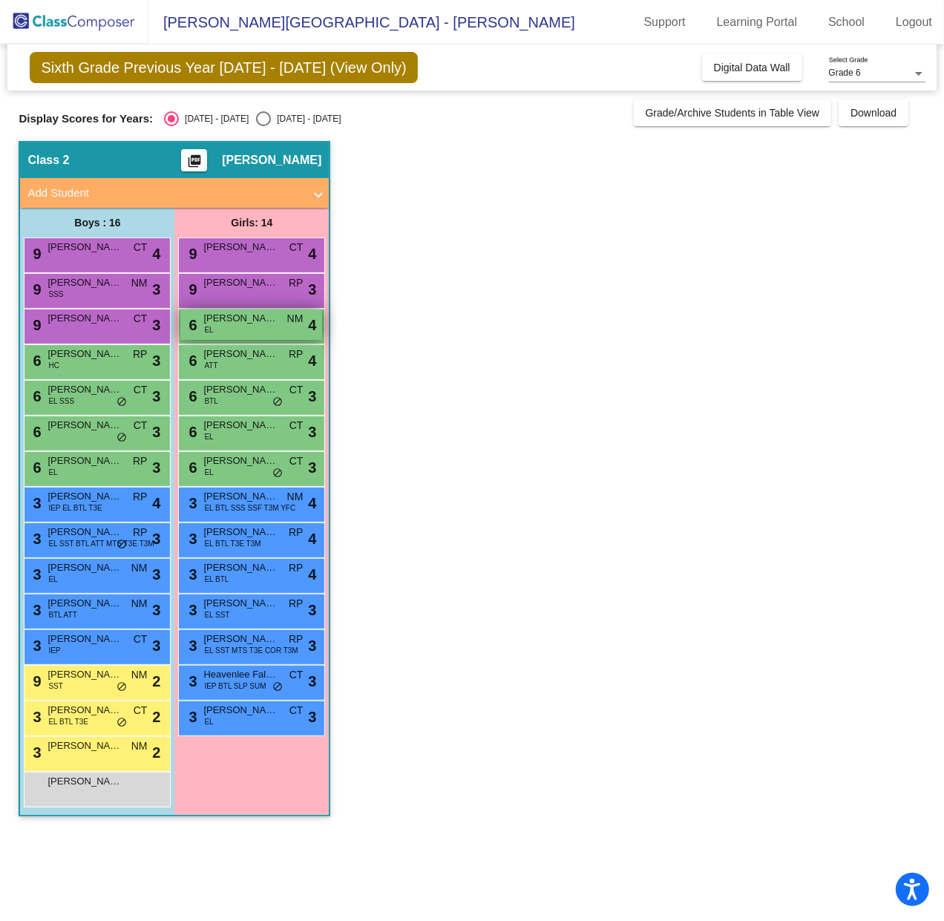
click at [240, 321] on span "Elizabeth Delgado Perez" at bounding box center [240, 318] width 74 height 15
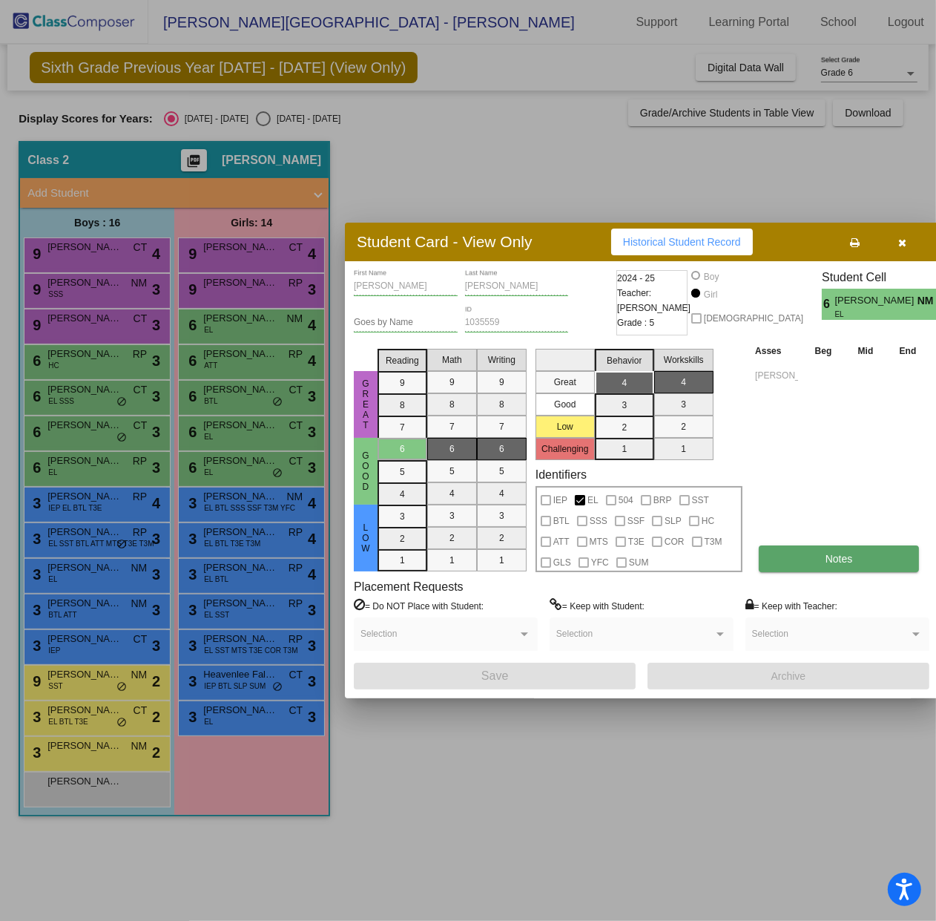
click at [847, 557] on span "Notes" at bounding box center [839, 559] width 27 height 12
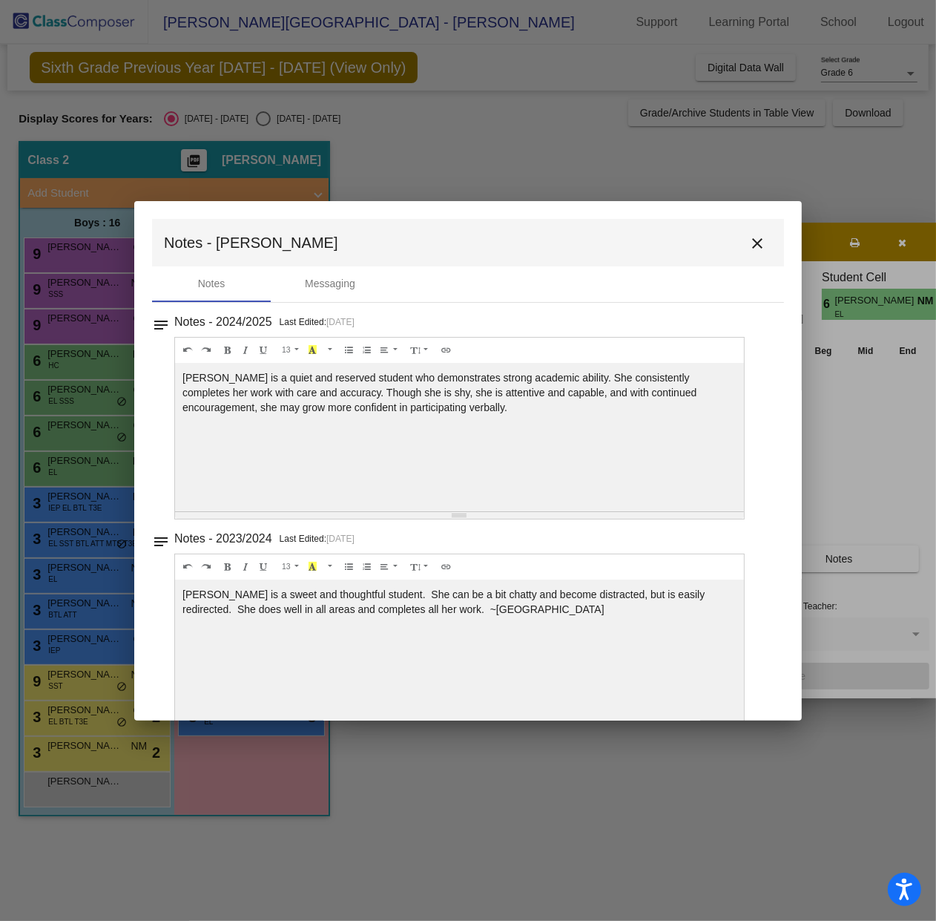
click at [758, 237] on mat-icon "close" at bounding box center [758, 243] width 18 height 18
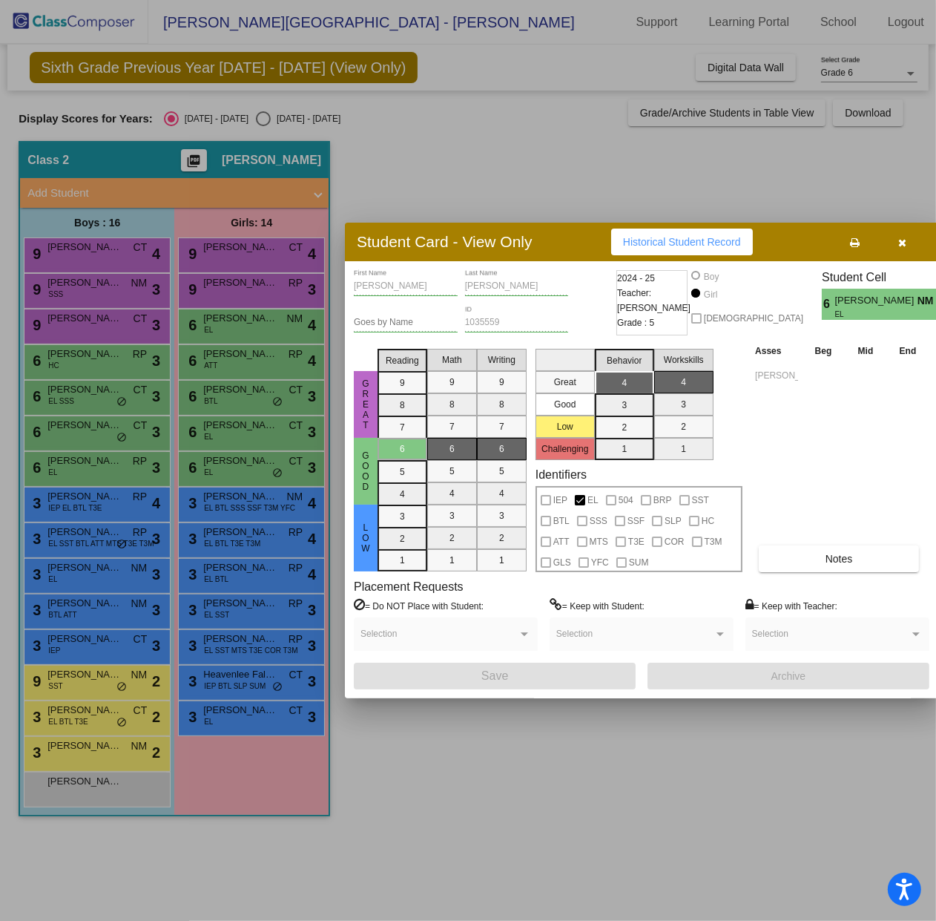
click at [261, 352] on div at bounding box center [468, 460] width 936 height 921
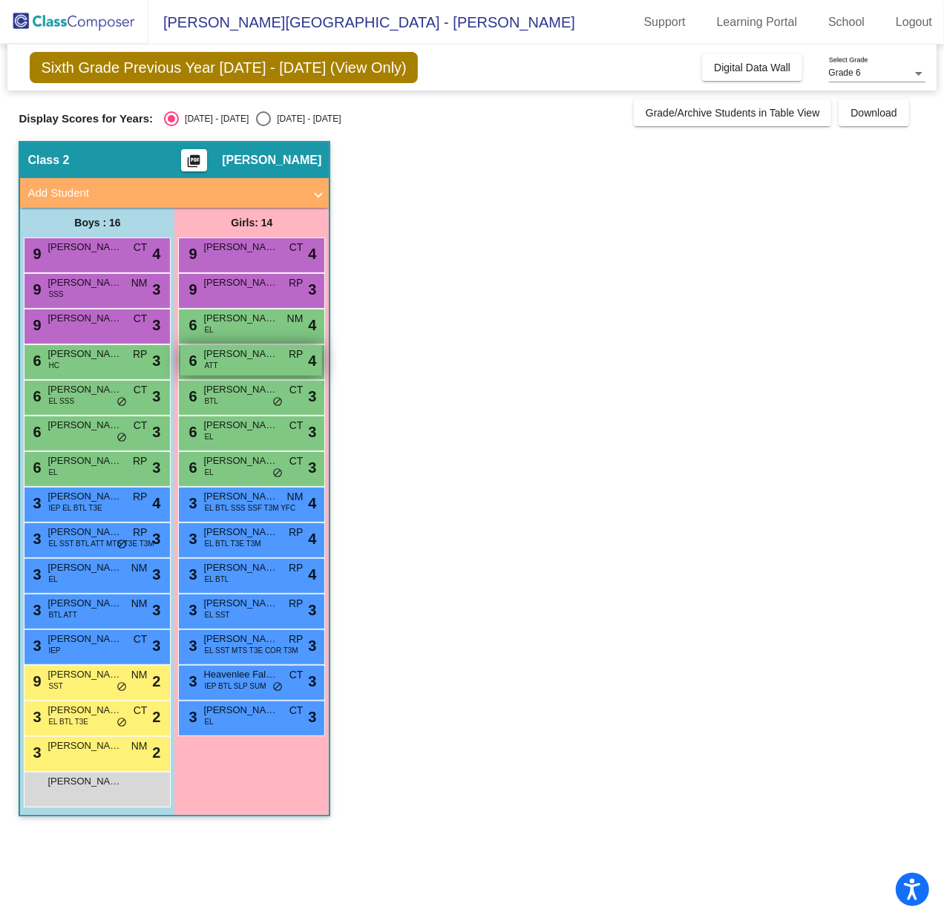
click at [261, 354] on span "Tiffany Balderrama Payan" at bounding box center [240, 353] width 74 height 15
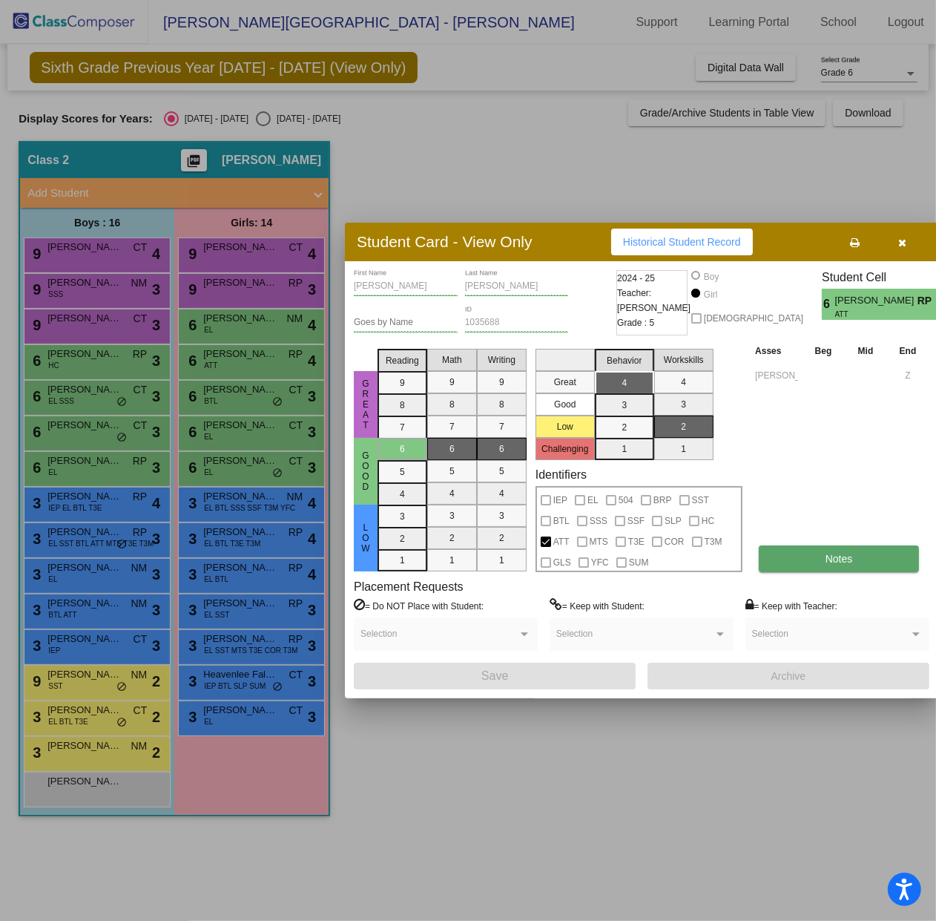
click at [811, 548] on button "Notes" at bounding box center [839, 558] width 160 height 27
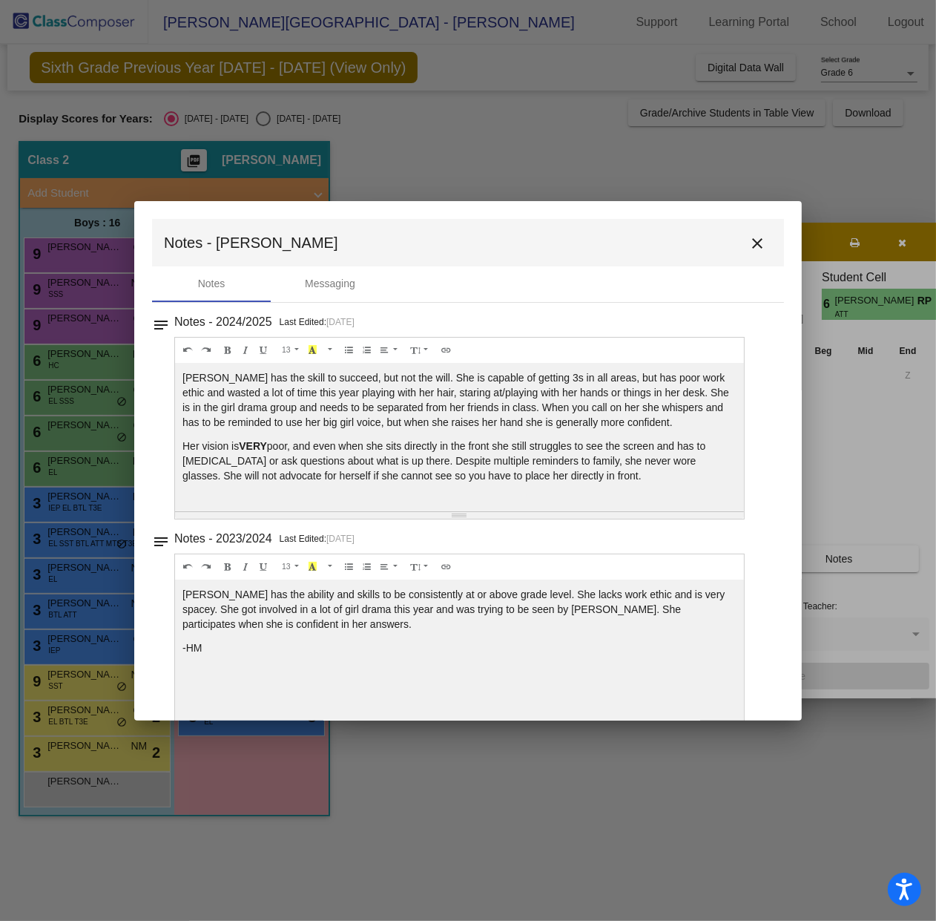
click at [749, 246] on mat-icon "close" at bounding box center [758, 243] width 18 height 18
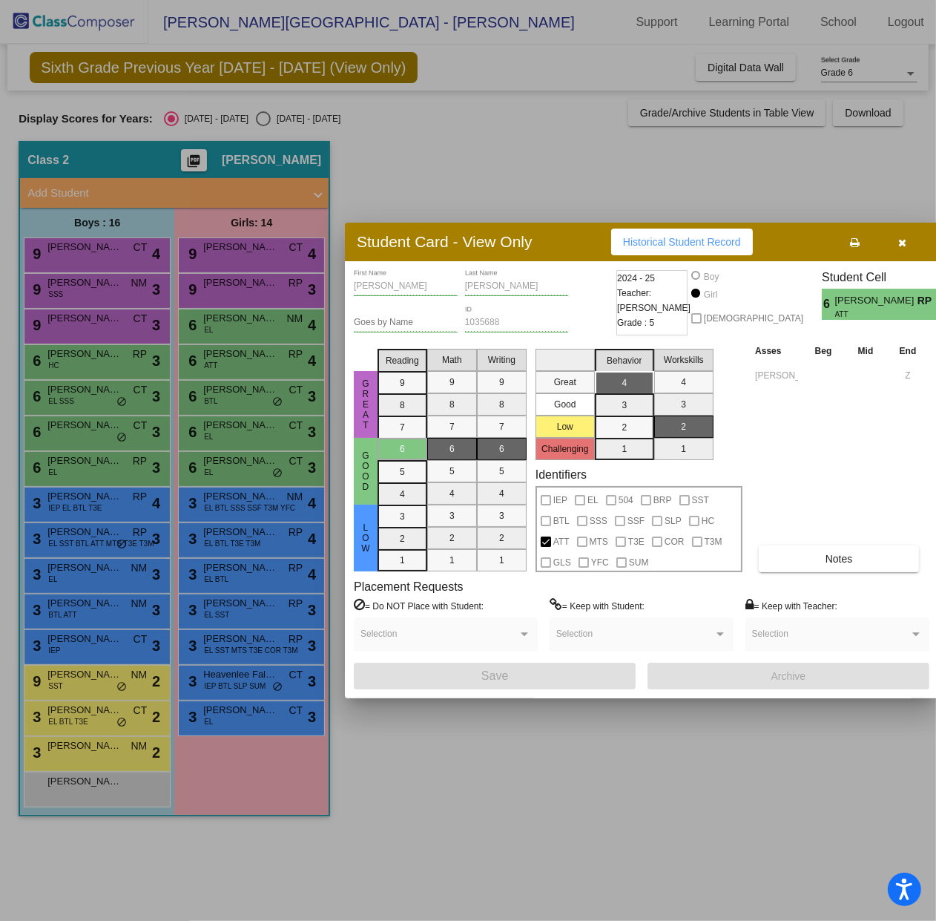
click at [251, 378] on div at bounding box center [468, 460] width 936 height 921
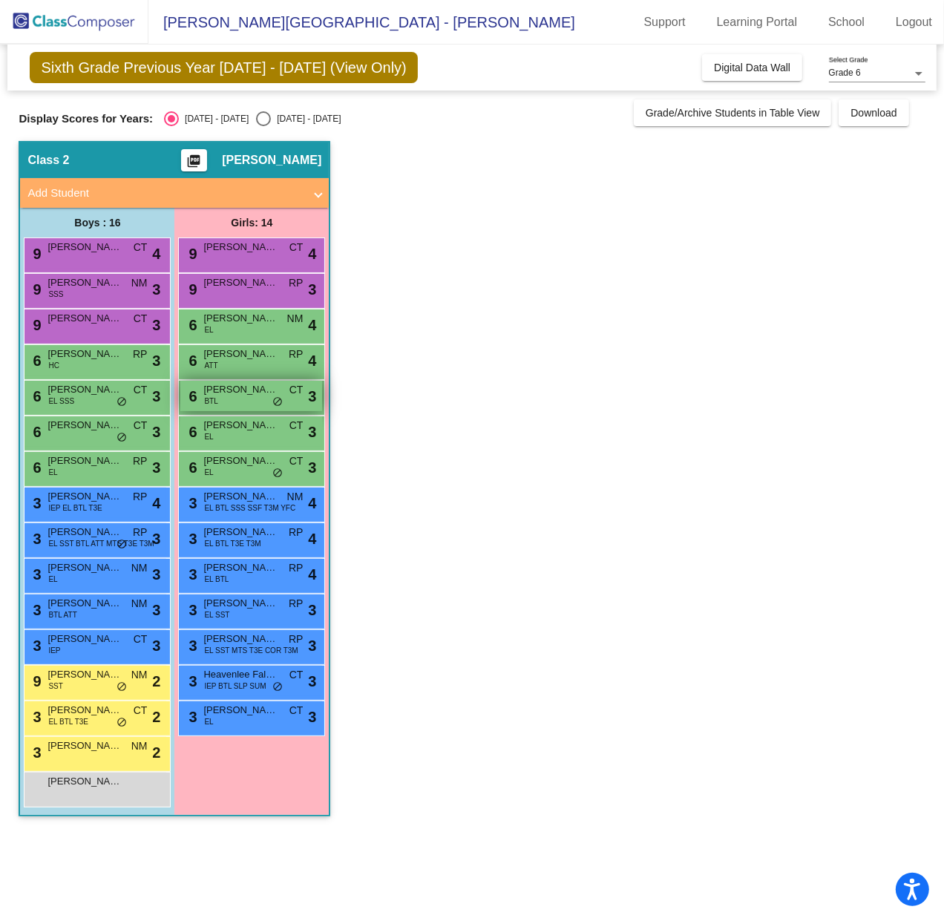
click at [246, 392] on span "Aubrielle Gaspard" at bounding box center [240, 389] width 74 height 15
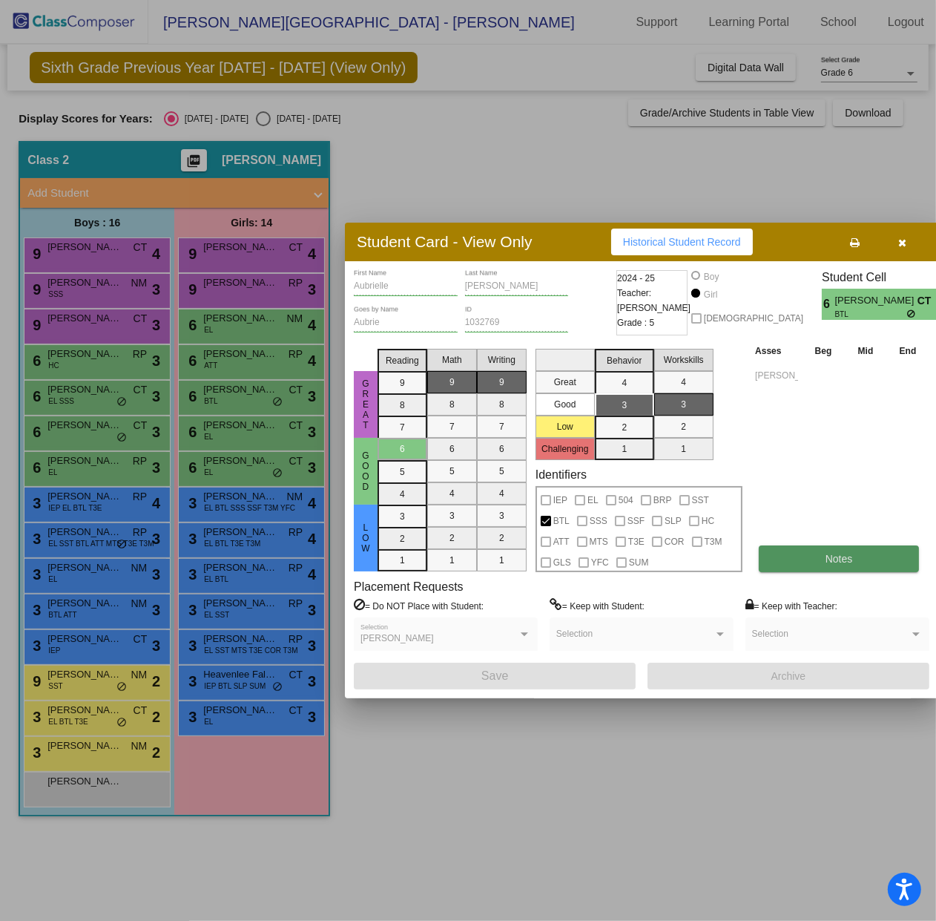
click at [857, 552] on button "Notes" at bounding box center [839, 558] width 160 height 27
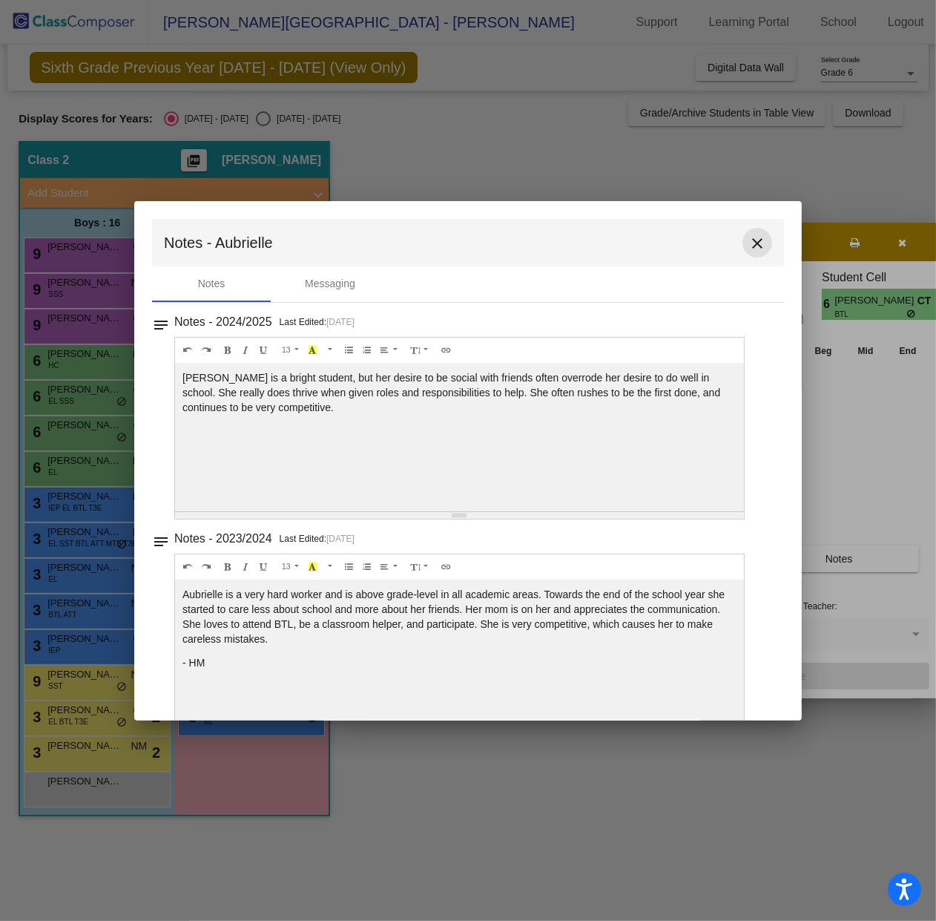
click at [749, 237] on mat-icon "close" at bounding box center [758, 243] width 18 height 18
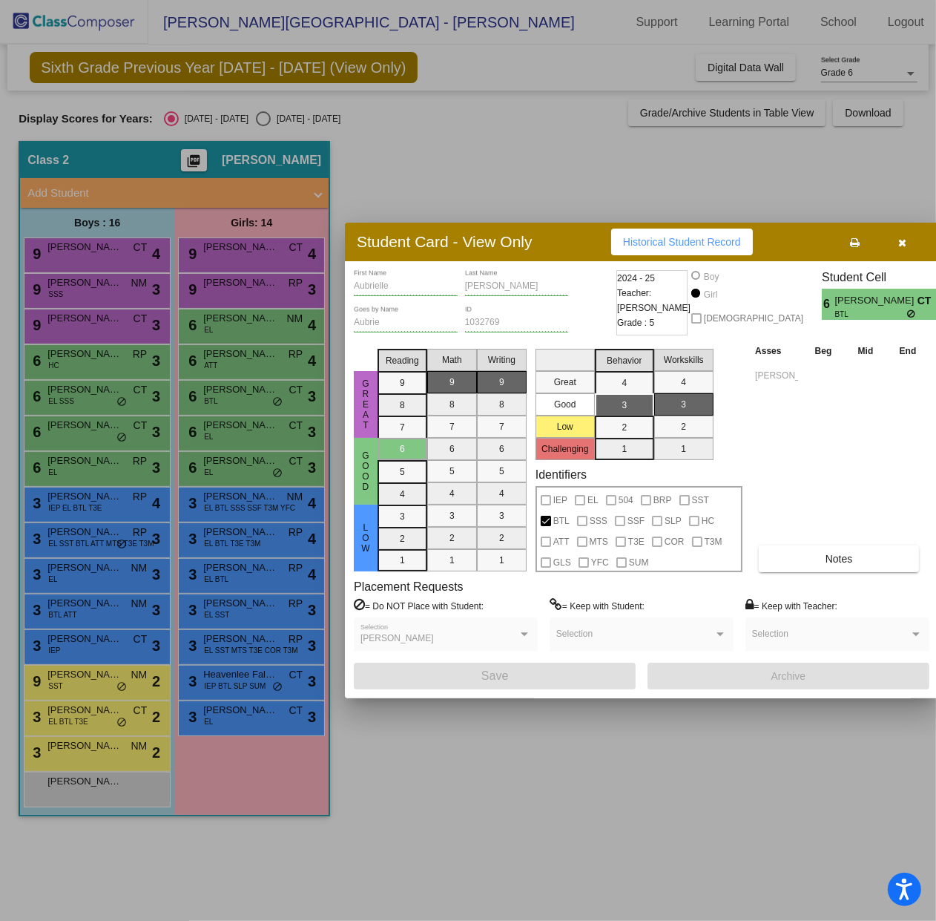
drag, startPoint x: 902, startPoint y: 243, endPoint x: 887, endPoint y: 243, distance: 15.6
click at [901, 243] on icon "button" at bounding box center [903, 242] width 8 height 10
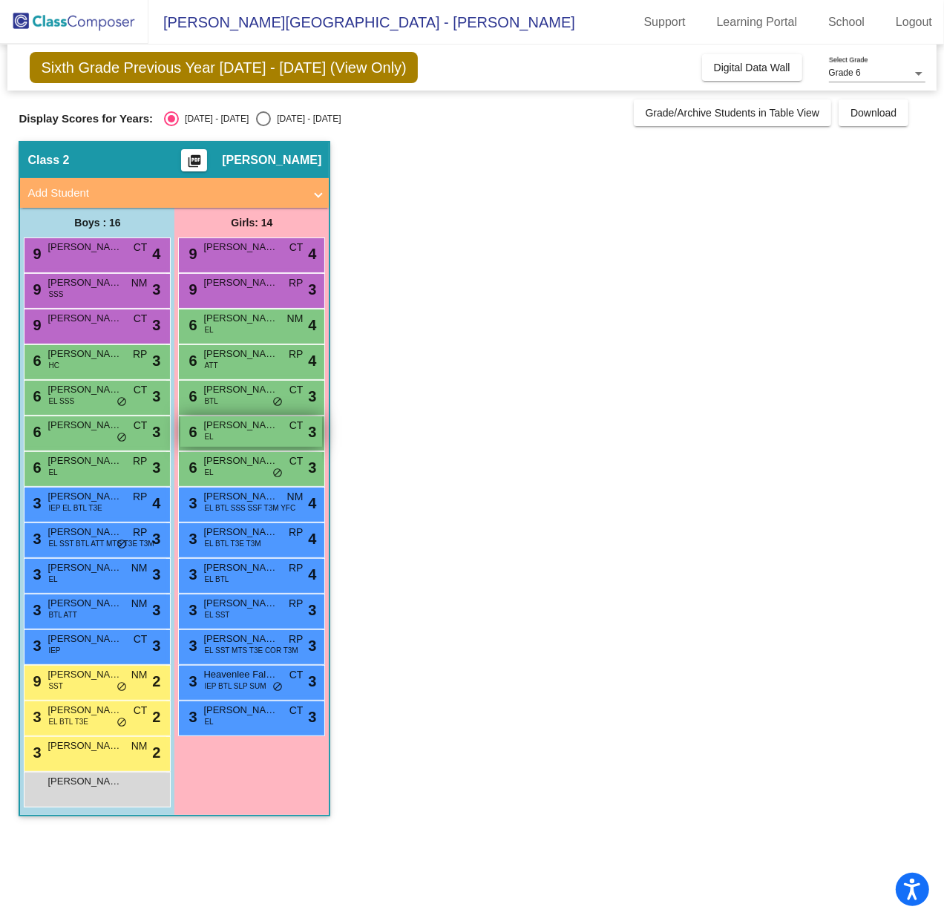
click at [214, 427] on span "Estrella Ramirez" at bounding box center [240, 425] width 74 height 15
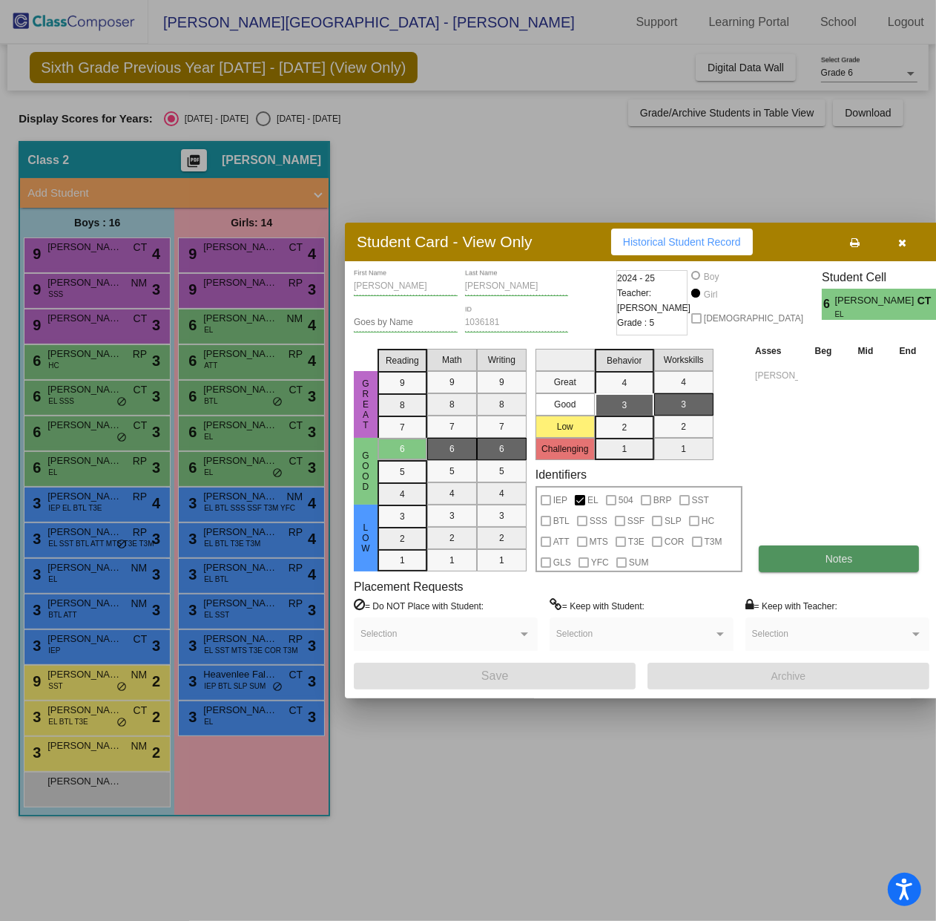
click at [784, 555] on button "Notes" at bounding box center [839, 558] width 160 height 27
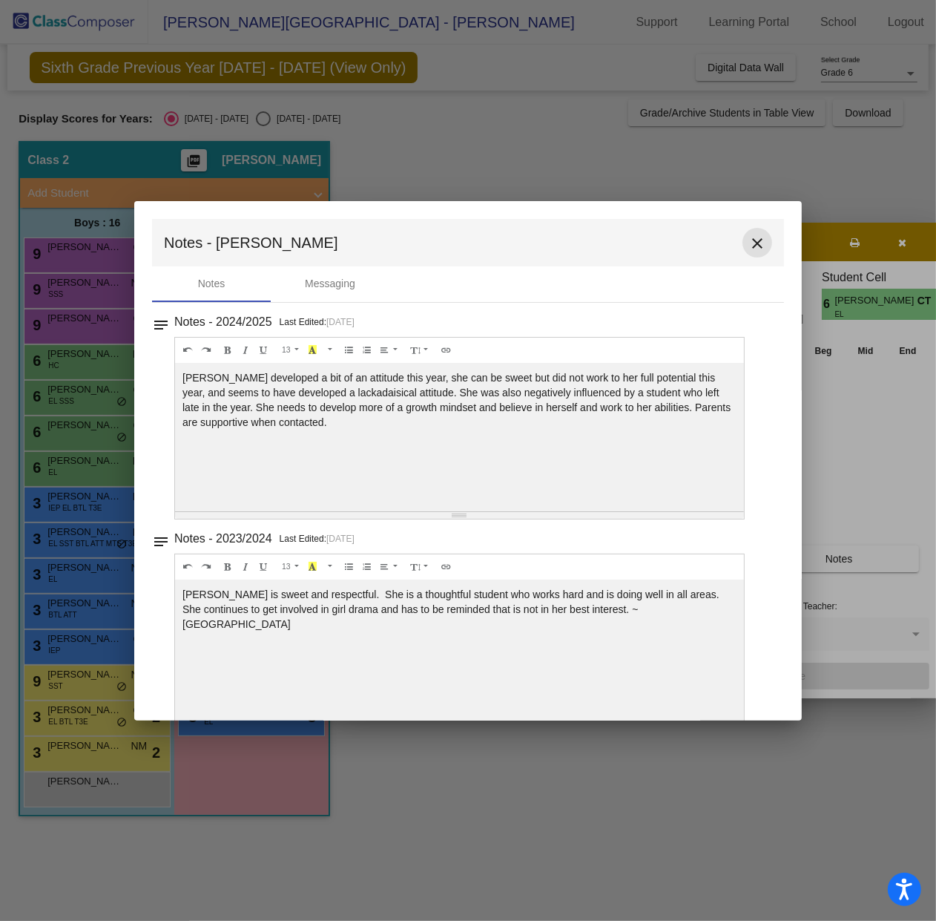
click at [749, 243] on mat-icon "close" at bounding box center [758, 243] width 18 height 18
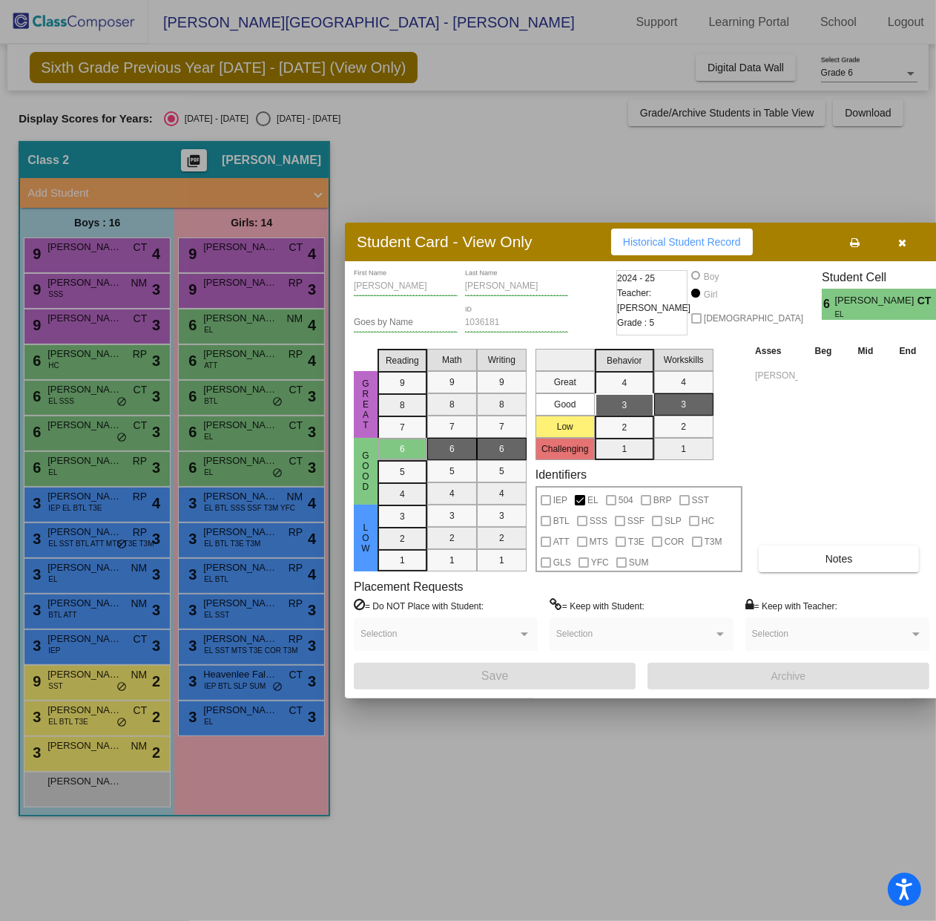
click at [227, 463] on div at bounding box center [468, 460] width 936 height 921
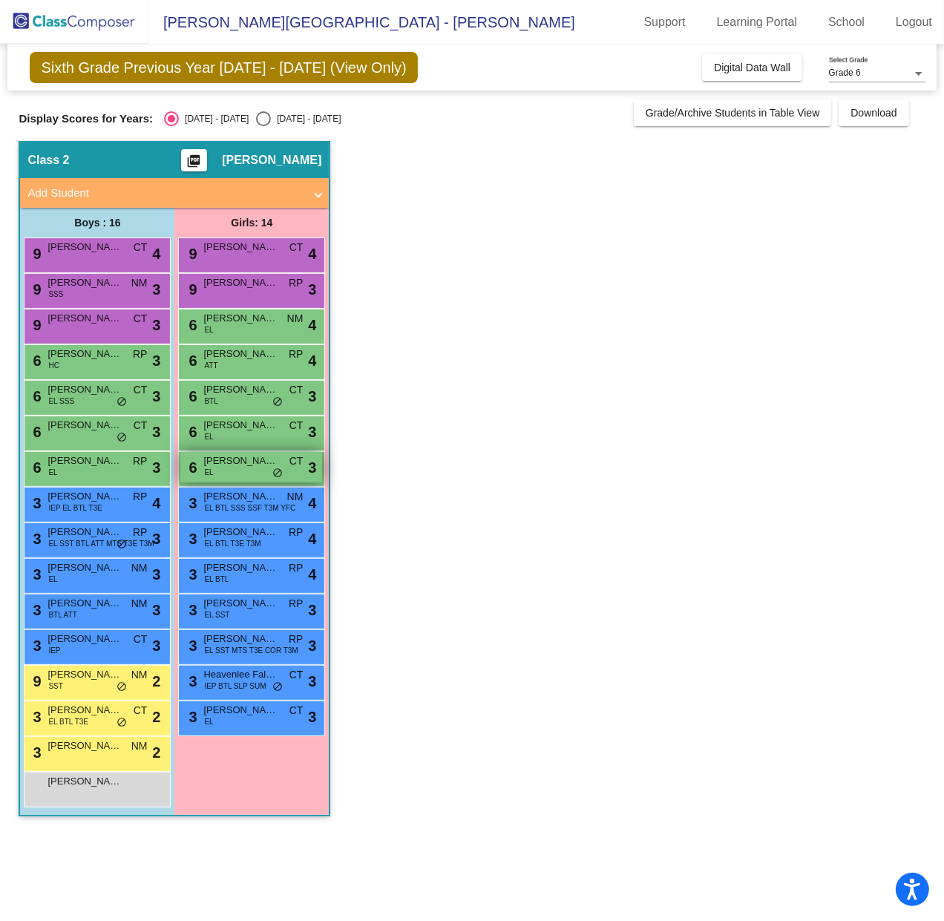
click at [229, 461] on span "Jacklyn Castillo" at bounding box center [240, 460] width 74 height 15
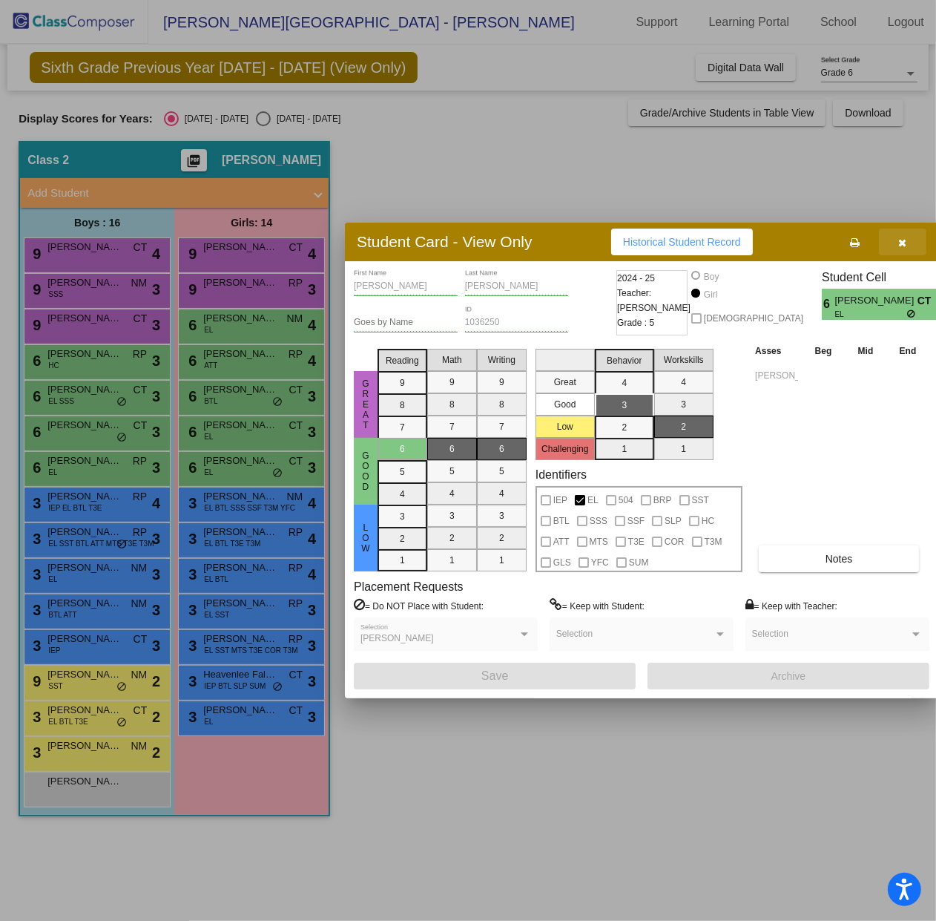
click at [899, 240] on icon "button" at bounding box center [903, 242] width 8 height 10
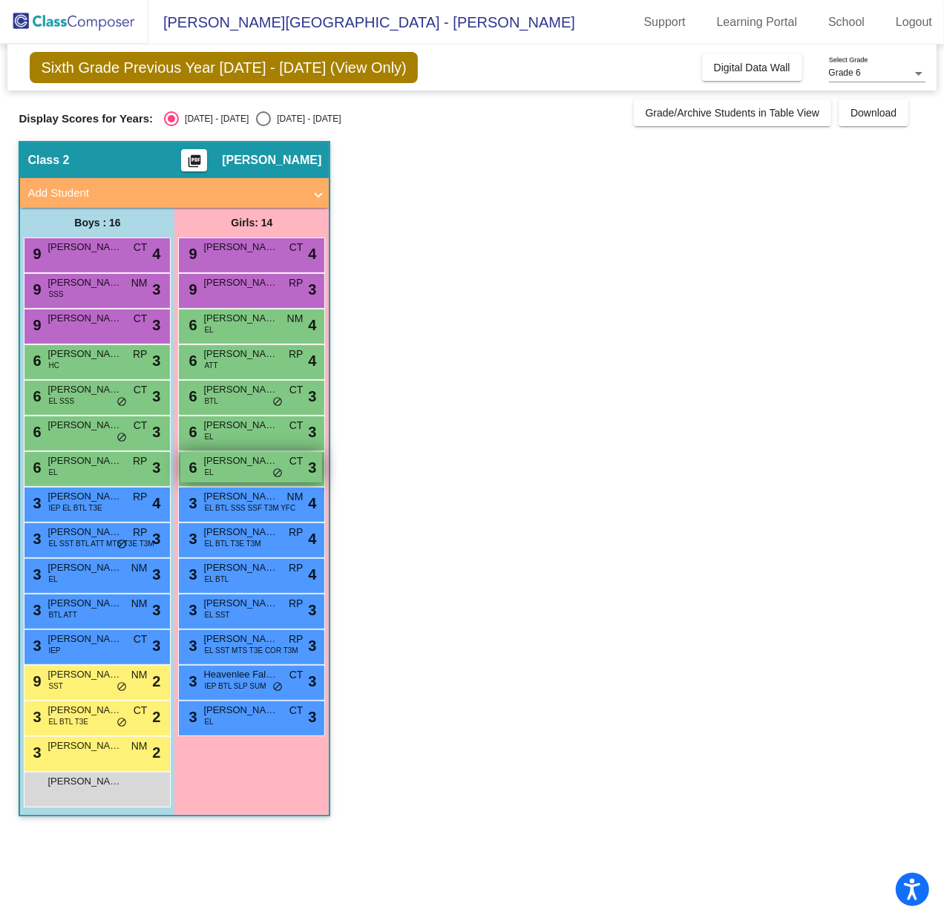
click at [243, 459] on span "Jacklyn Castillo" at bounding box center [240, 460] width 74 height 15
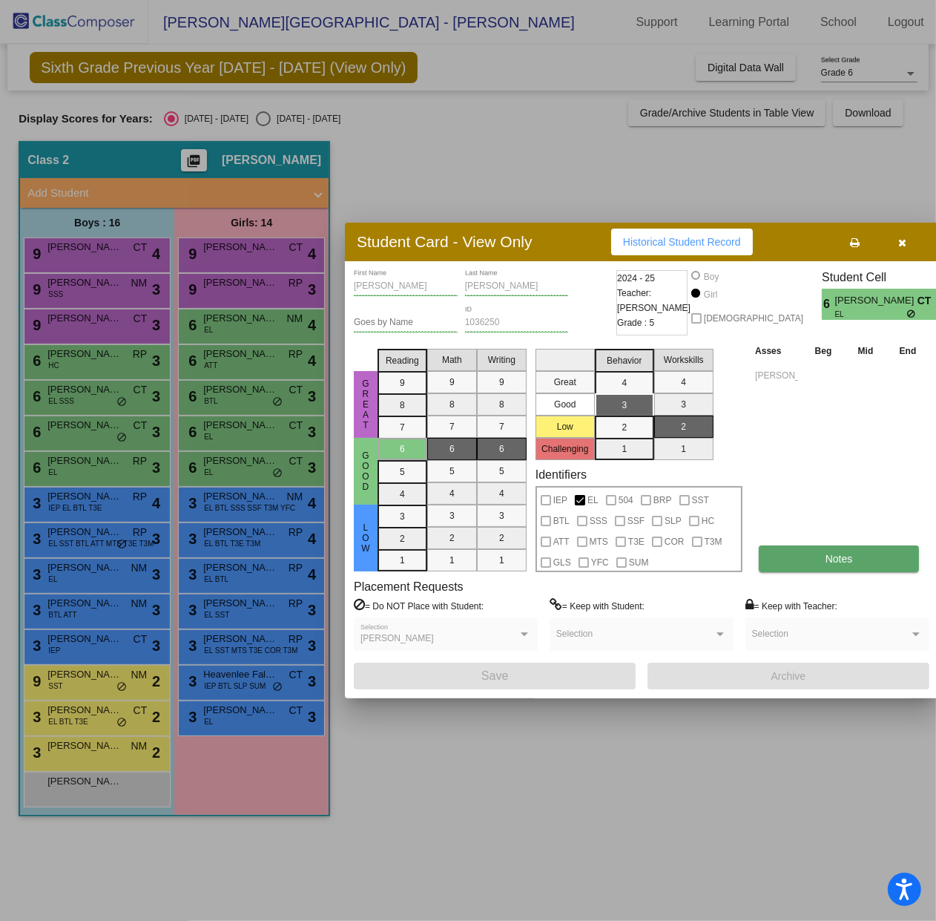
click at [818, 552] on button "Notes" at bounding box center [839, 558] width 160 height 27
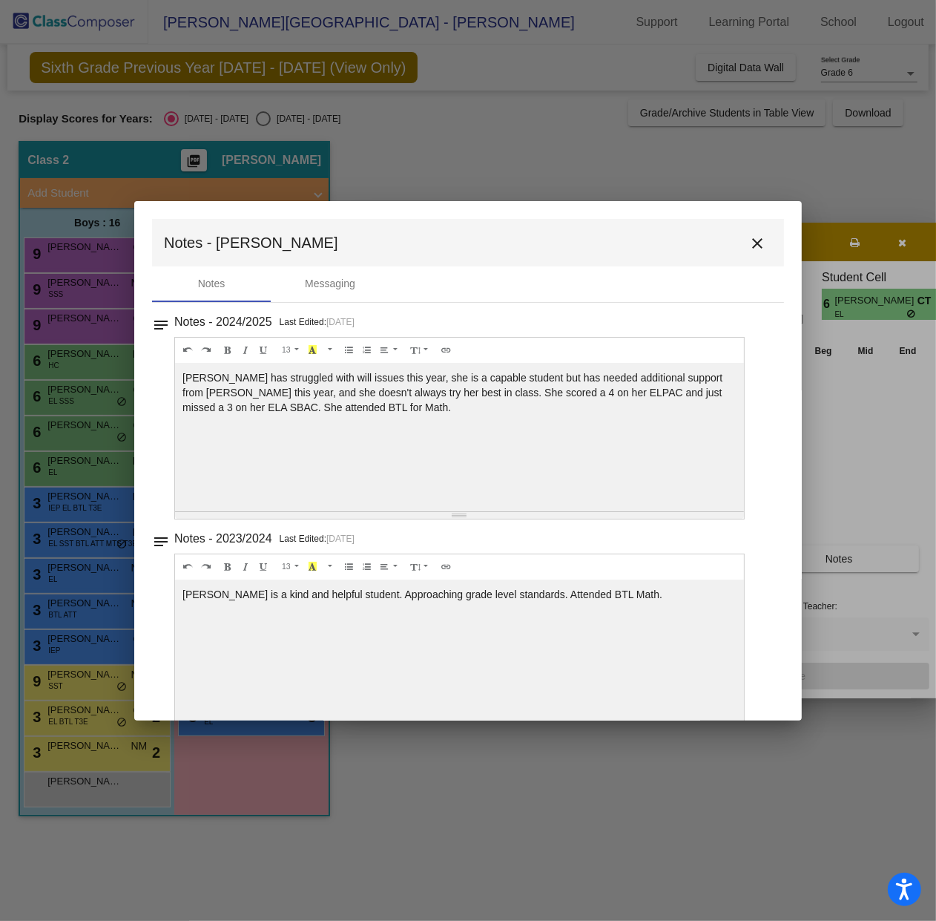
click at [749, 242] on mat-icon "close" at bounding box center [758, 243] width 18 height 18
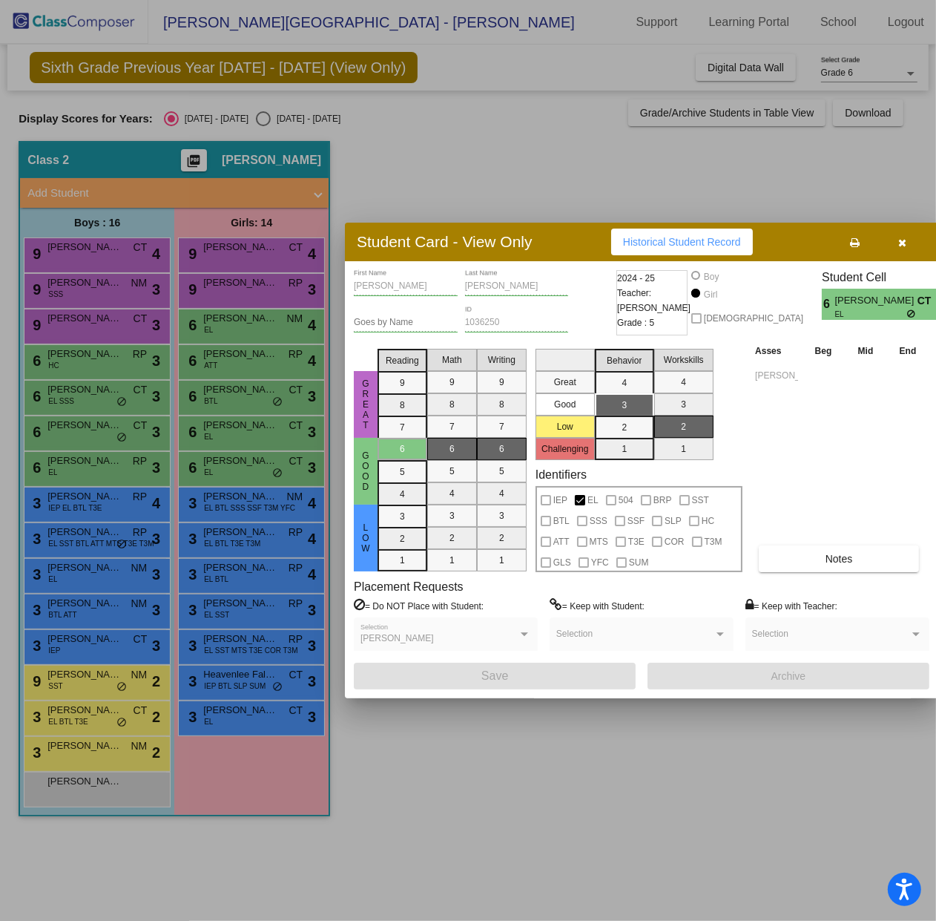
click at [902, 239] on icon "button" at bounding box center [903, 242] width 8 height 10
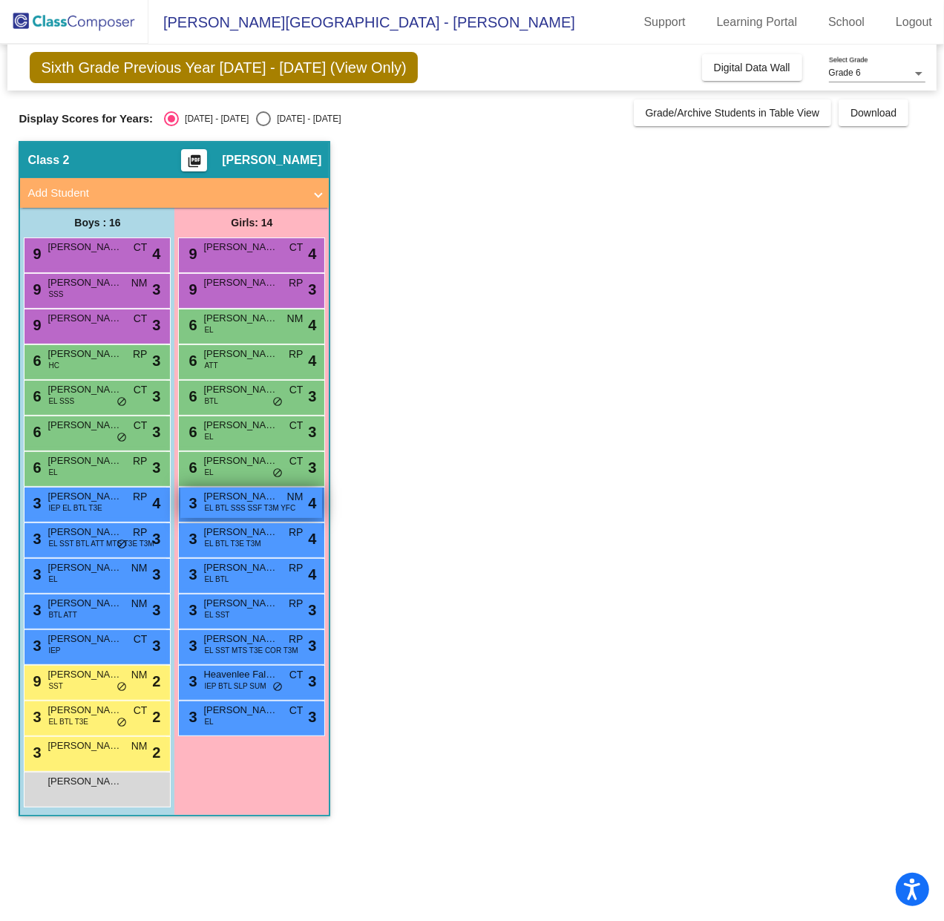
click at [239, 498] on span "Camila Cabrera Flores" at bounding box center [240, 496] width 74 height 15
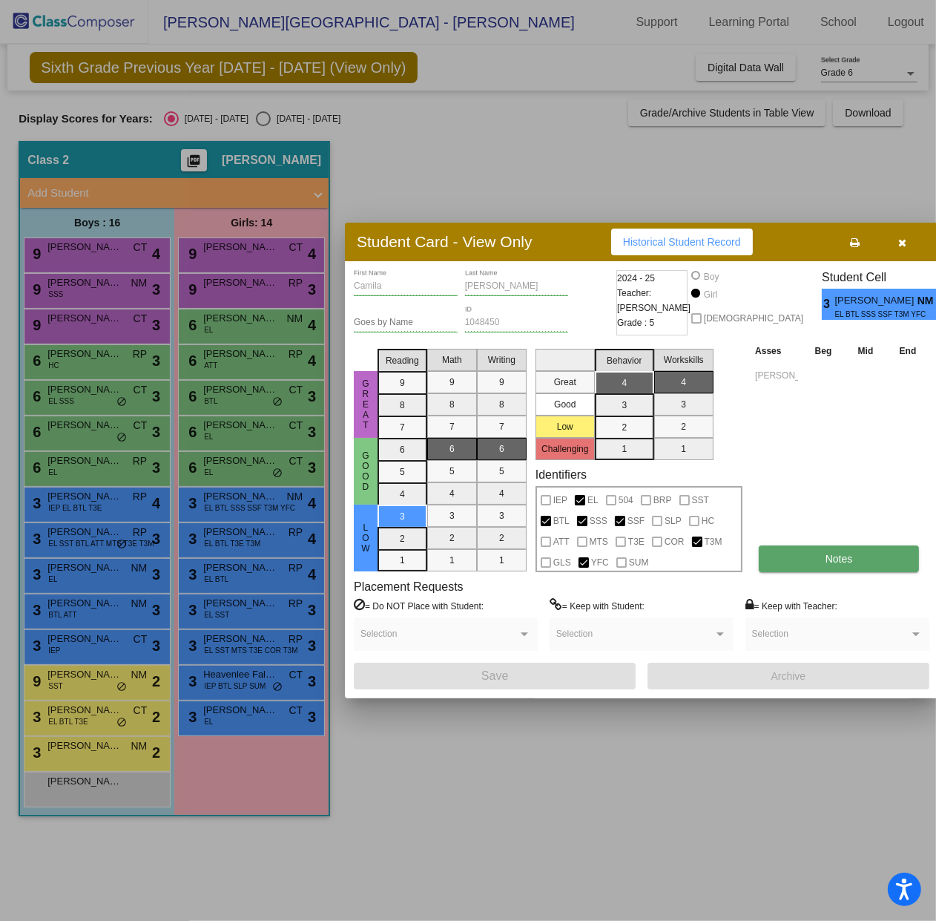
click at [791, 568] on button "Notes" at bounding box center [839, 558] width 160 height 27
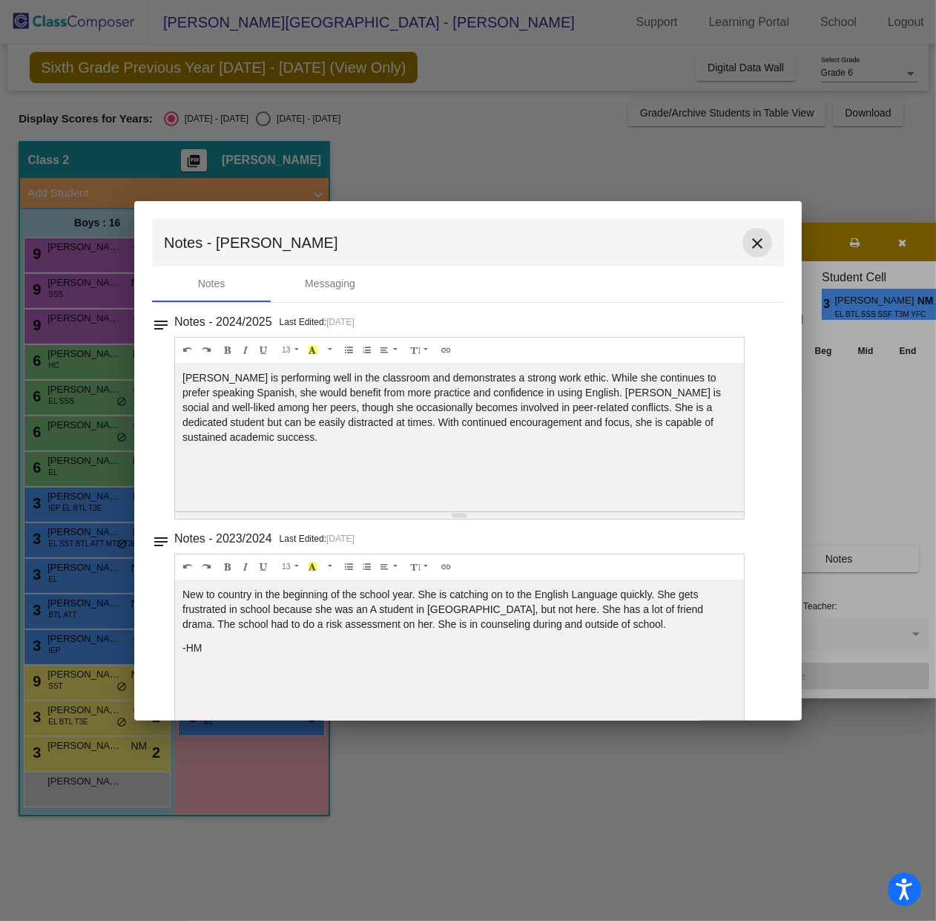
drag, startPoint x: 755, startPoint y: 244, endPoint x: 740, endPoint y: 247, distance: 14.4
click at [755, 244] on mat-icon "close" at bounding box center [758, 243] width 18 height 18
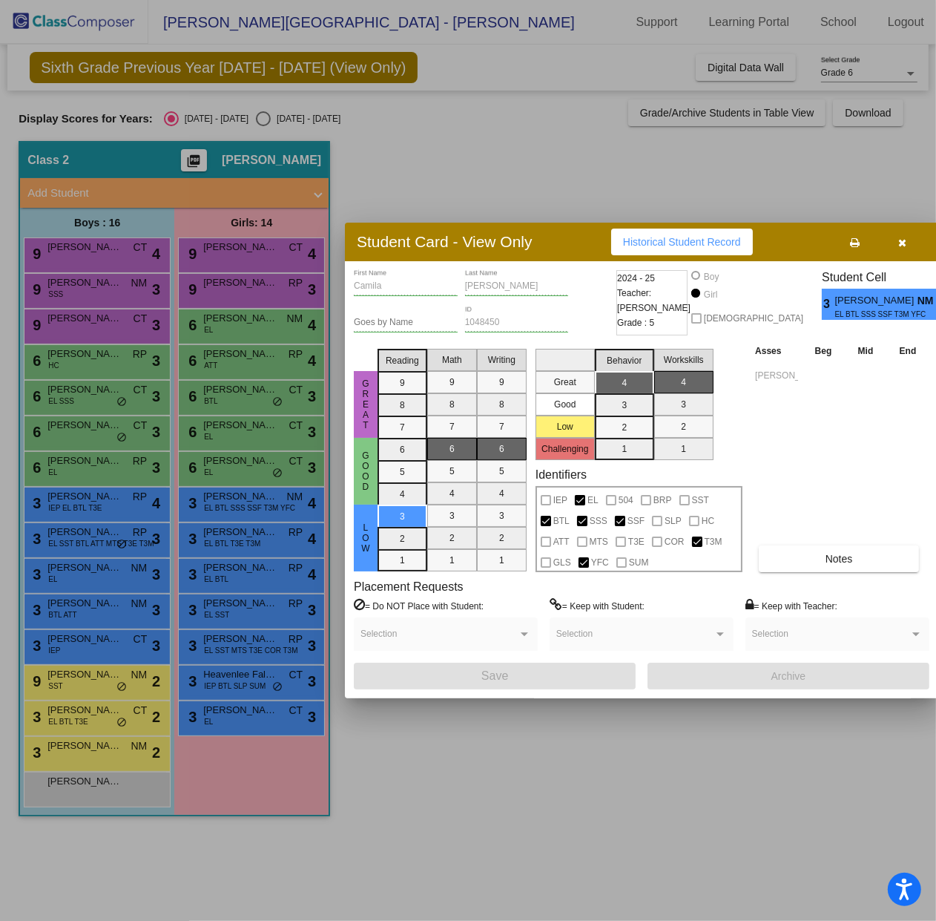
click at [253, 503] on div at bounding box center [468, 460] width 936 height 921
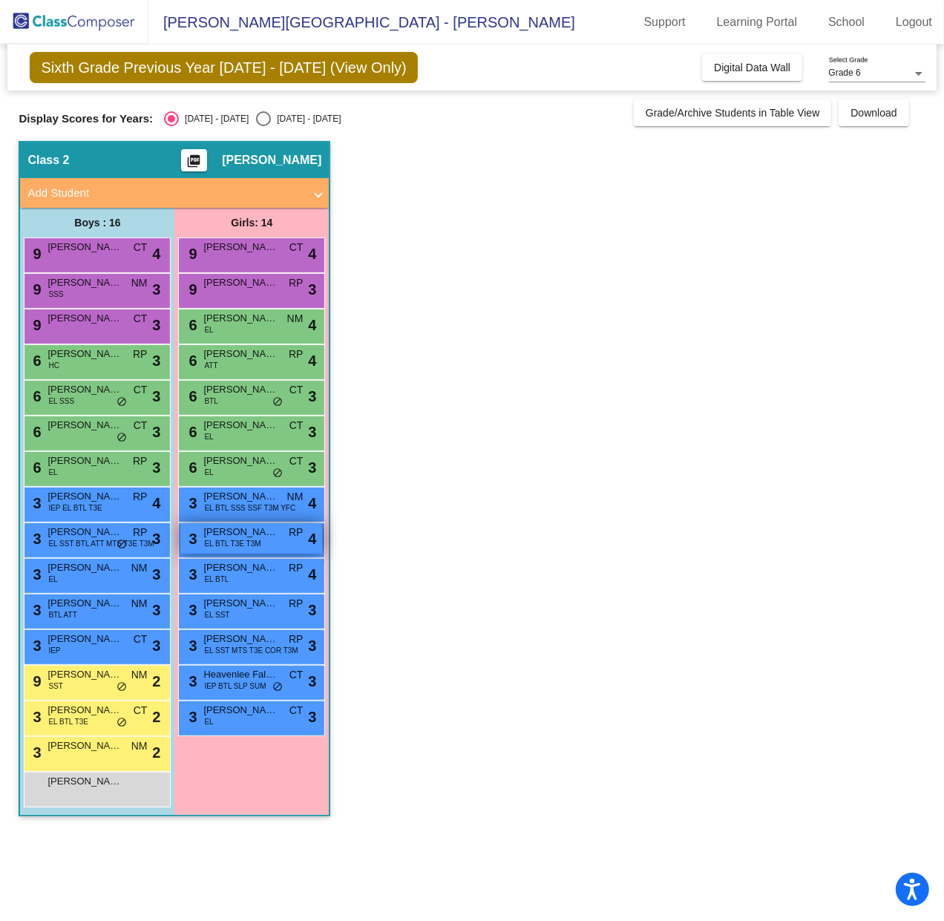
click at [249, 534] on span "Jactzel Vargas" at bounding box center [240, 532] width 74 height 15
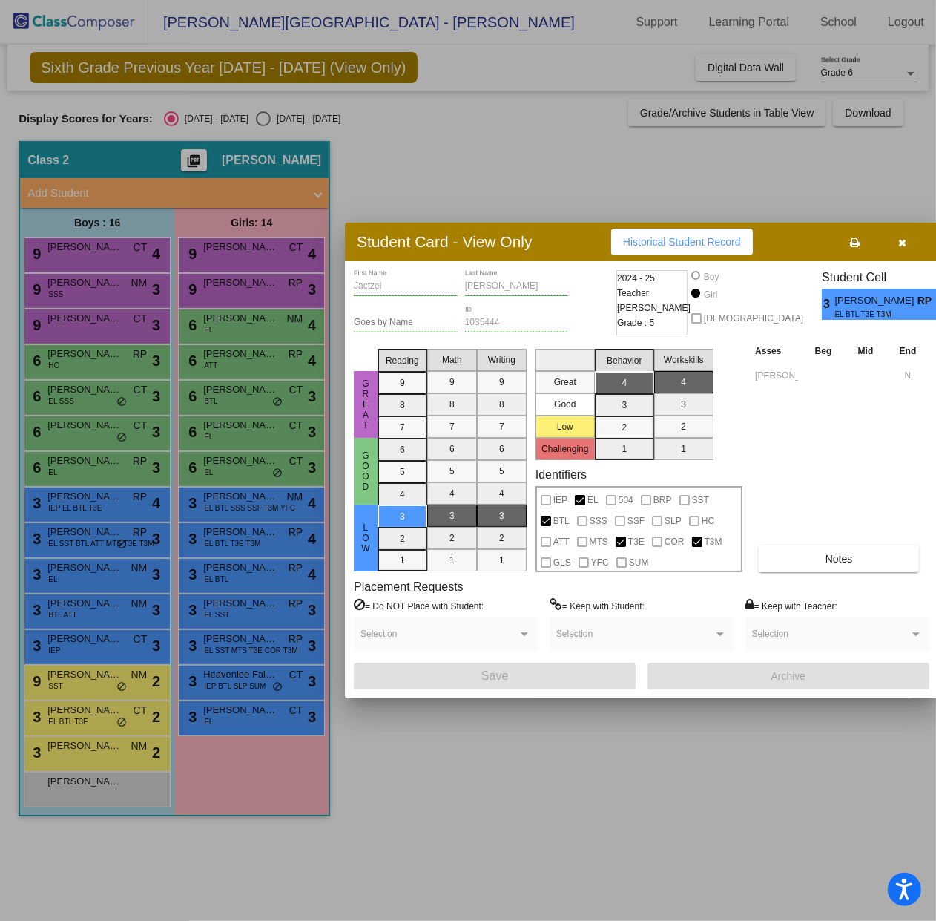
click at [263, 511] on div at bounding box center [468, 460] width 936 height 921
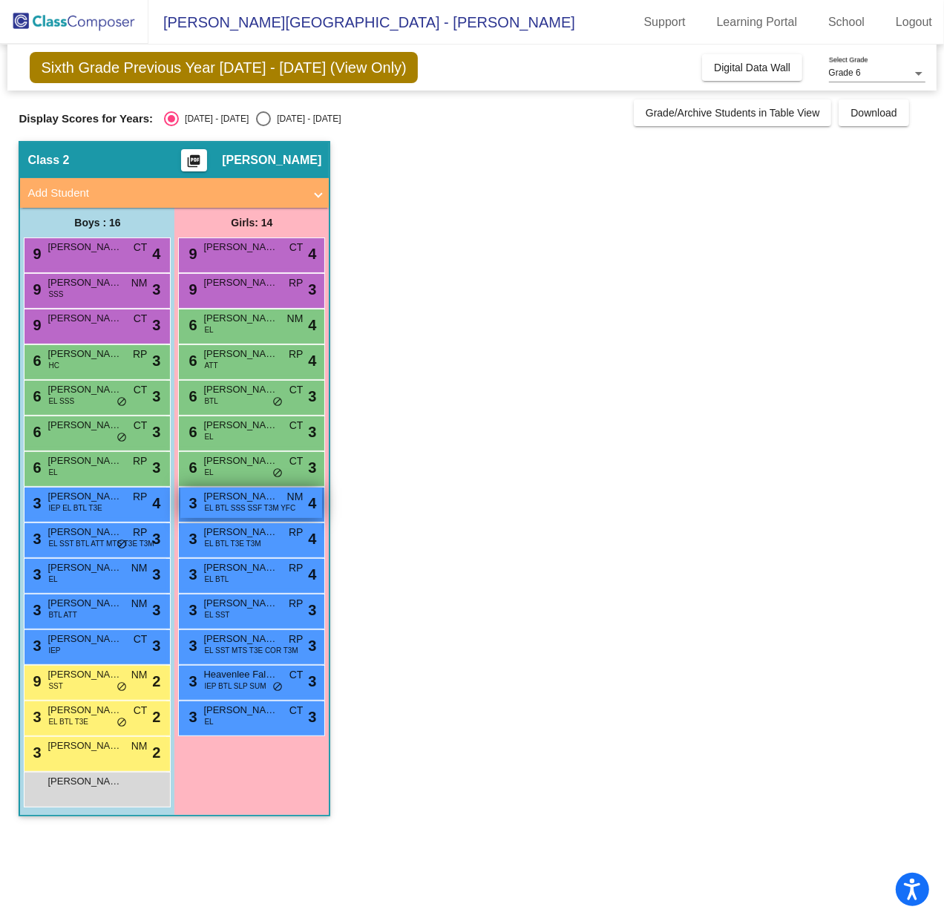
click at [263, 511] on span "EL BTL SSS SSF T3M YFC" at bounding box center [249, 507] width 91 height 11
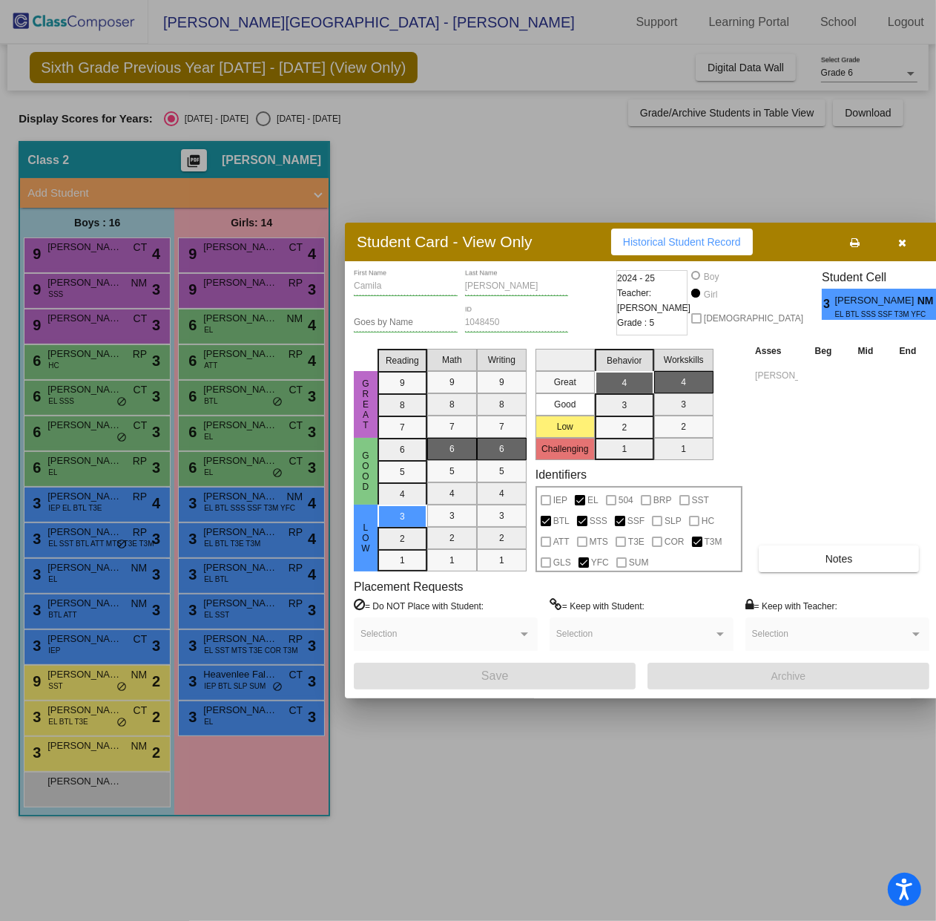
click at [899, 240] on icon "button" at bounding box center [903, 242] width 8 height 10
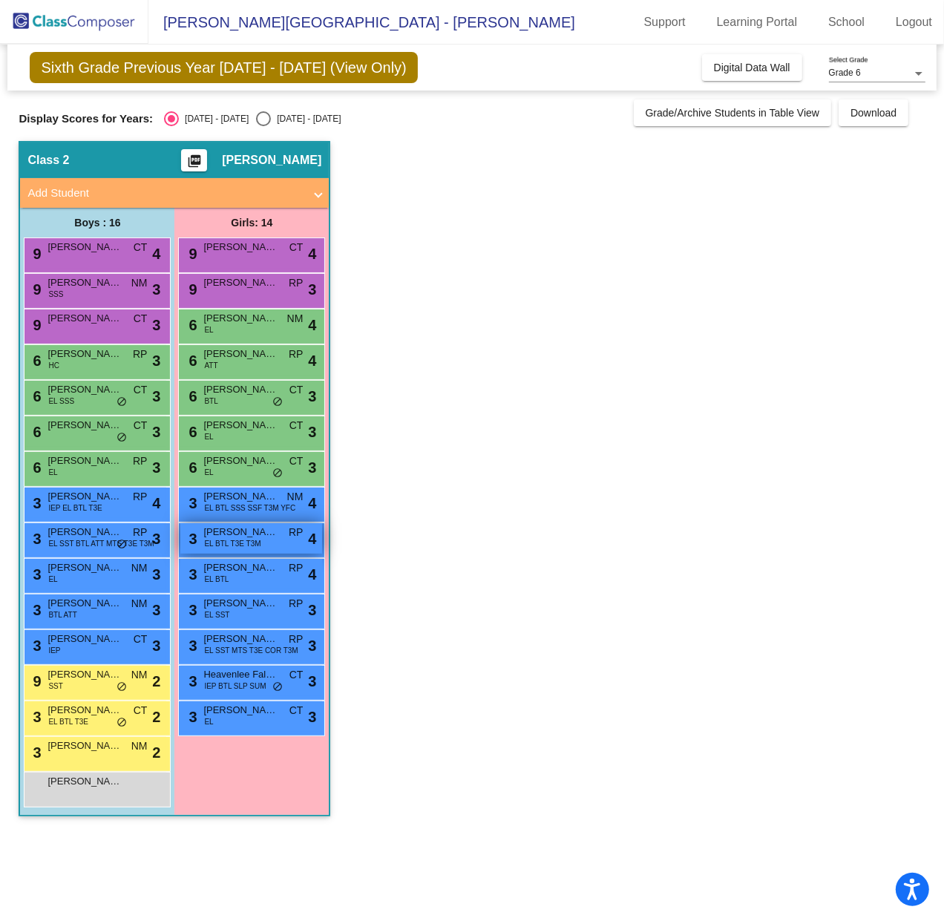
click at [237, 542] on span "EL BTL T3E T3M" at bounding box center [232, 543] width 56 height 11
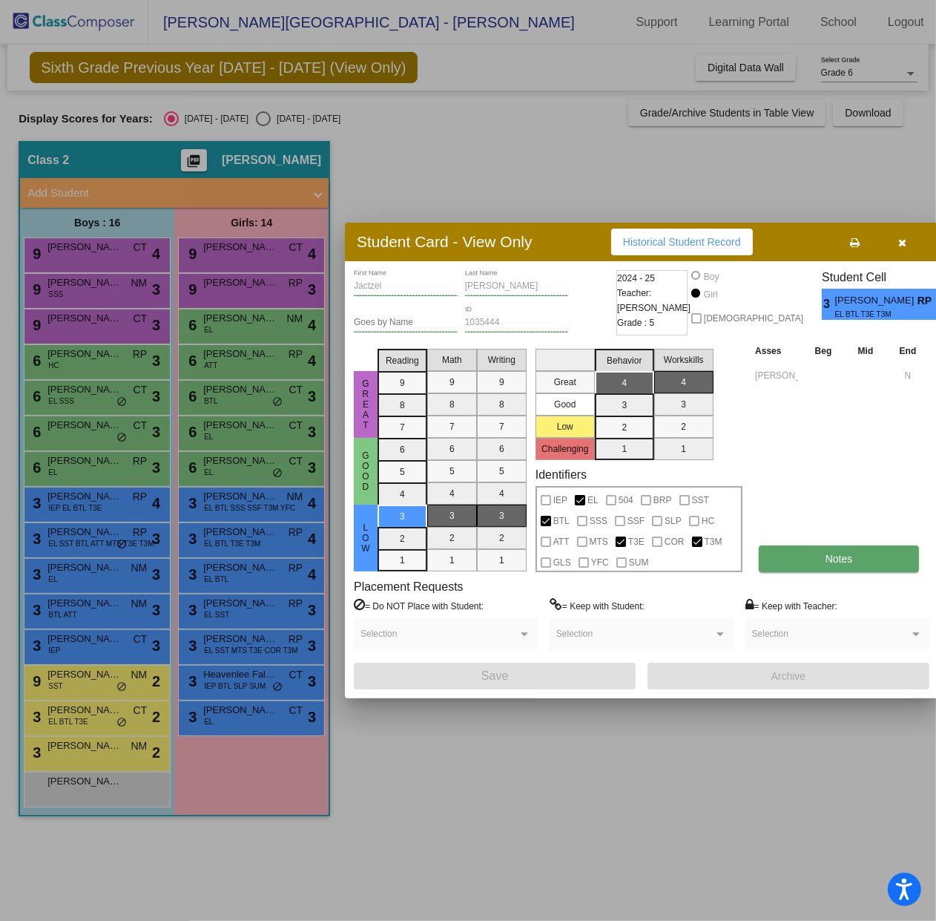
click at [821, 549] on button "Notes" at bounding box center [839, 558] width 160 height 27
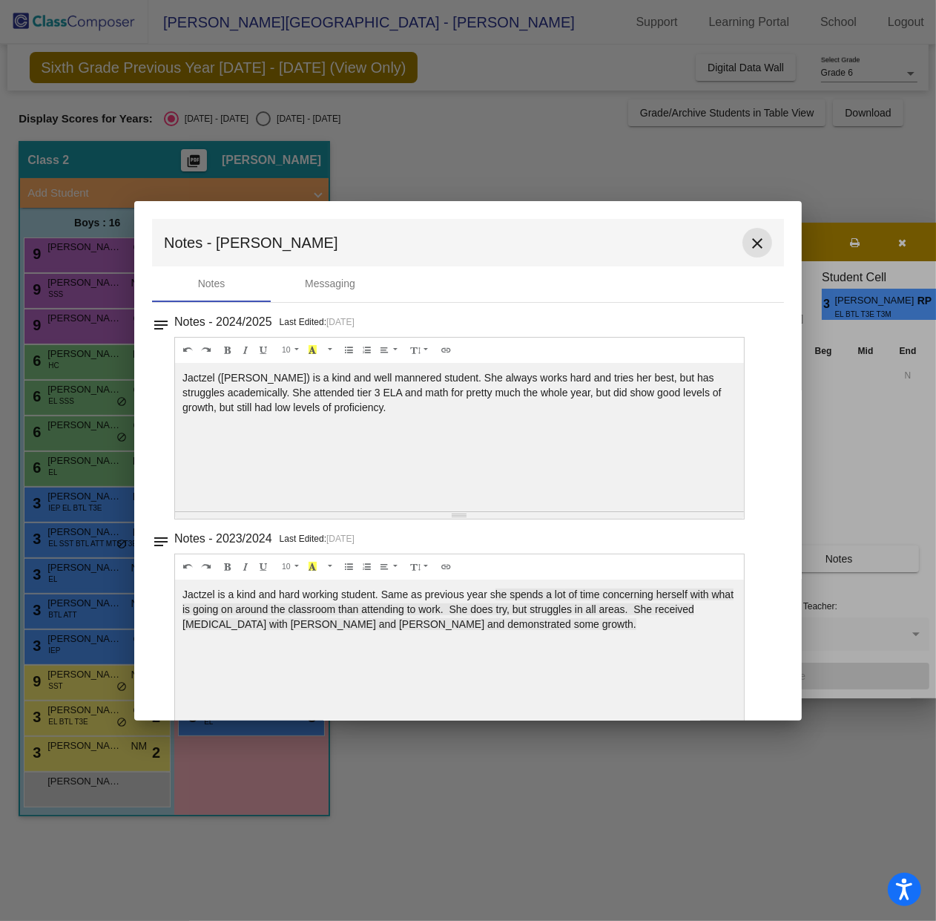
click at [749, 237] on mat-icon "close" at bounding box center [758, 243] width 18 height 18
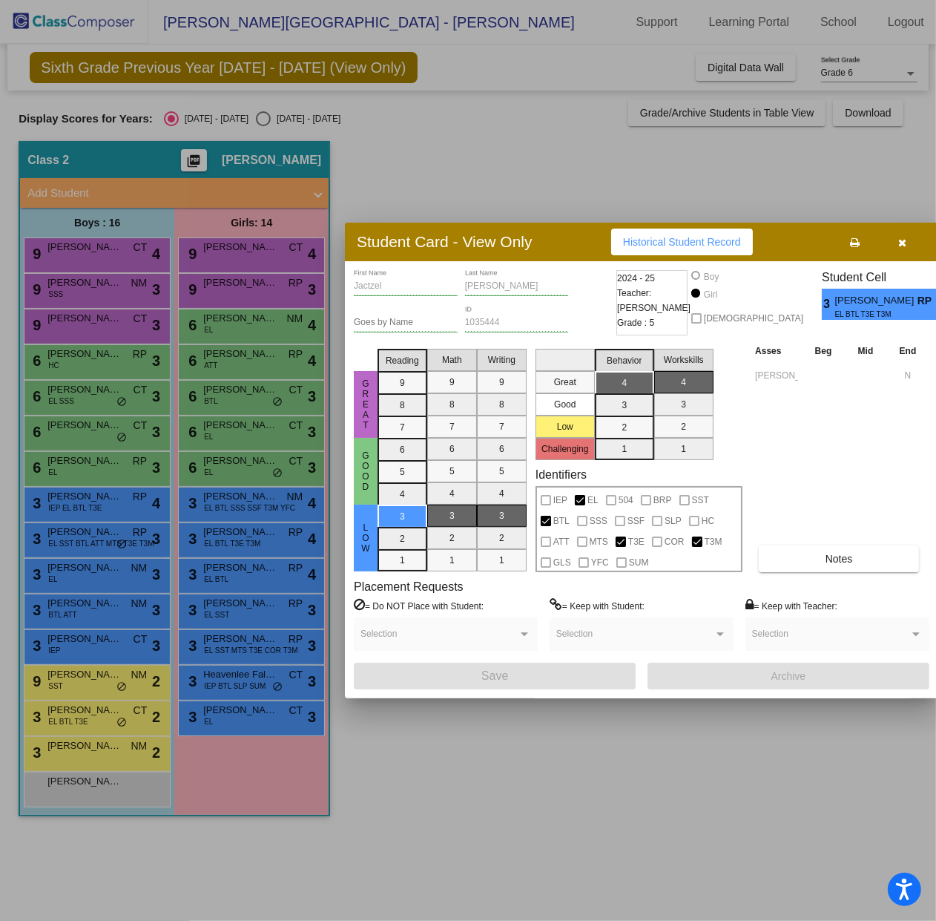
click at [895, 241] on button "button" at bounding box center [902, 242] width 47 height 27
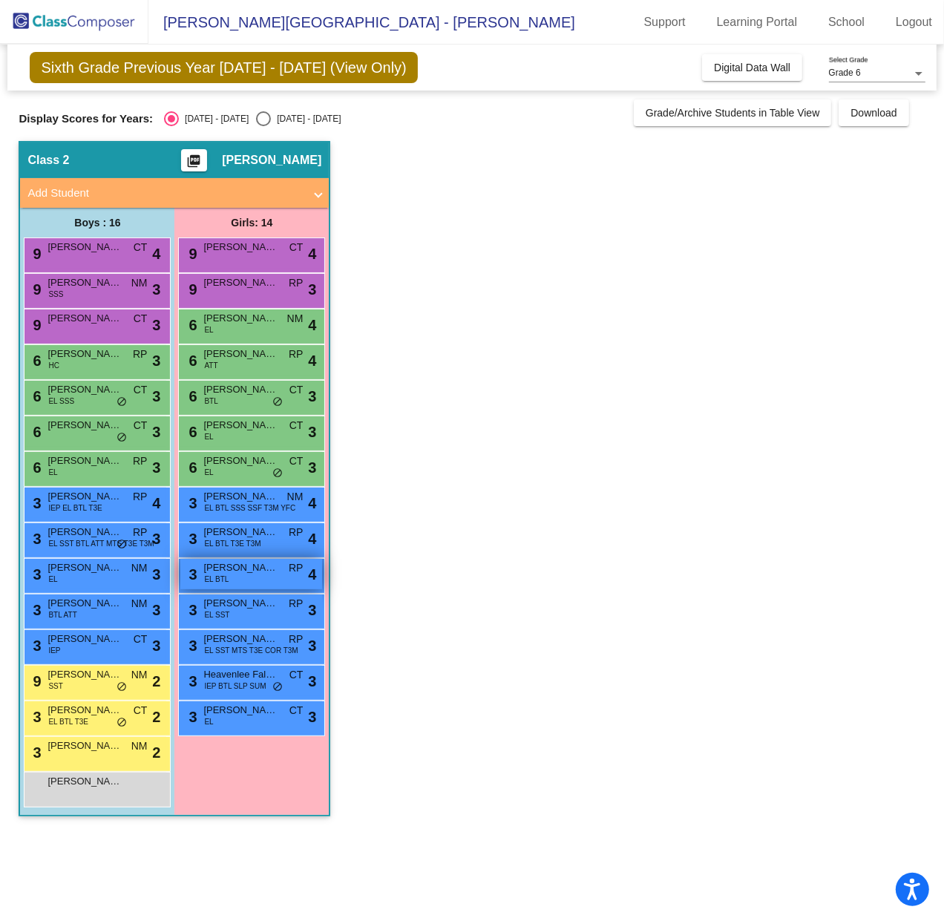
click at [231, 579] on div "3 Jennifer Olivares Lomeli EL BTL RP lock do_not_disturb_alt 4" at bounding box center [251, 574] width 142 height 30
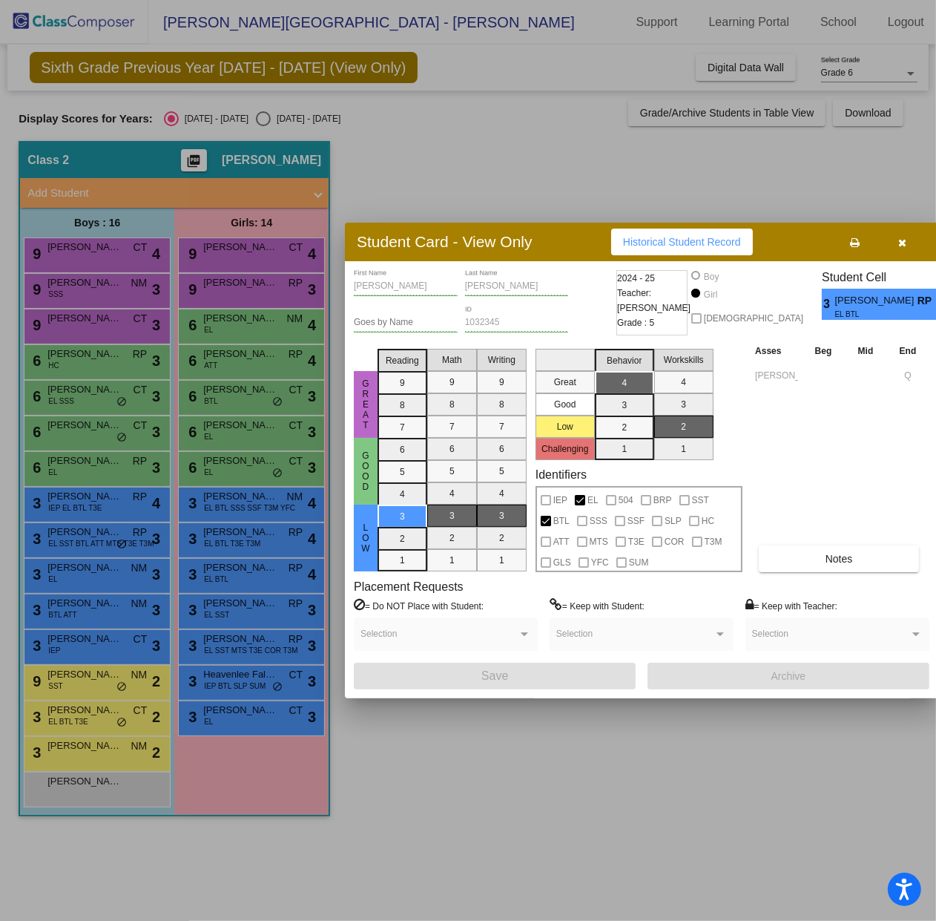
click at [811, 573] on div "Jennifer First Name Olivares Lomeli Last Name Goes by Name 1032345 ID 2024 - 25…" at bounding box center [642, 479] width 576 height 419
click at [810, 568] on button "Notes" at bounding box center [839, 558] width 160 height 27
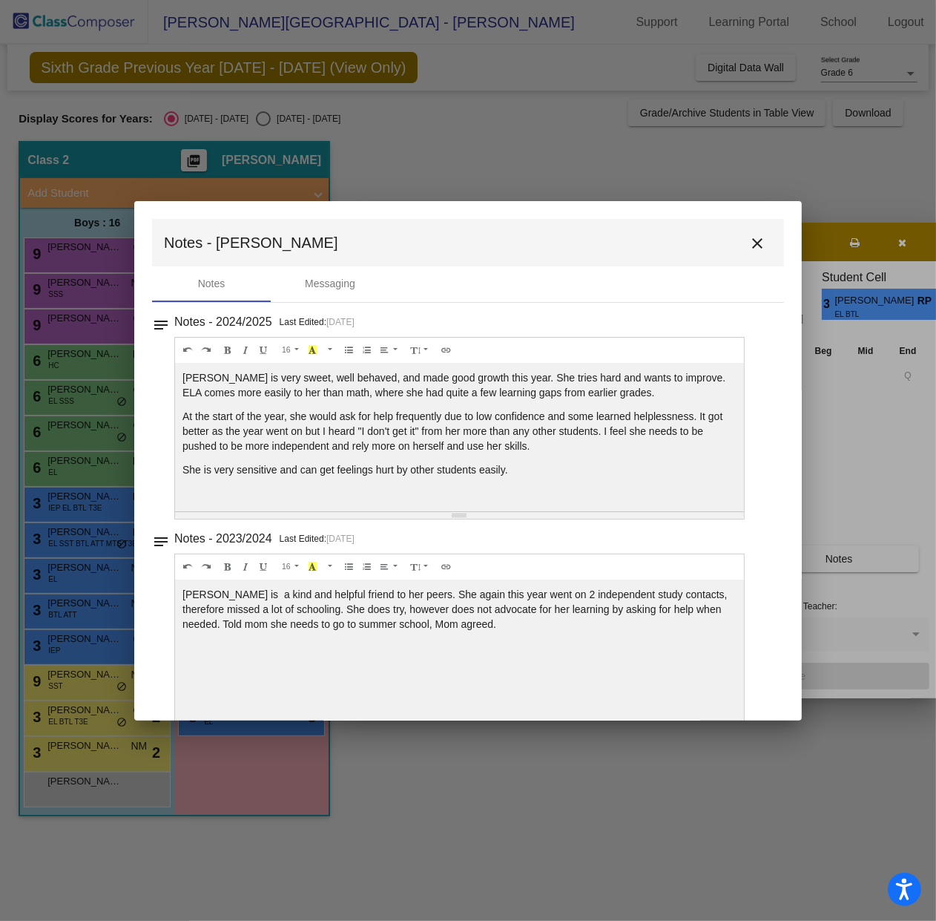
click at [749, 245] on mat-icon "close" at bounding box center [758, 243] width 18 height 18
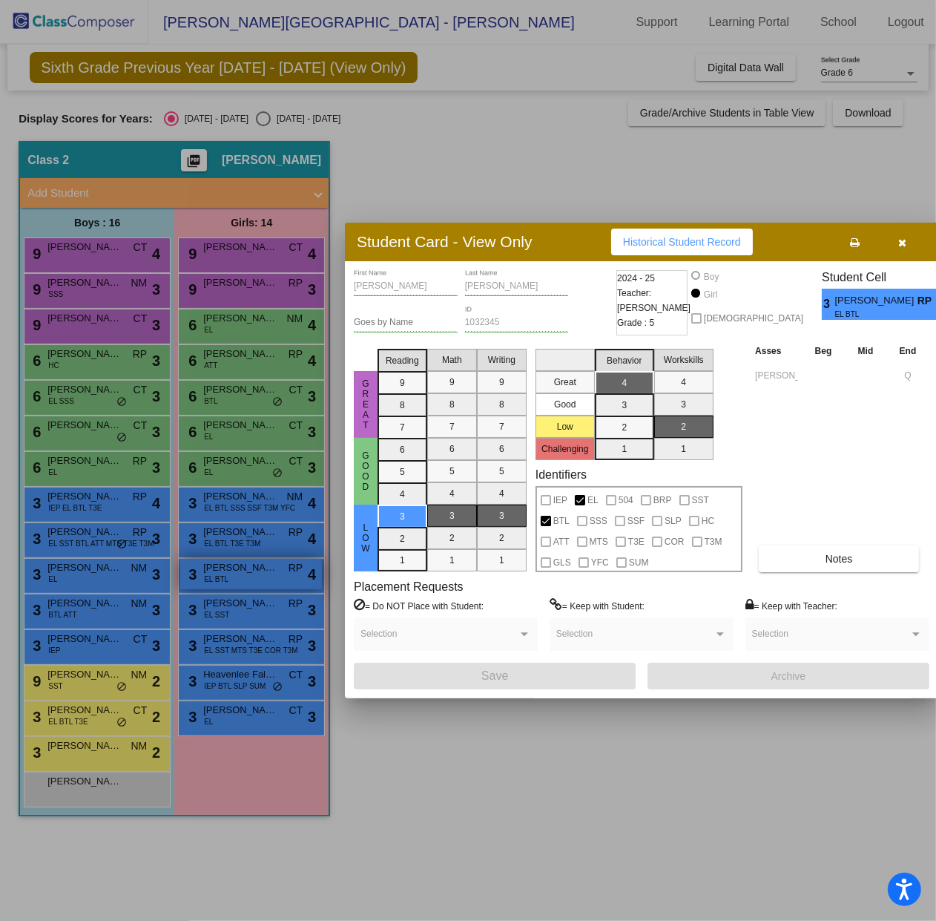
click at [246, 569] on div at bounding box center [468, 460] width 936 height 921
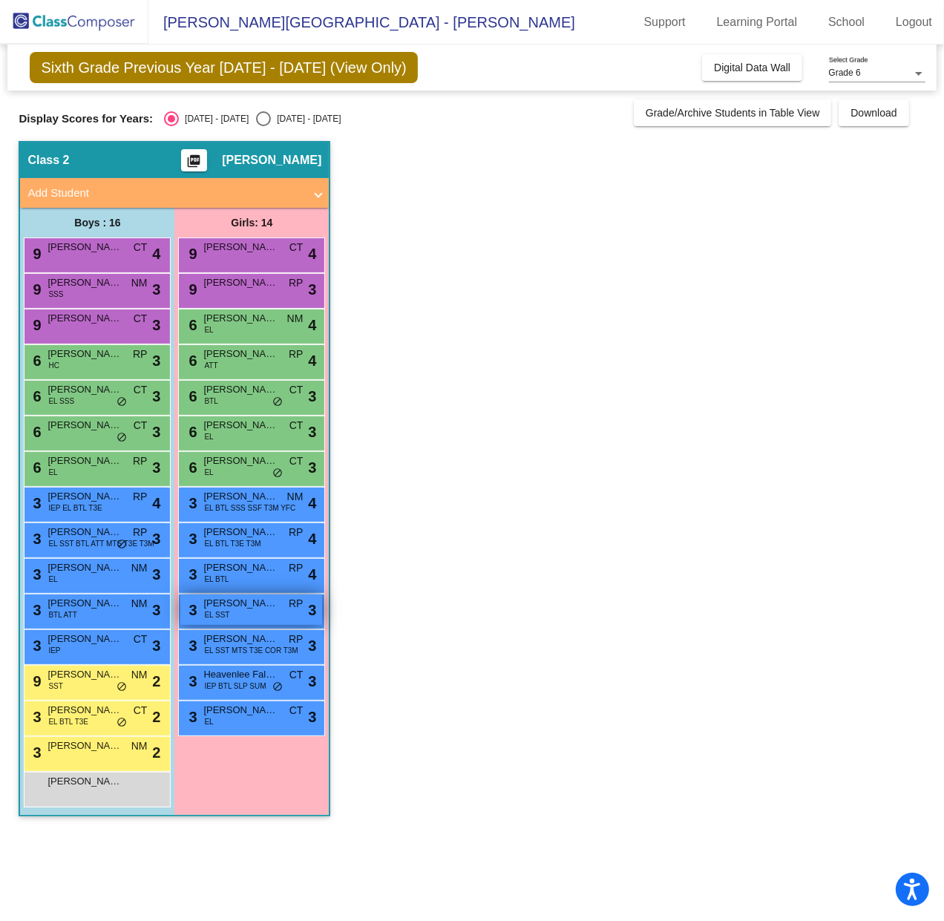
click at [238, 605] on span "Alexa Villa Valdovinos" at bounding box center [240, 603] width 74 height 15
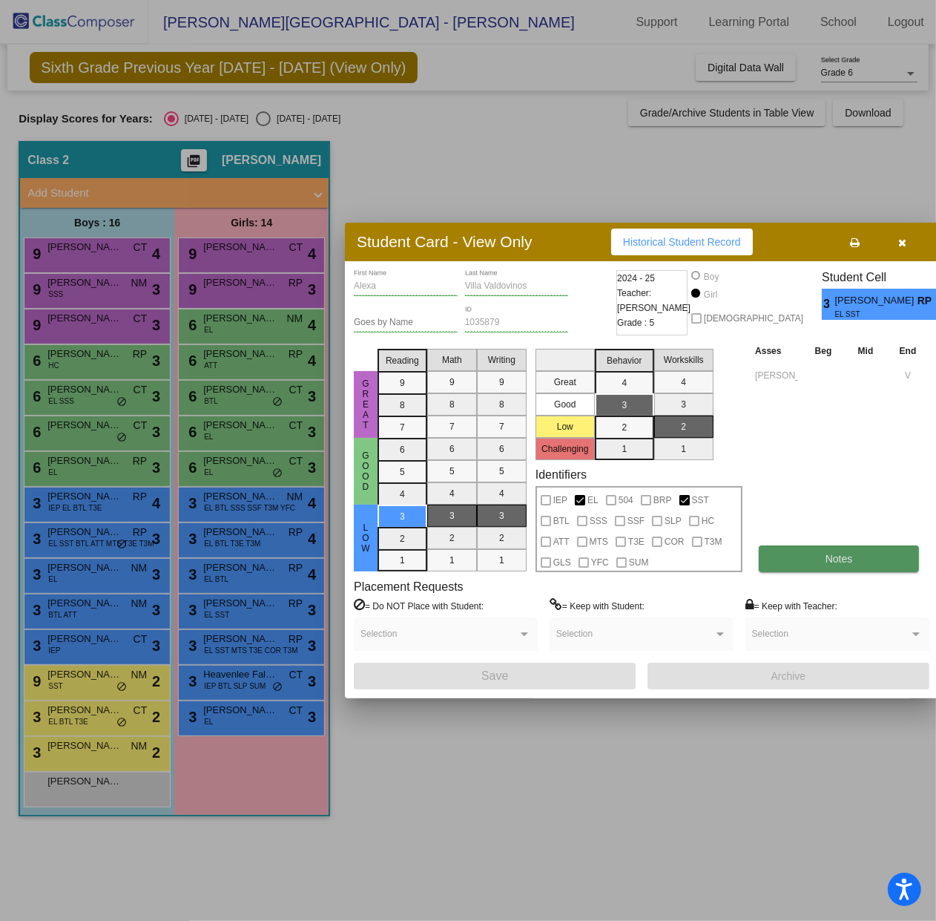
click at [835, 555] on span "Notes" at bounding box center [839, 559] width 27 height 12
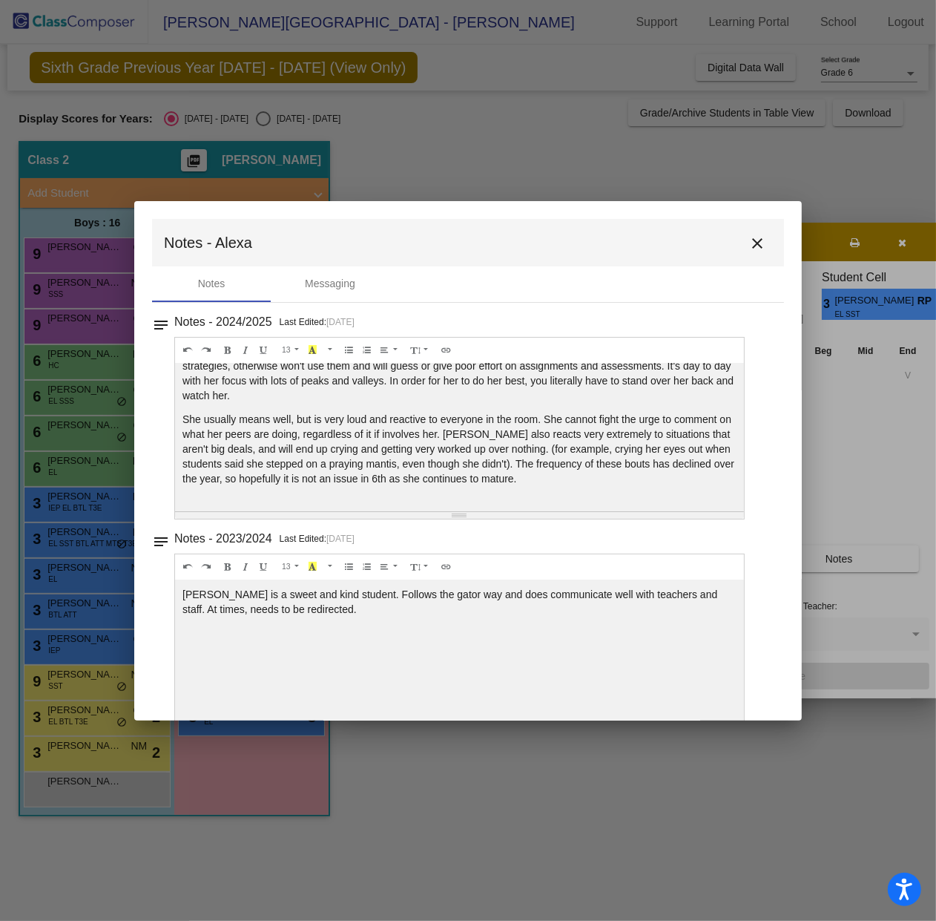
scroll to position [27, 0]
click at [758, 240] on mat-icon "close" at bounding box center [758, 243] width 18 height 18
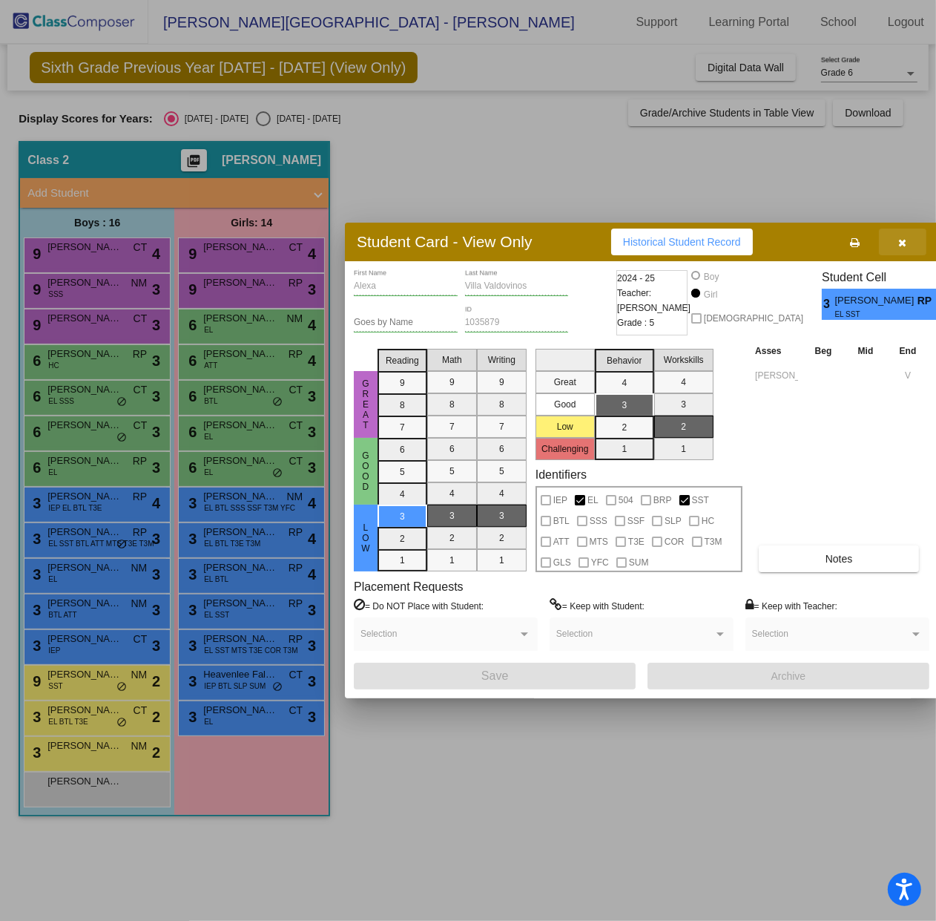
click at [905, 240] on button "button" at bounding box center [902, 242] width 47 height 27
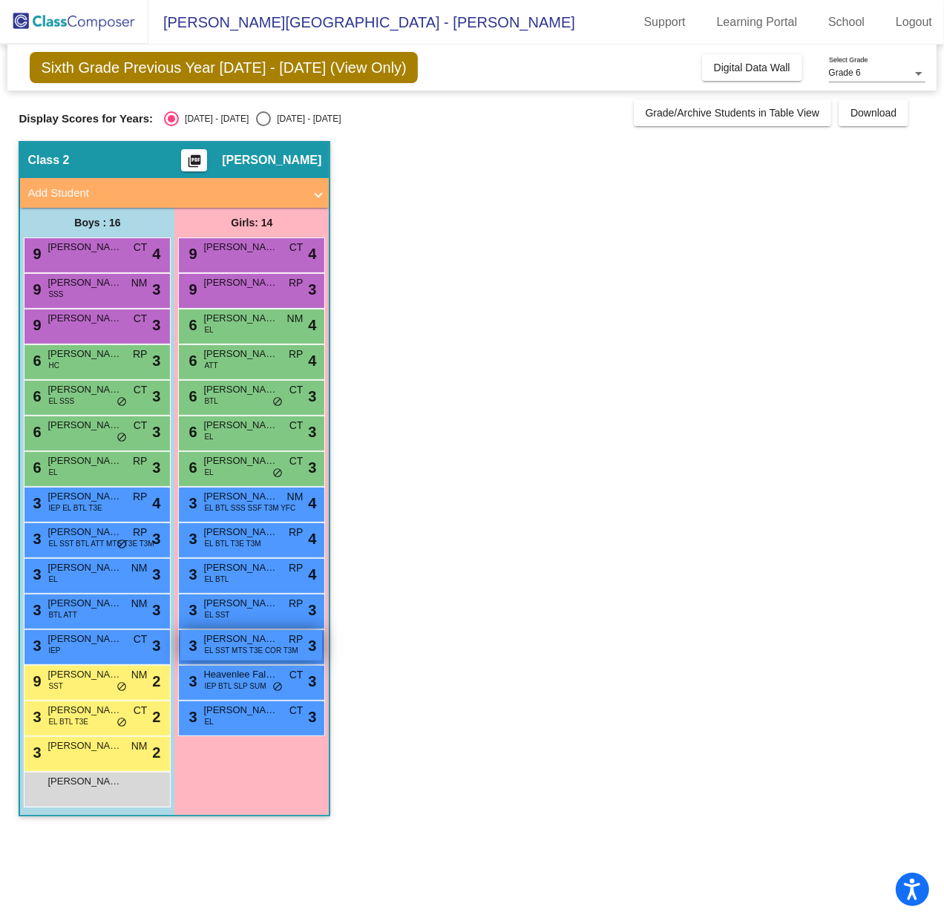
click at [230, 645] on span "EL SST MTS T3E COR T3M" at bounding box center [250, 650] width 93 height 11
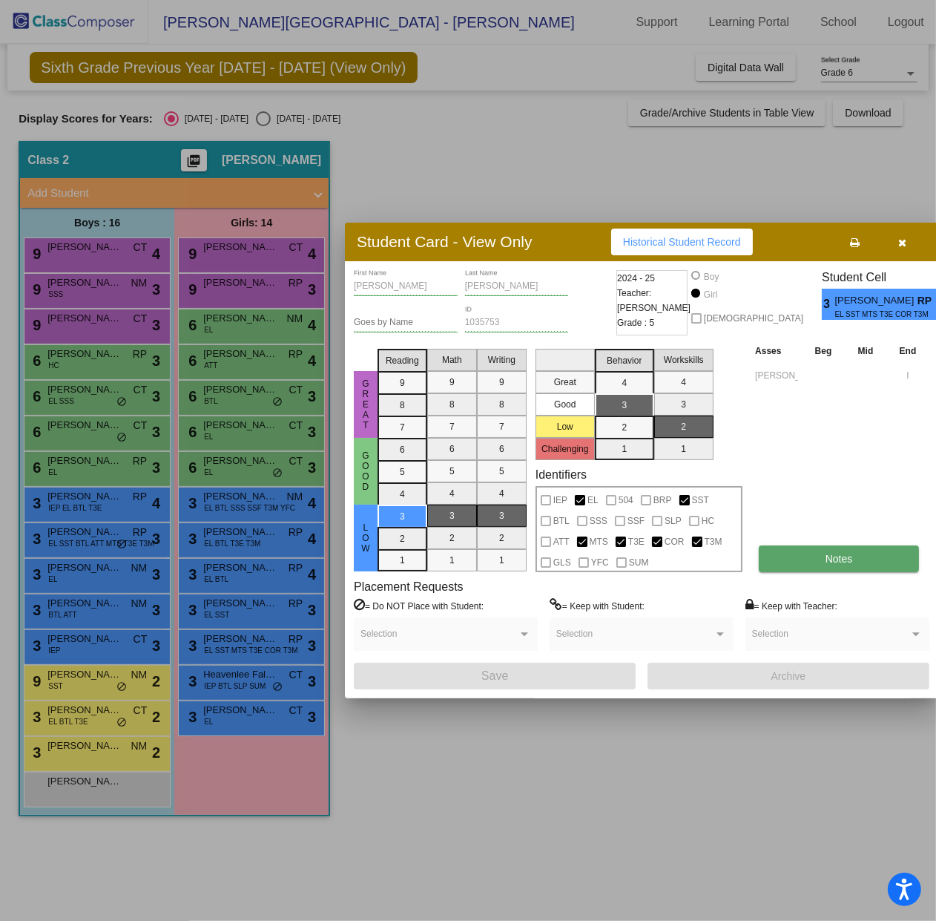
click at [811, 561] on button "Notes" at bounding box center [839, 558] width 160 height 27
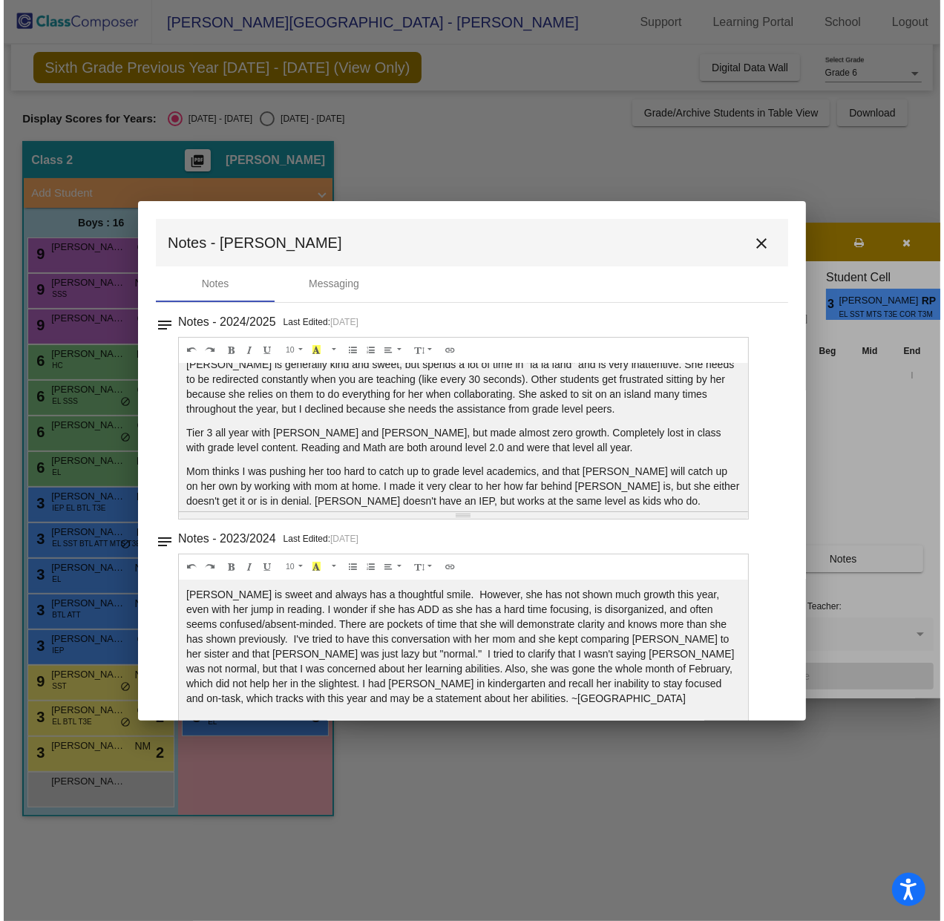
scroll to position [26, 0]
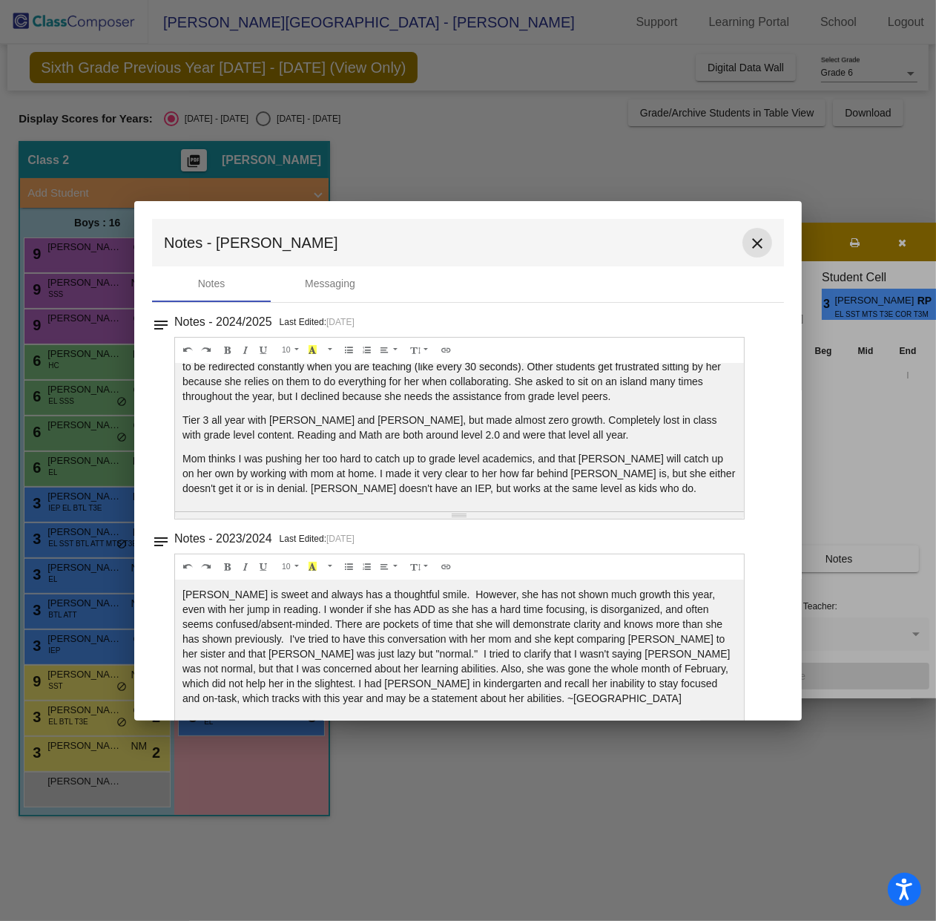
click at [753, 237] on mat-icon "close" at bounding box center [758, 243] width 18 height 18
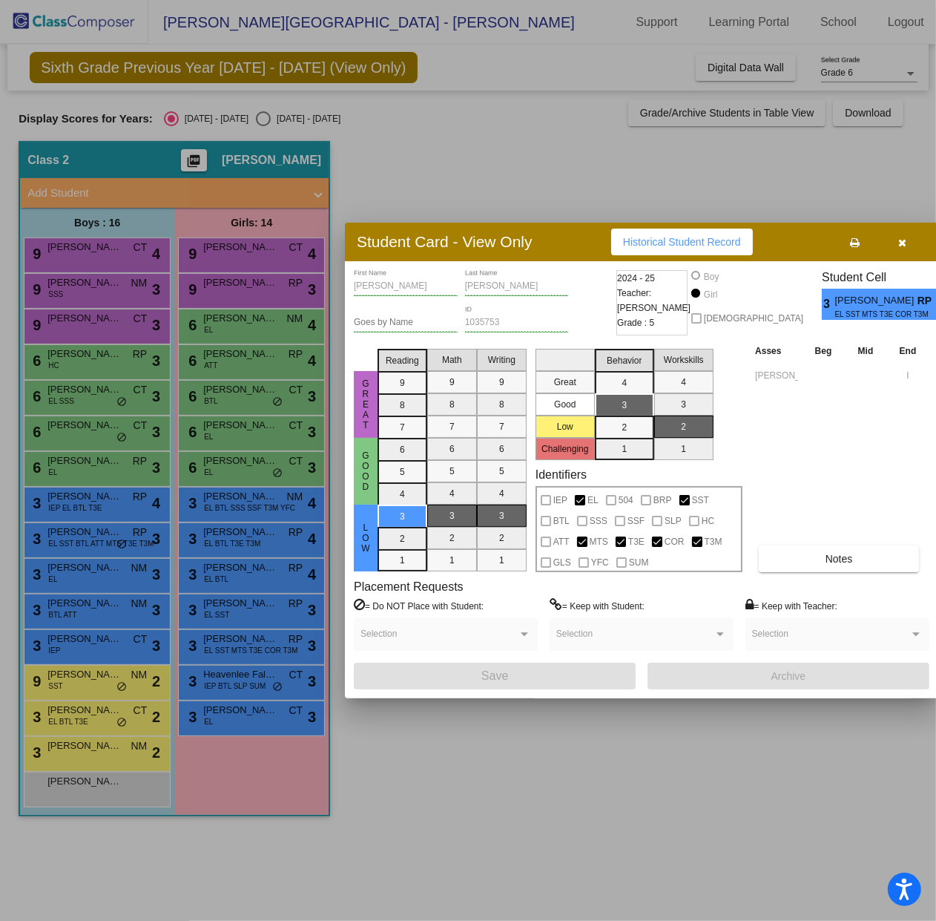
click at [254, 671] on div at bounding box center [468, 460] width 936 height 921
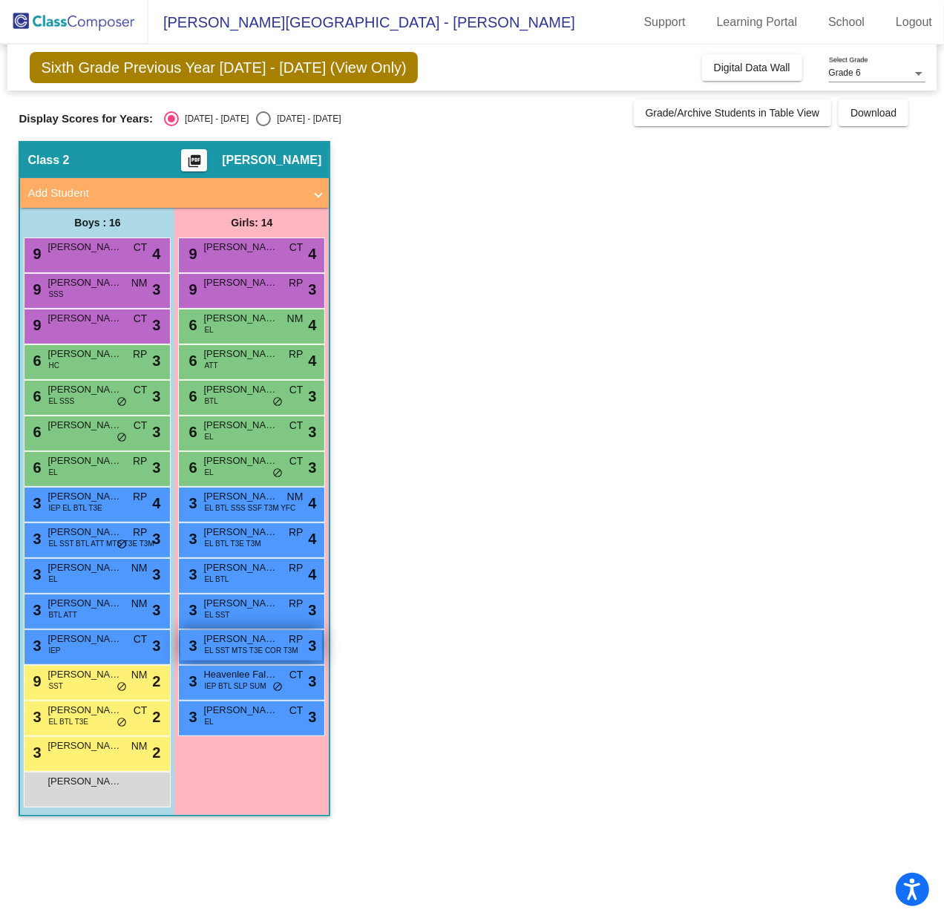
click at [260, 650] on span "EL SST MTS T3E COR T3M" at bounding box center [250, 650] width 93 height 11
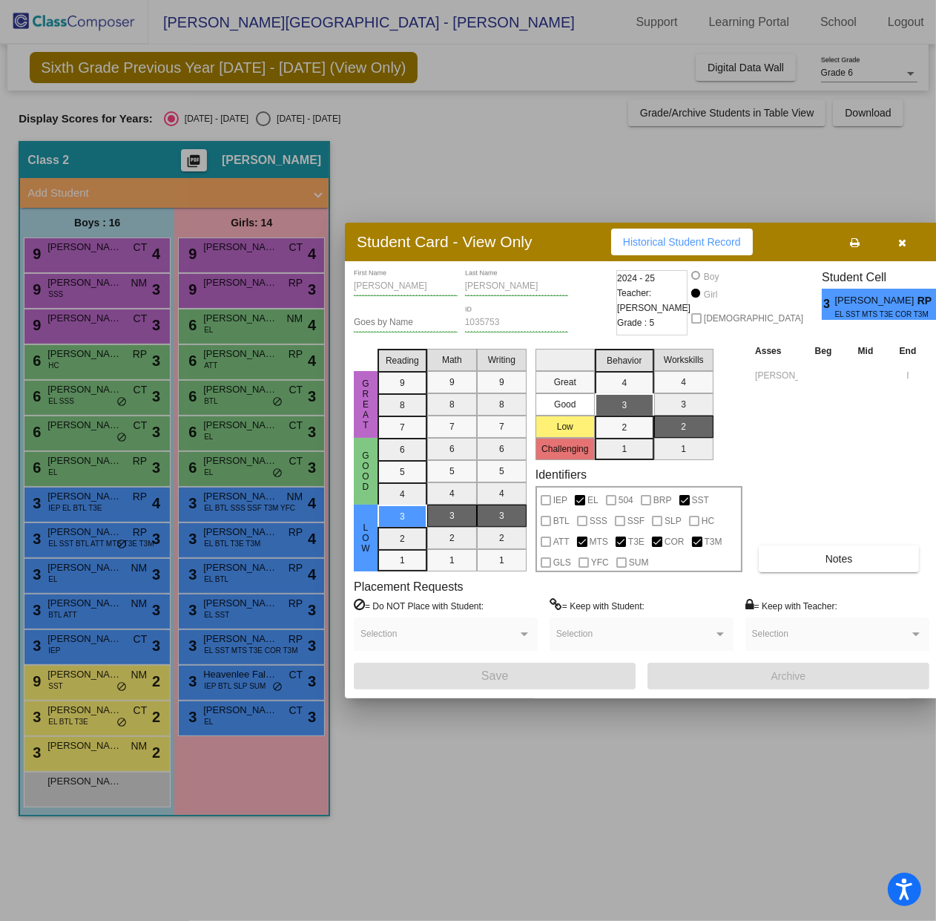
click at [424, 761] on div at bounding box center [468, 460] width 936 height 921
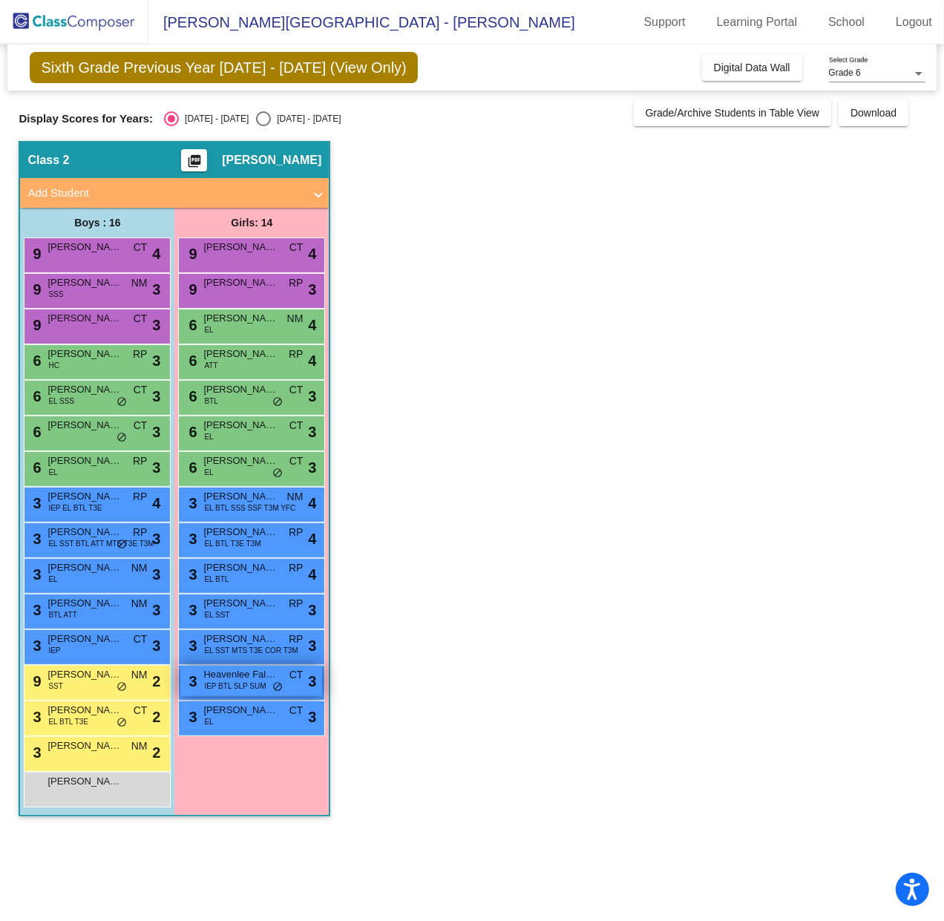
click at [253, 675] on span "Heavenlee Falcon" at bounding box center [240, 674] width 74 height 15
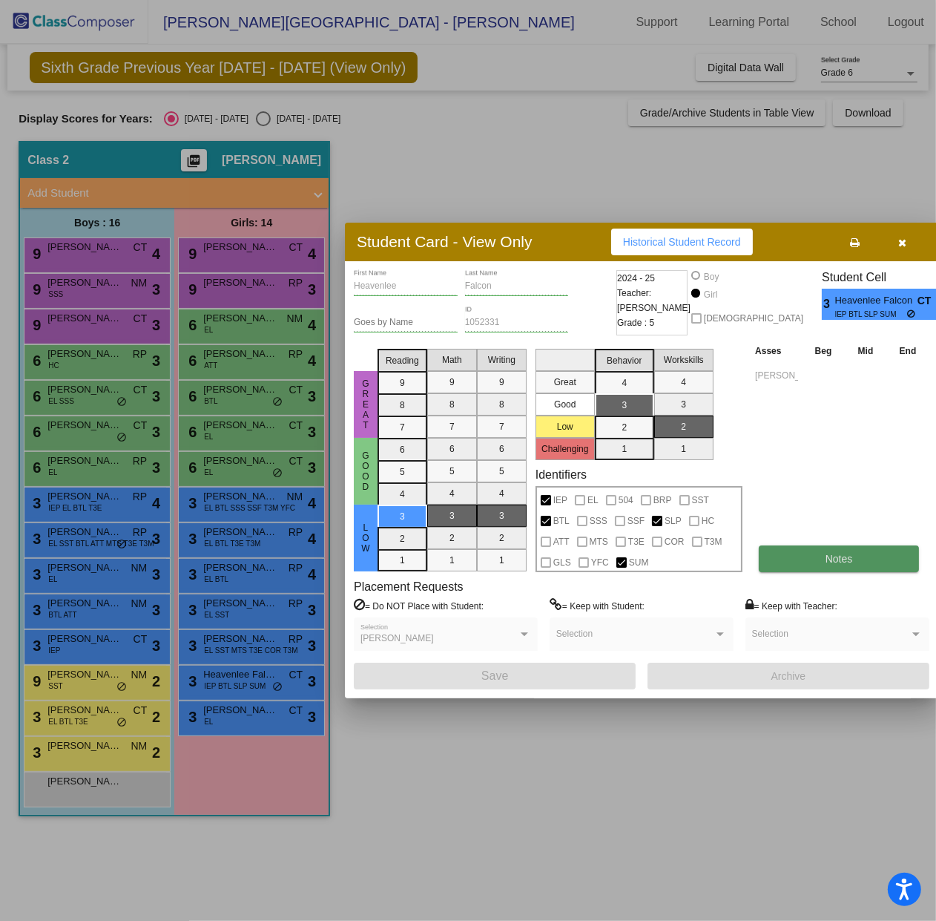
click at [822, 564] on button "Notes" at bounding box center [839, 558] width 160 height 27
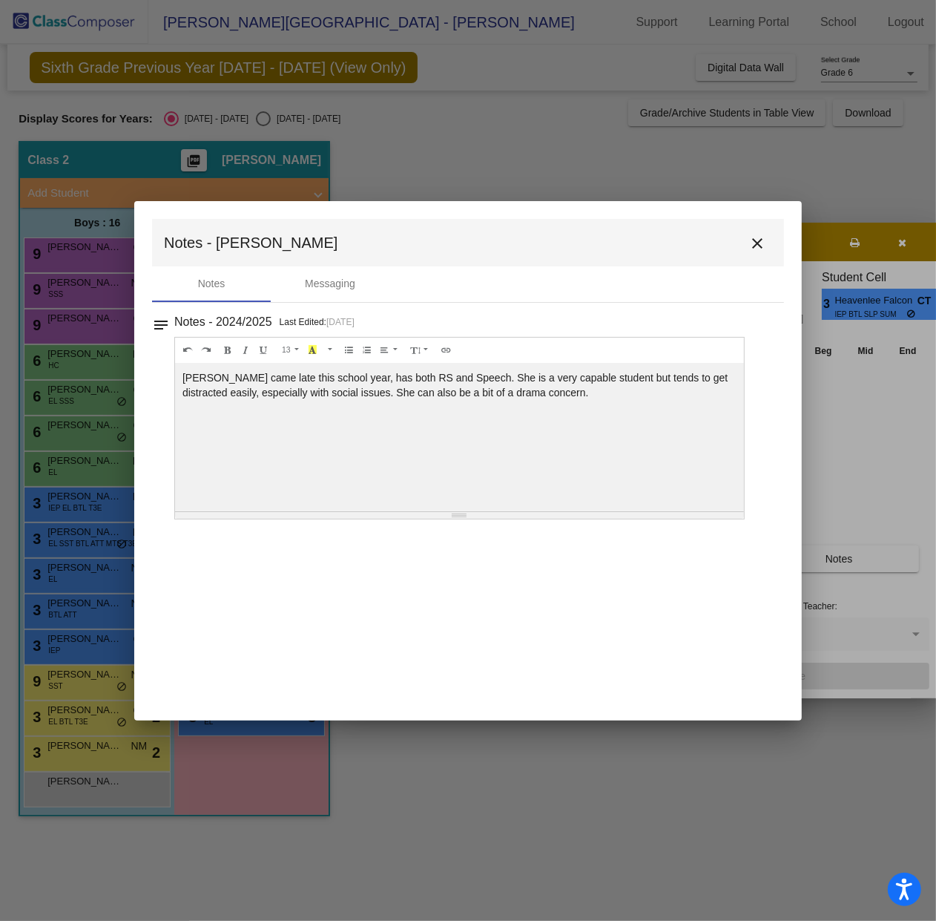
click at [763, 237] on mat-icon "close" at bounding box center [758, 243] width 18 height 18
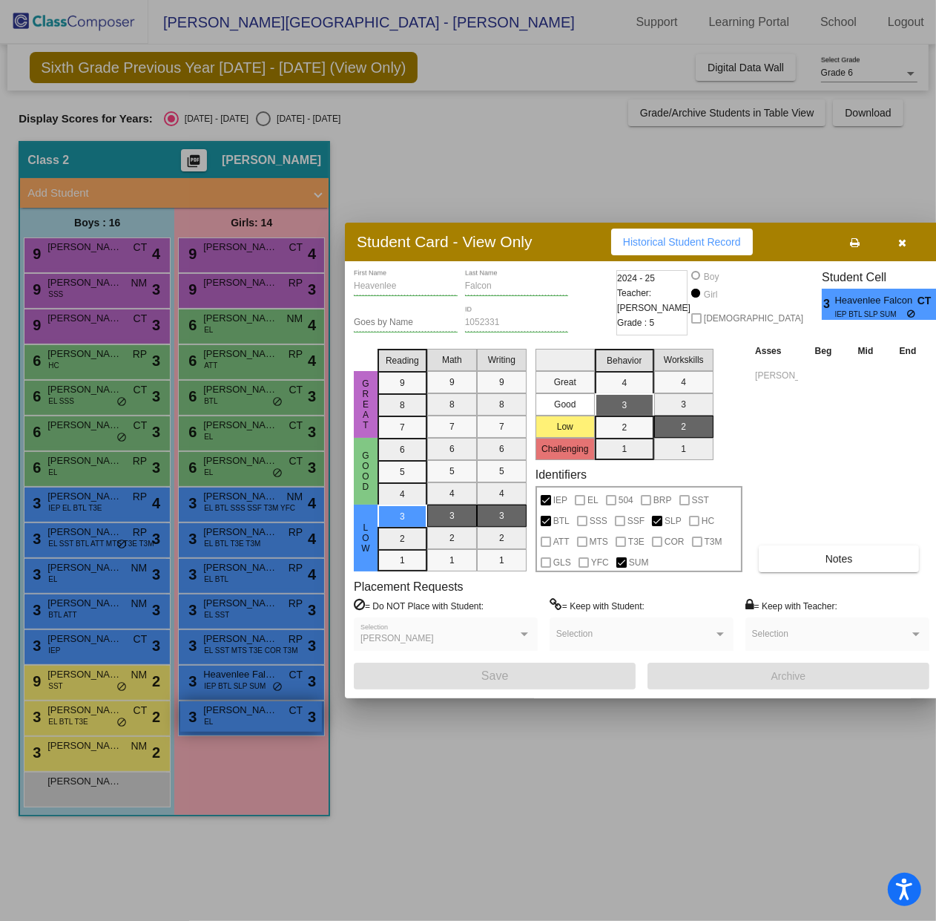
drag, startPoint x: 250, startPoint y: 702, endPoint x: 246, endPoint y: 711, distance: 10.0
click at [250, 702] on div at bounding box center [468, 460] width 936 height 921
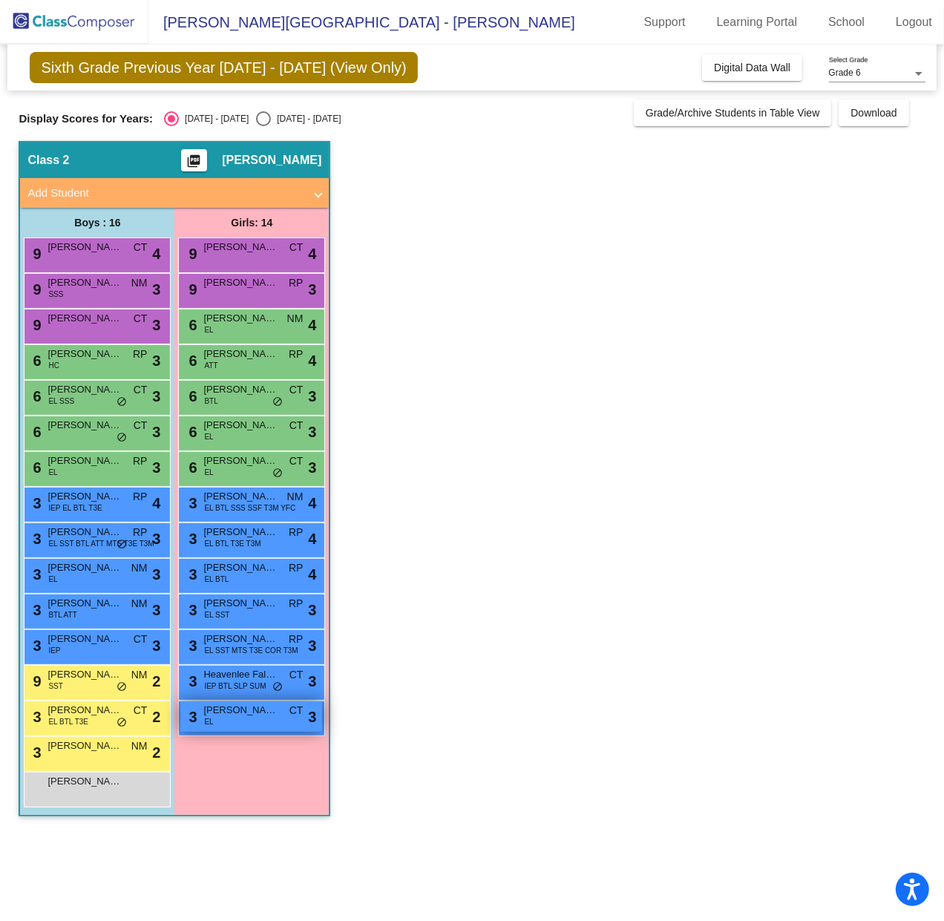
click at [245, 712] on span "Melissa Salazar Pacheco" at bounding box center [240, 710] width 74 height 15
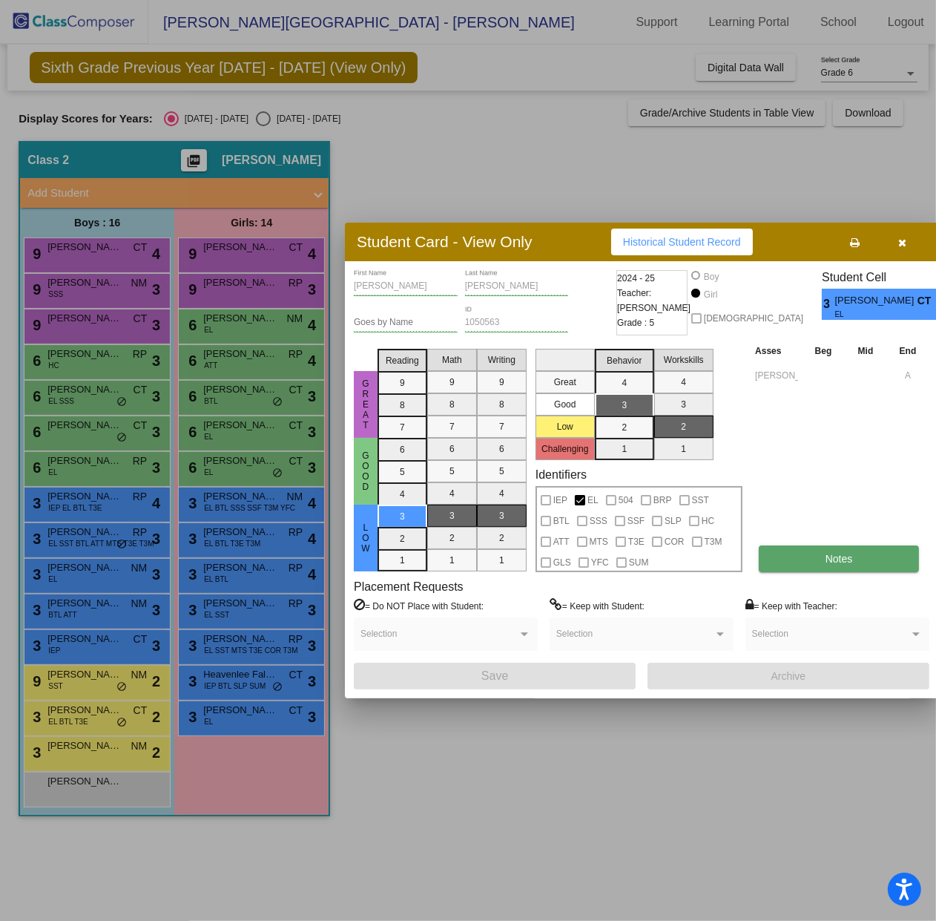
click at [826, 556] on span "Notes" at bounding box center [839, 559] width 27 height 12
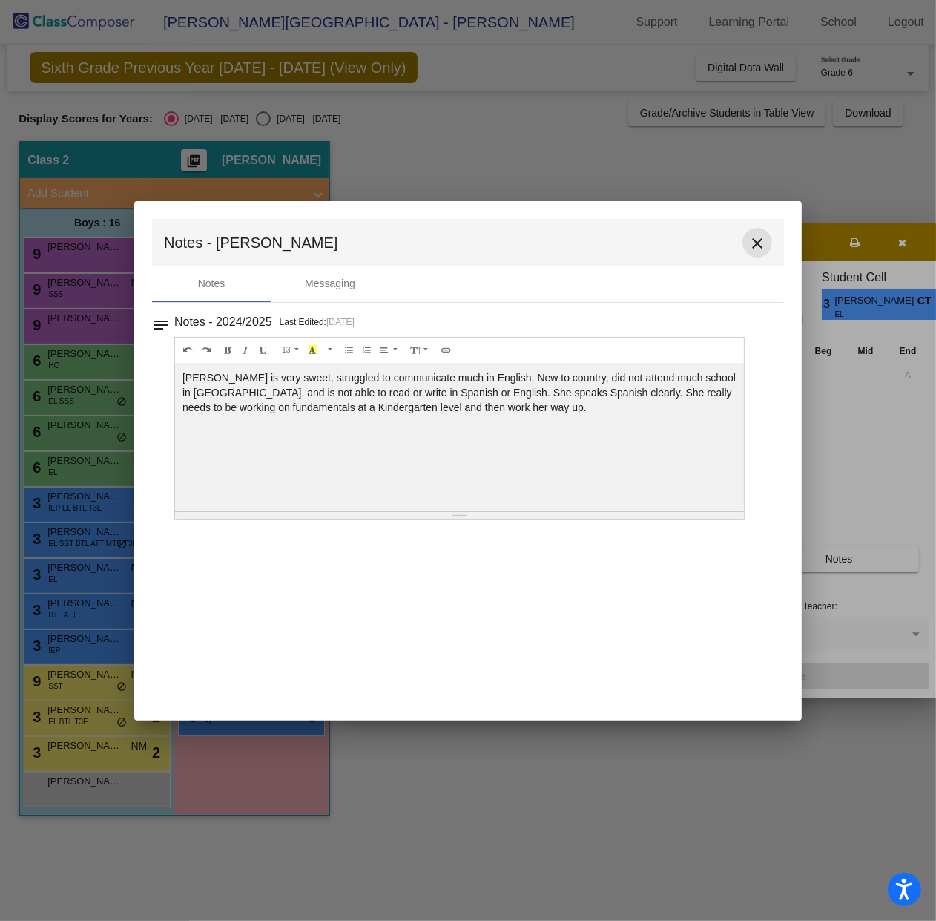
click at [757, 254] on button "close" at bounding box center [758, 243] width 30 height 30
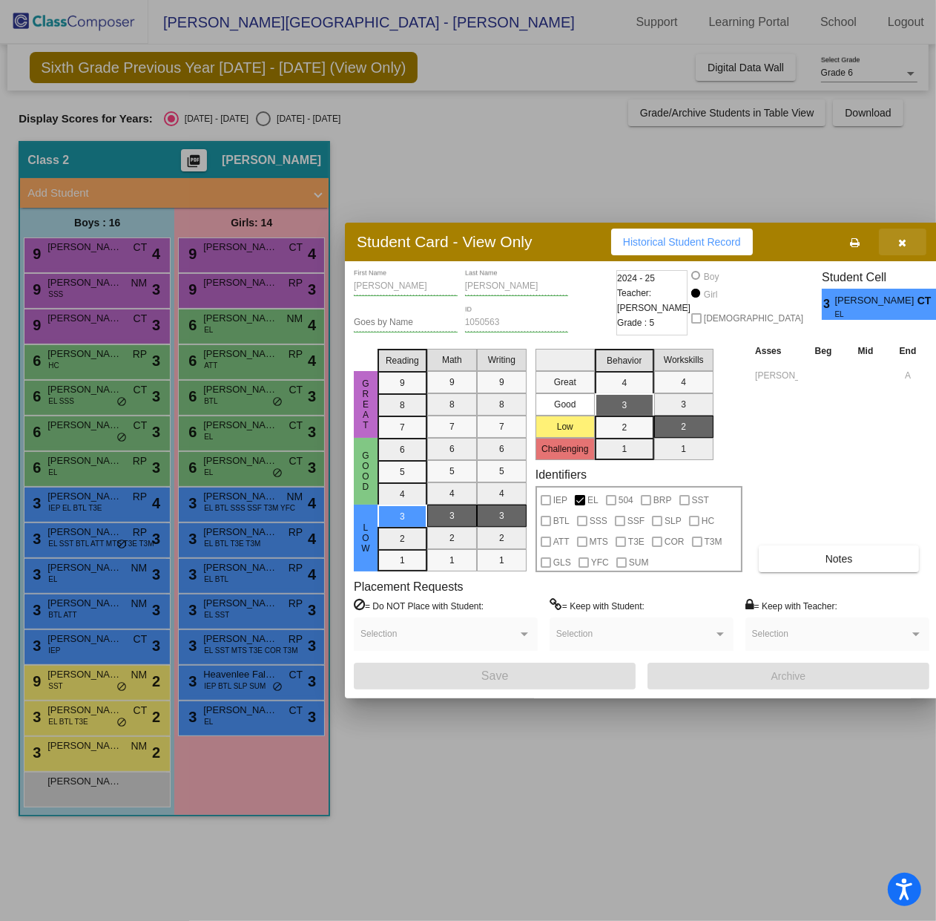
click at [905, 245] on button "button" at bounding box center [902, 242] width 47 height 27
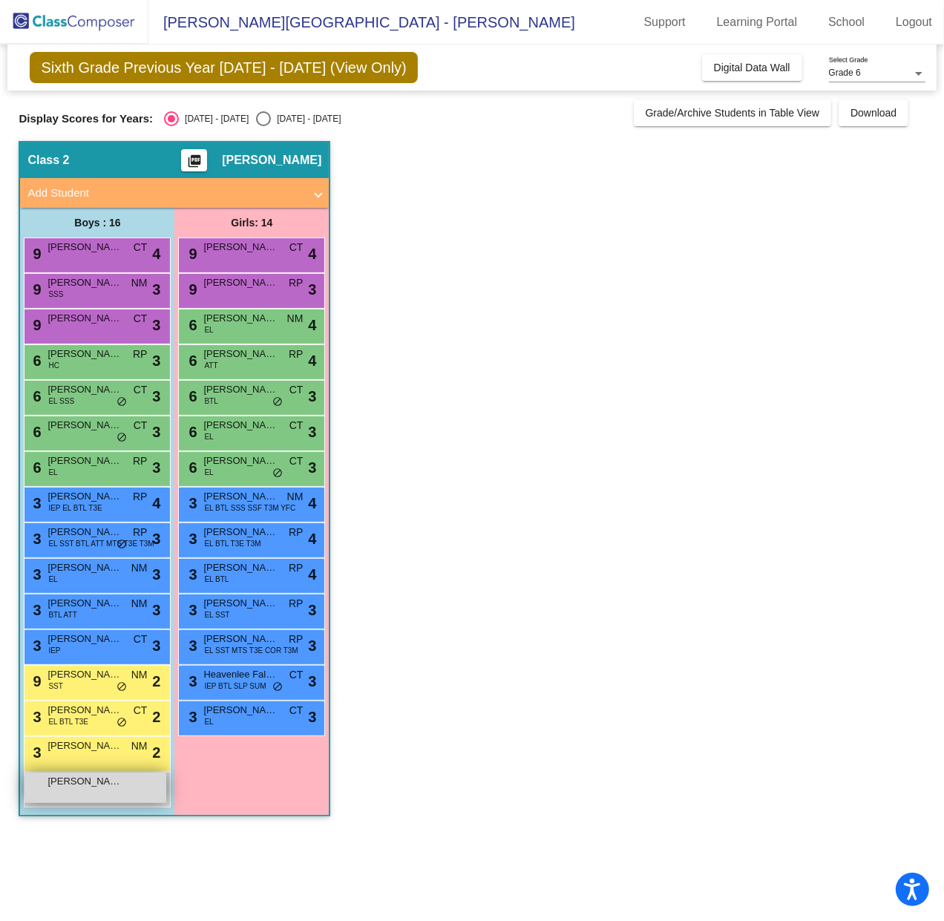
click at [76, 795] on div "Juan Lorenzo Sierra lock do_not_disturb_alt" at bounding box center [95, 787] width 142 height 30
click at [256, 116] on div "Select an option" at bounding box center [263, 118] width 15 height 15
click at [263, 126] on input "2025 - 2026" at bounding box center [263, 126] width 1 height 1
radio input "true"
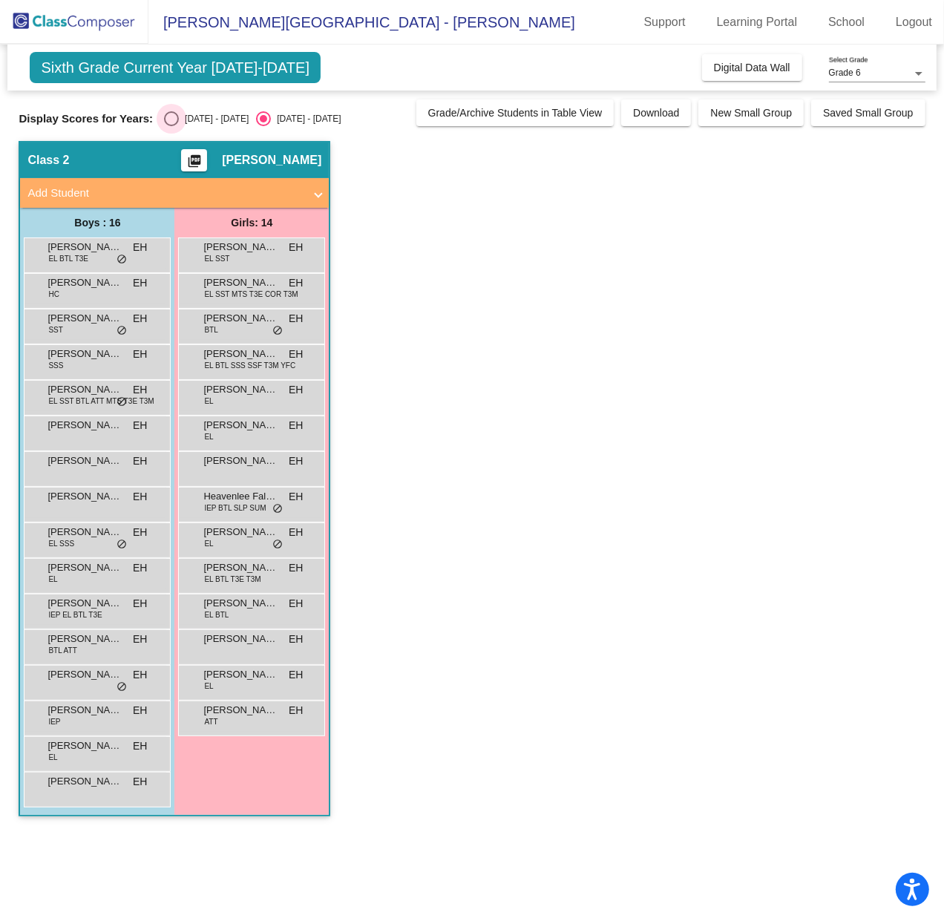
click at [179, 117] on div "2024 - 2025" at bounding box center [214, 118] width 70 height 13
click at [171, 126] on input "2024 - 2025" at bounding box center [171, 126] width 1 height 1
radio input "true"
